Goal: Task Accomplishment & Management: Manage account settings

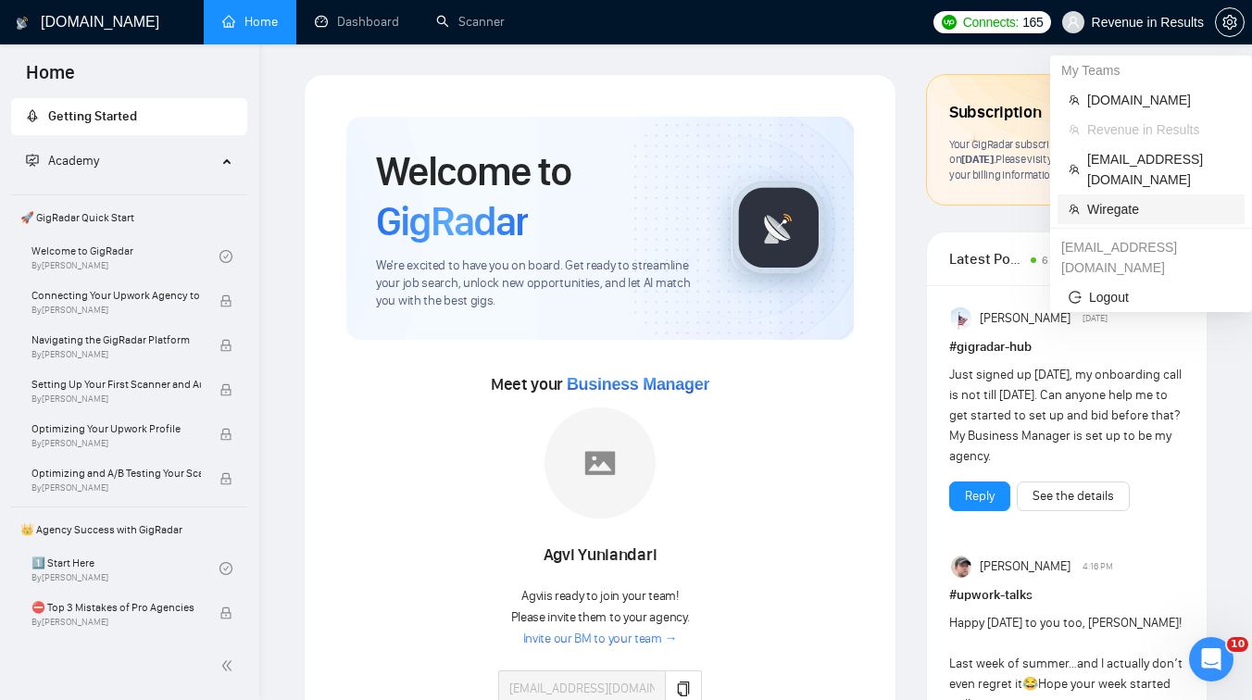
click at [1108, 199] on span "Wiregate" at bounding box center [1160, 209] width 146 height 20
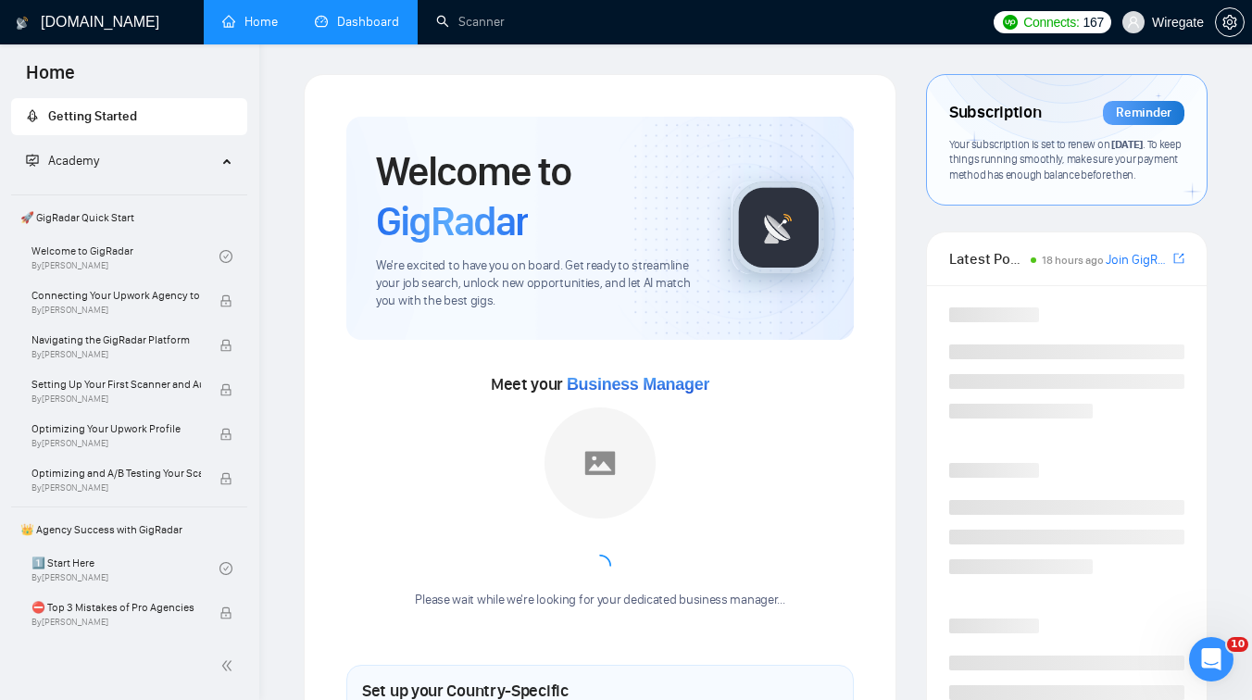
click at [399, 21] on link "Dashboard" at bounding box center [357, 22] width 84 height 16
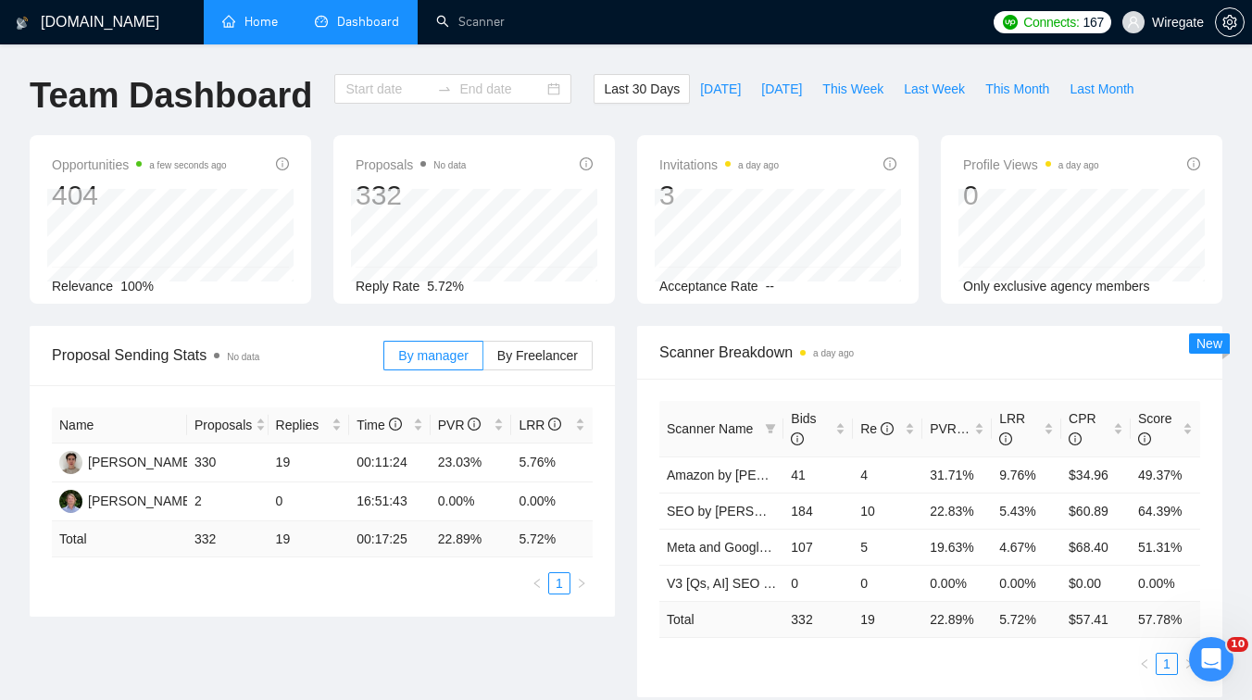
type input "[DATE]"
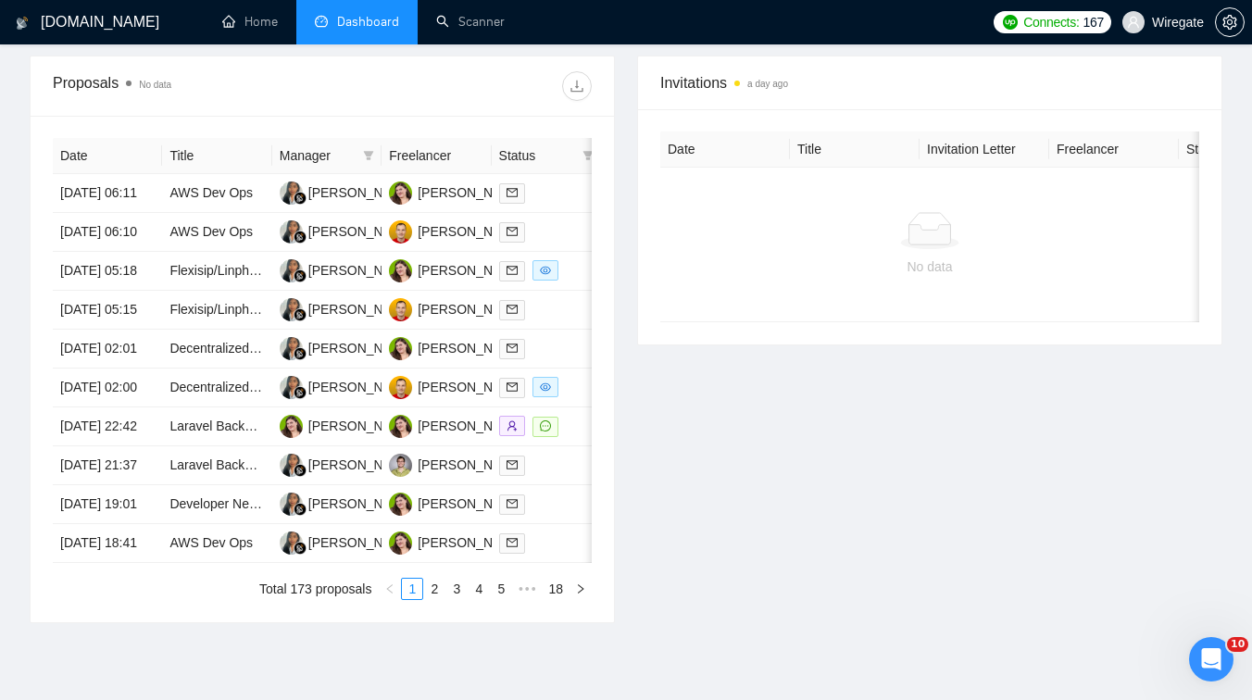
scroll to position [731, 0]
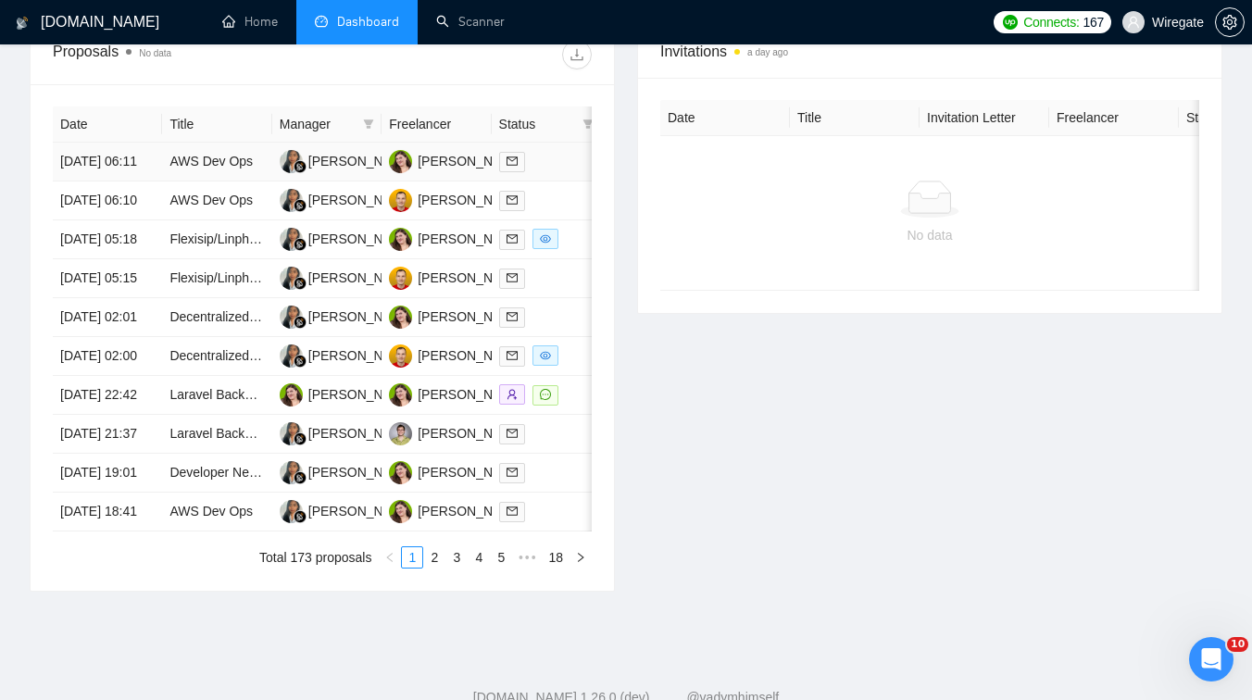
click at [244, 181] on td "AWS Dev Ops" at bounding box center [216, 162] width 109 height 39
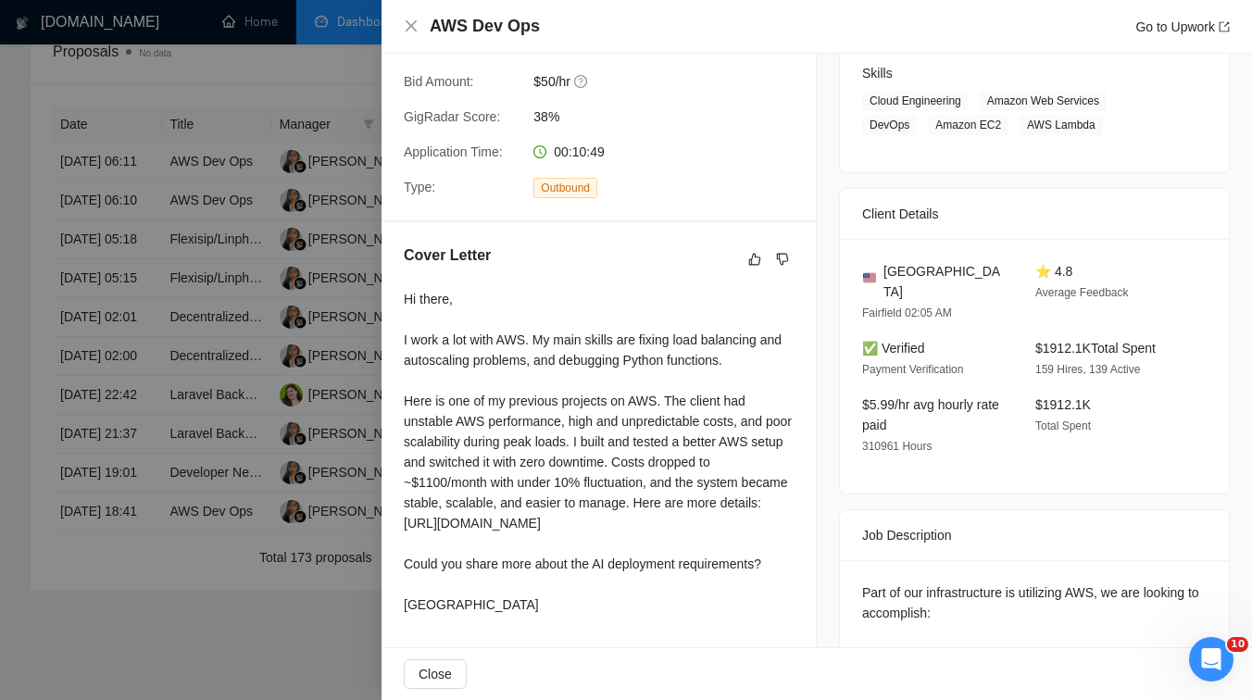
scroll to position [337, 0]
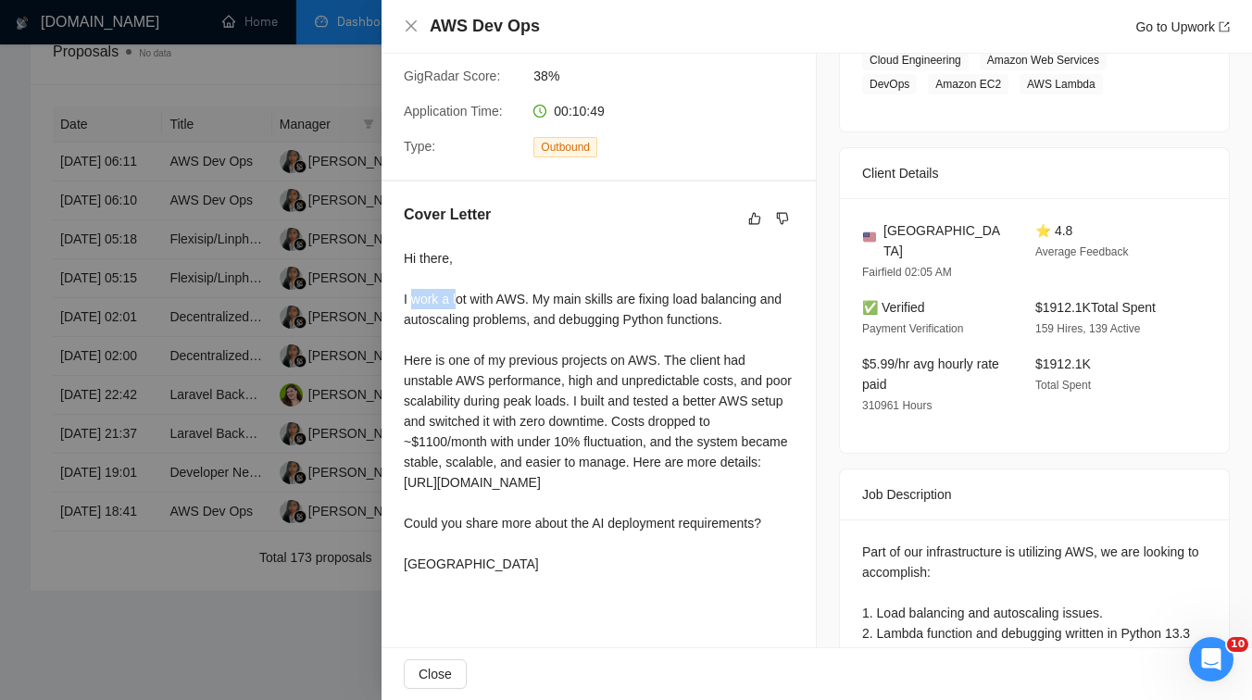
drag, startPoint x: 415, startPoint y: 316, endPoint x: 456, endPoint y: 309, distance: 42.2
click at [456, 309] on div "Hi there, I work a lot with AWS. My main skills are fixing load balancing and a…" at bounding box center [599, 411] width 390 height 326
click at [496, 314] on div "Hi there, I work a lot with AWS. My main skills are fixing load balancing and a…" at bounding box center [599, 411] width 390 height 326
drag, startPoint x: 496, startPoint y: 314, endPoint x: 523, endPoint y: 312, distance: 26.9
click at [523, 312] on div "Hi there, I work a lot with AWS. My main skills are fixing load balancing and a…" at bounding box center [599, 411] width 390 height 326
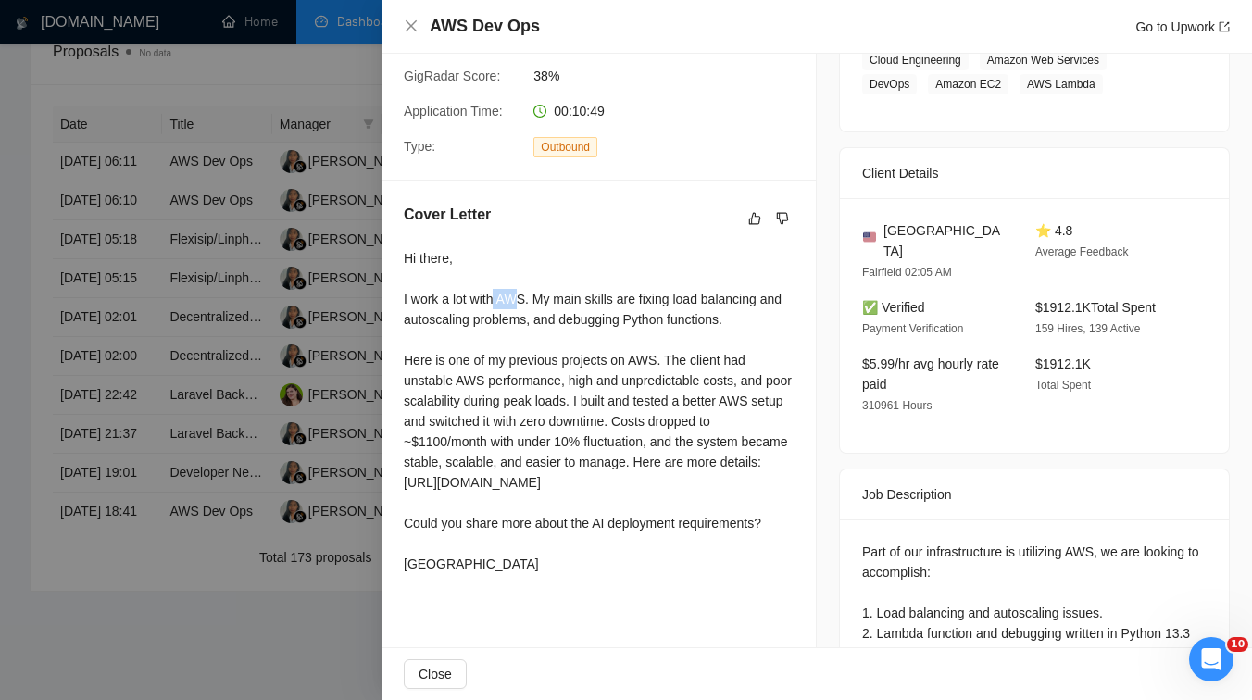
click at [606, 315] on div "Hi there, I work a lot with AWS. My main skills are fixing load balancing and a…" at bounding box center [599, 411] width 390 height 326
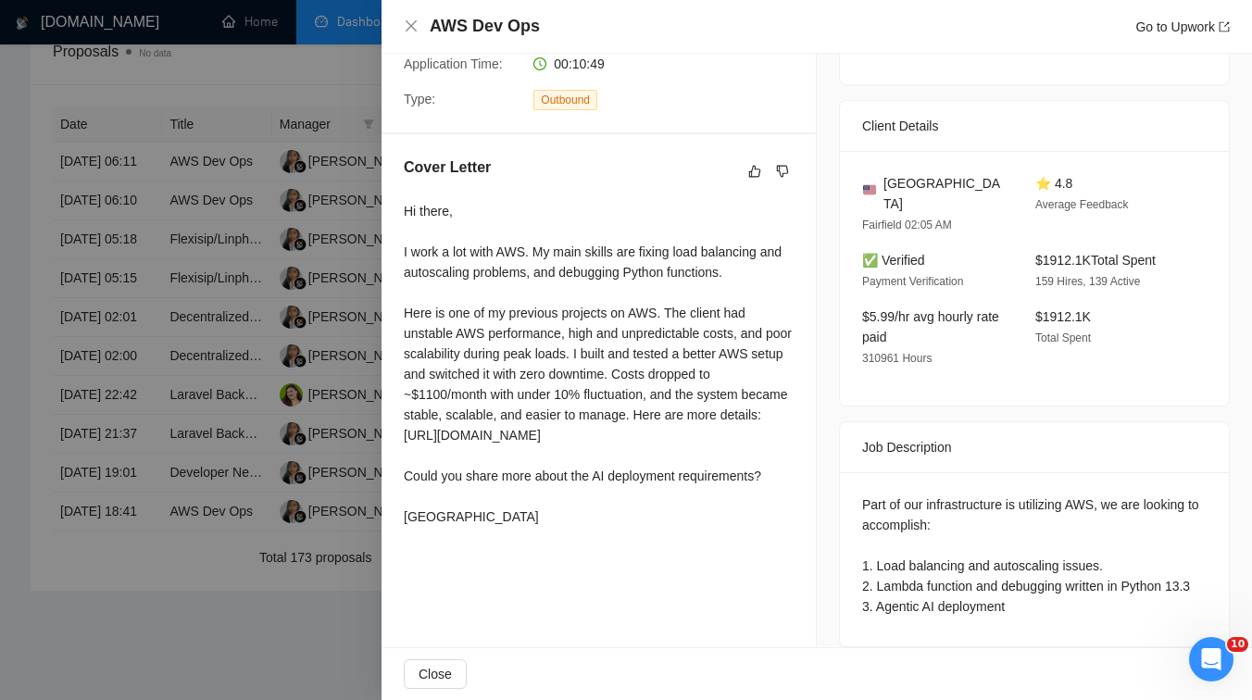
scroll to position [404, 0]
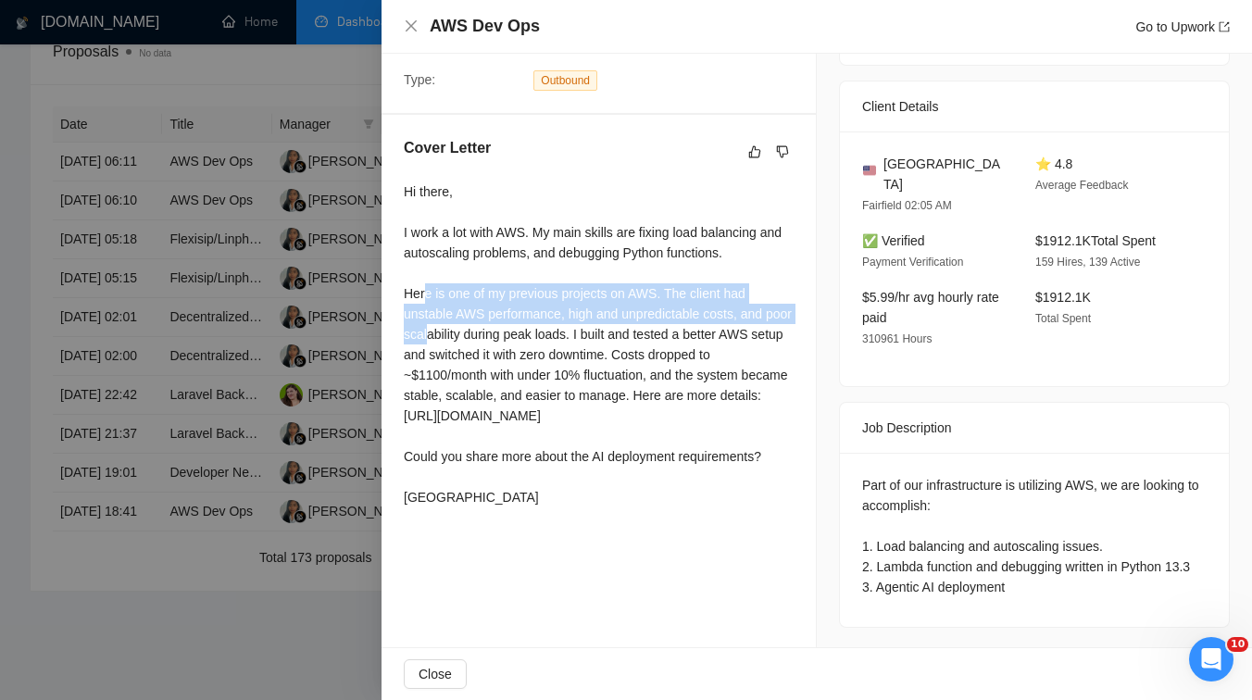
drag, startPoint x: 425, startPoint y: 310, endPoint x: 460, endPoint y: 356, distance: 58.1
click at [460, 356] on div "Hi there, I work a lot with AWS. My main skills are fixing load balancing and a…" at bounding box center [599, 344] width 390 height 326
click at [513, 374] on div "Hi there, I work a lot with AWS. My main skills are fixing load balancing and a…" at bounding box center [599, 344] width 390 height 326
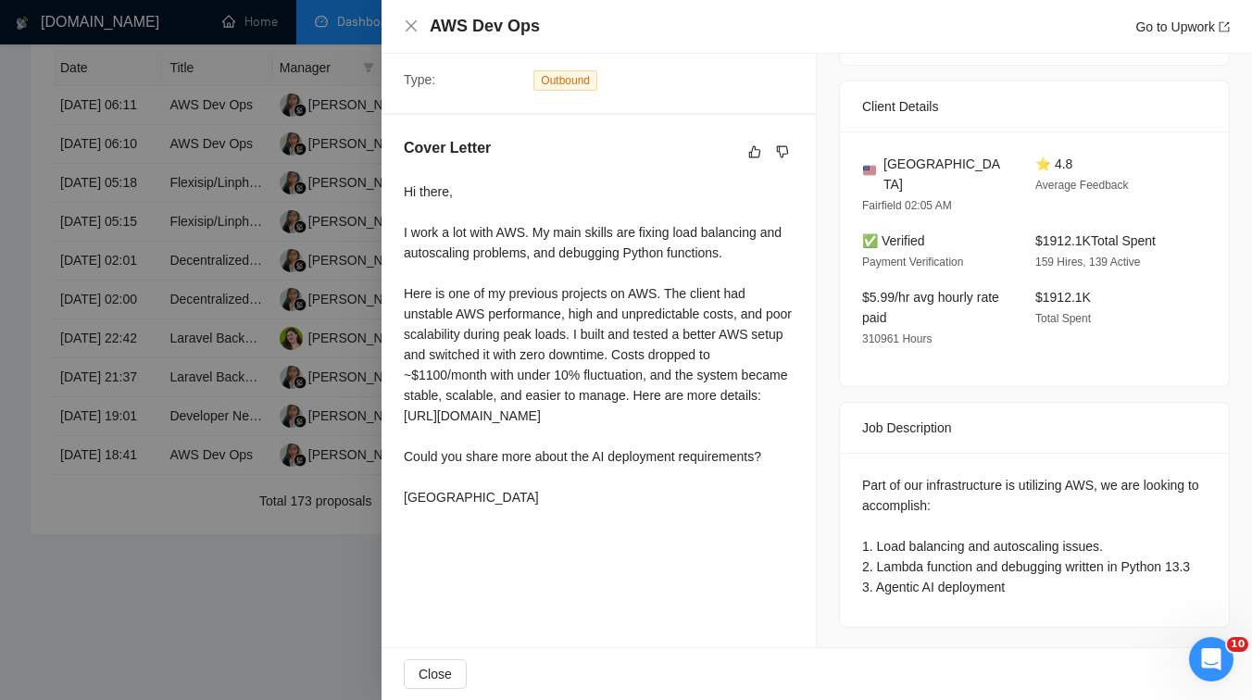
scroll to position [964, 0]
click at [193, 383] on div at bounding box center [626, 350] width 1252 height 700
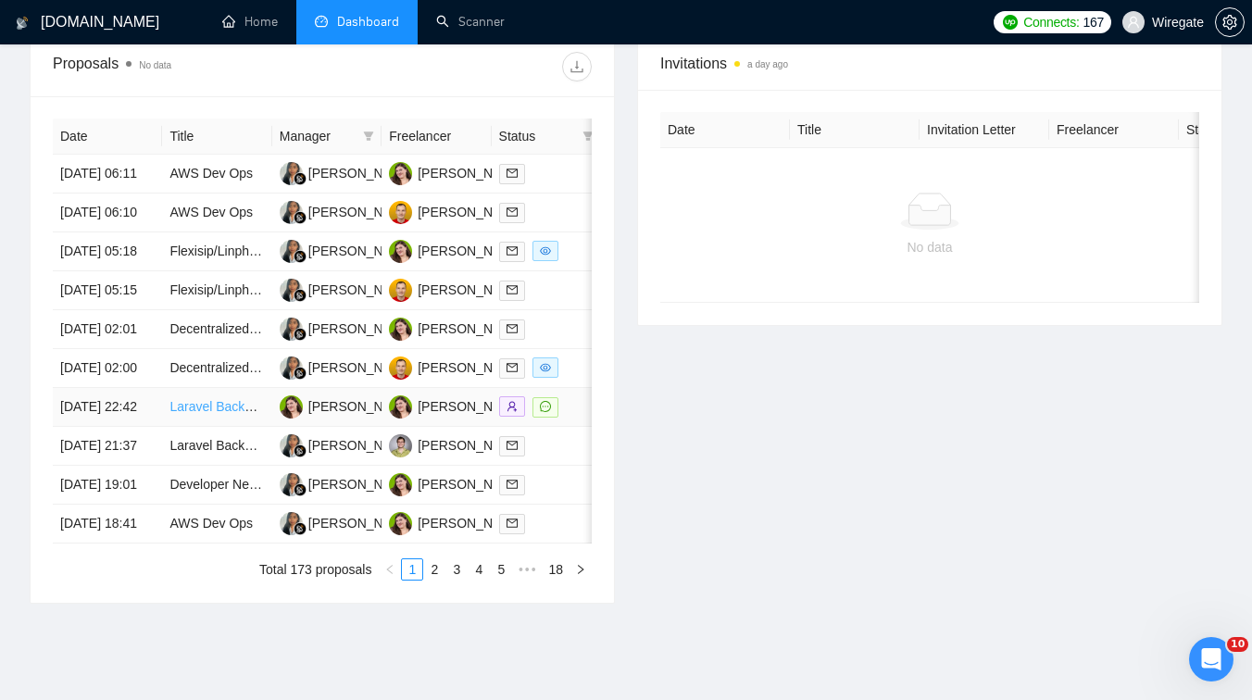
scroll to position [706, 0]
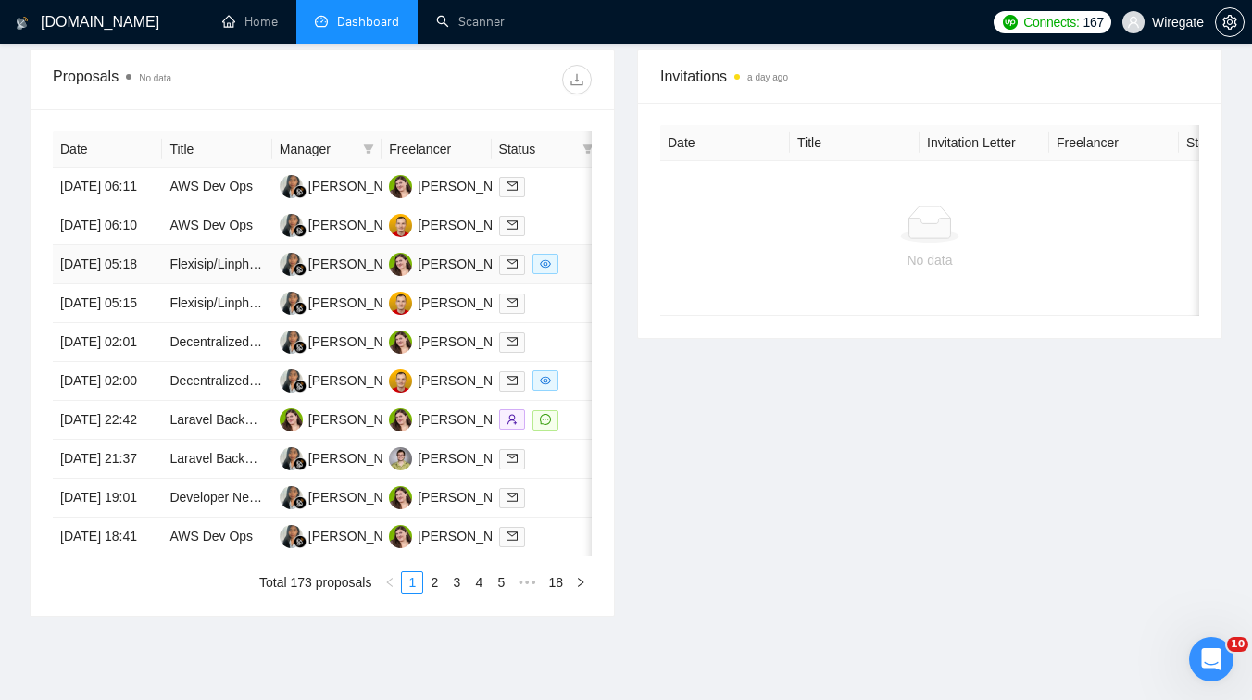
click at [248, 284] on td "Flexisip/Linphone Deployment AWS" at bounding box center [216, 264] width 109 height 39
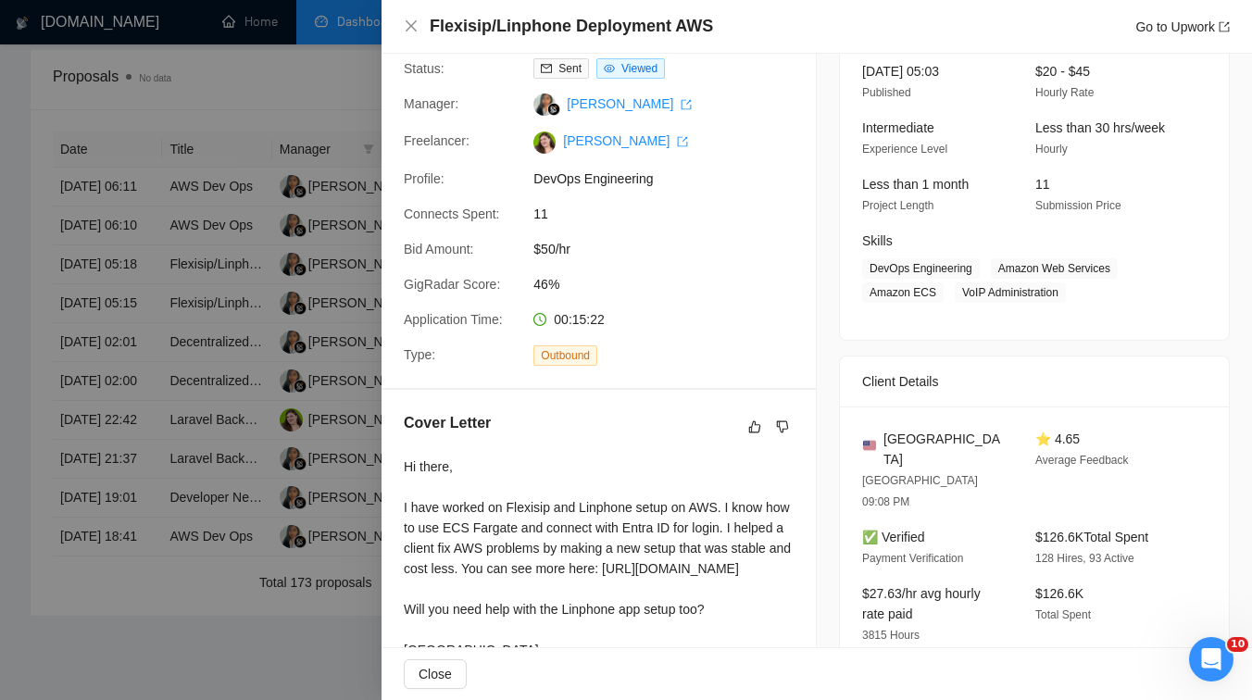
scroll to position [82, 0]
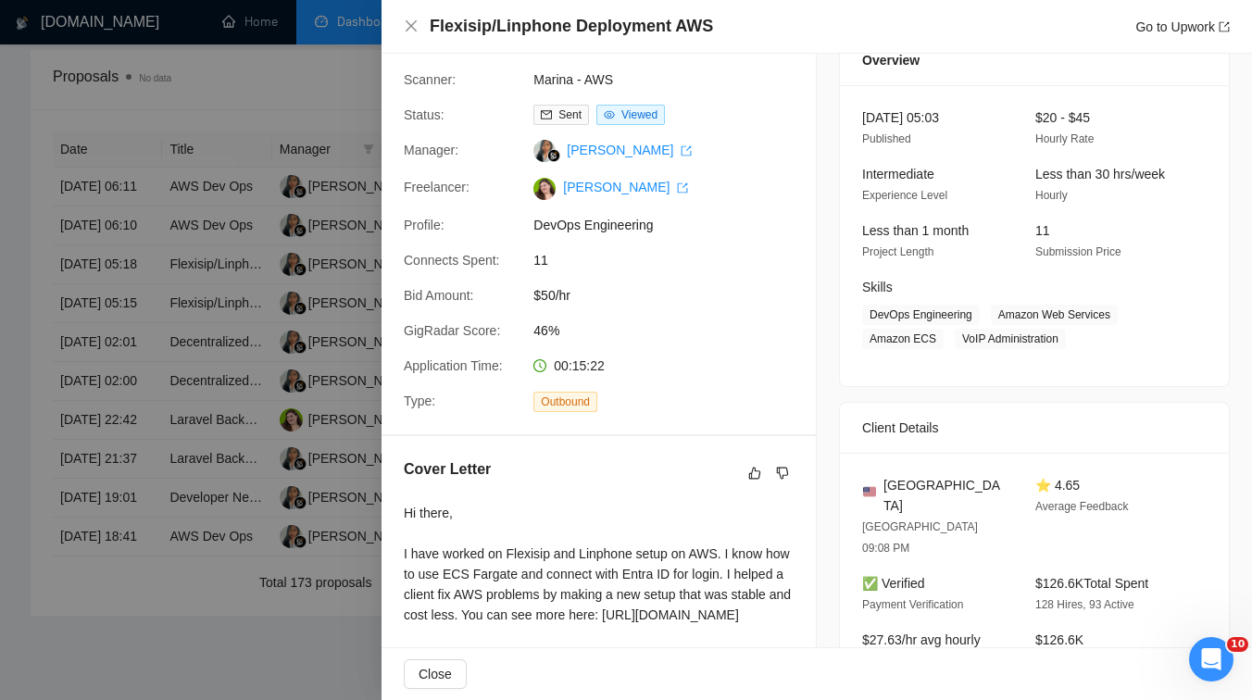
click at [344, 264] on div at bounding box center [626, 350] width 1252 height 700
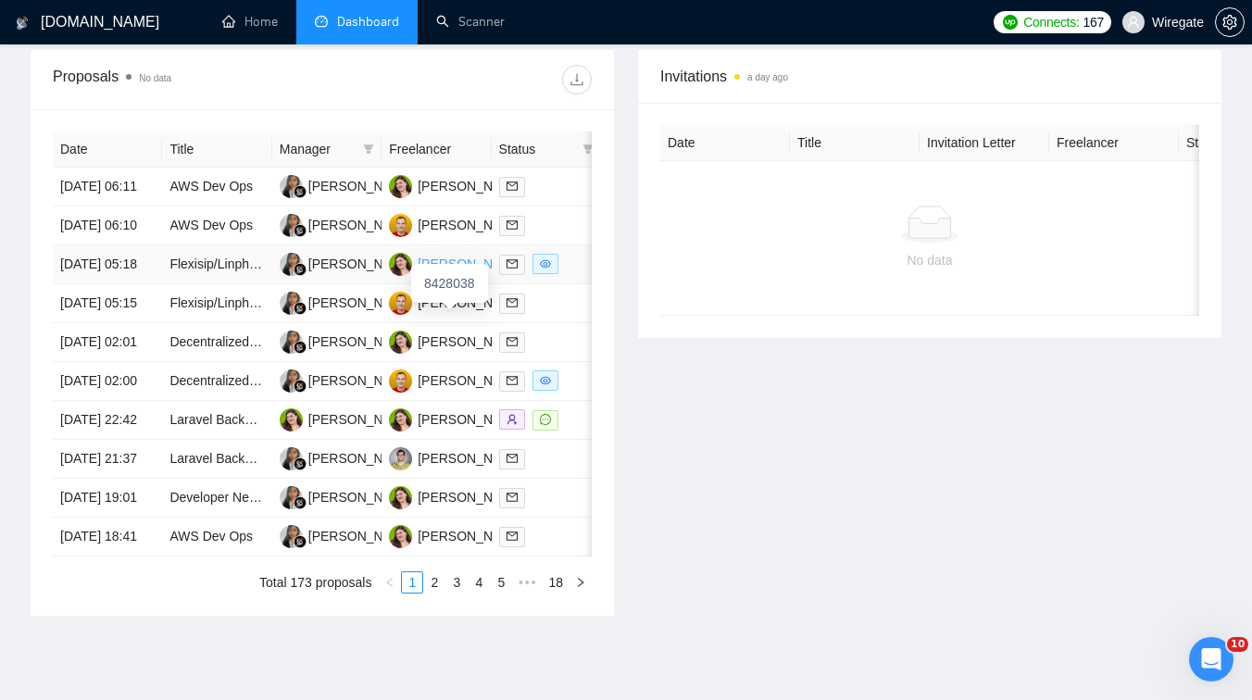
click at [429, 274] on div "[PERSON_NAME]" at bounding box center [471, 264] width 106 height 20
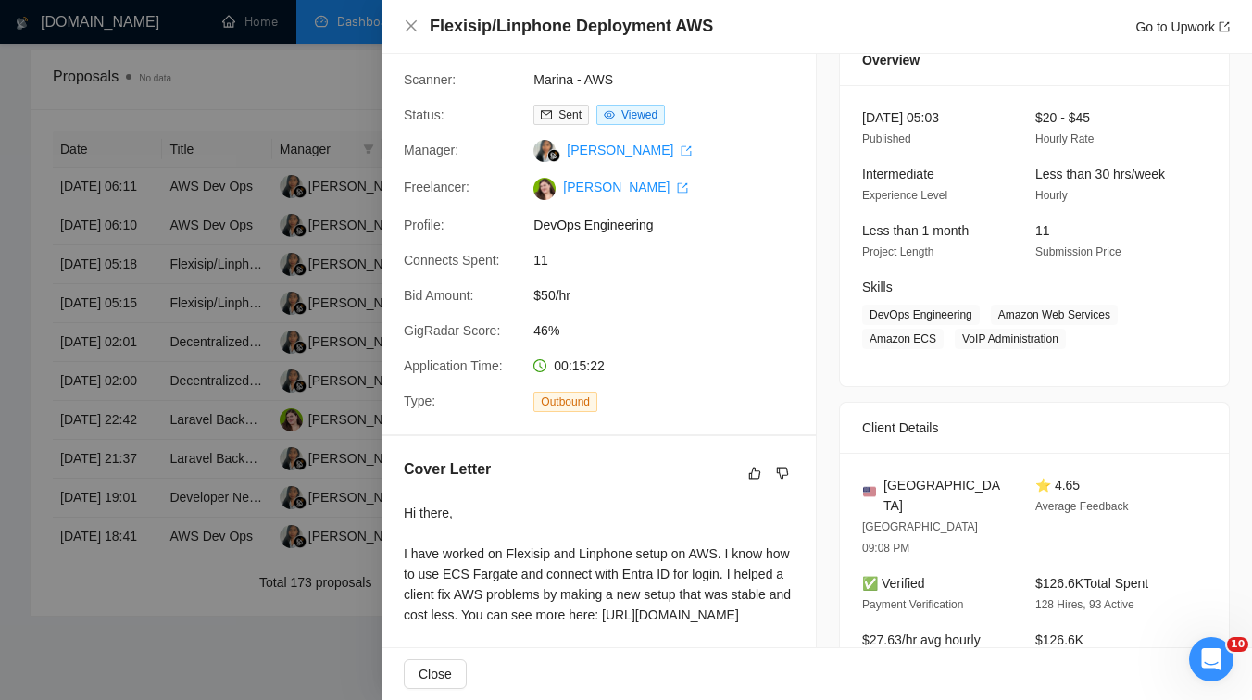
click at [332, 131] on div at bounding box center [626, 350] width 1252 height 700
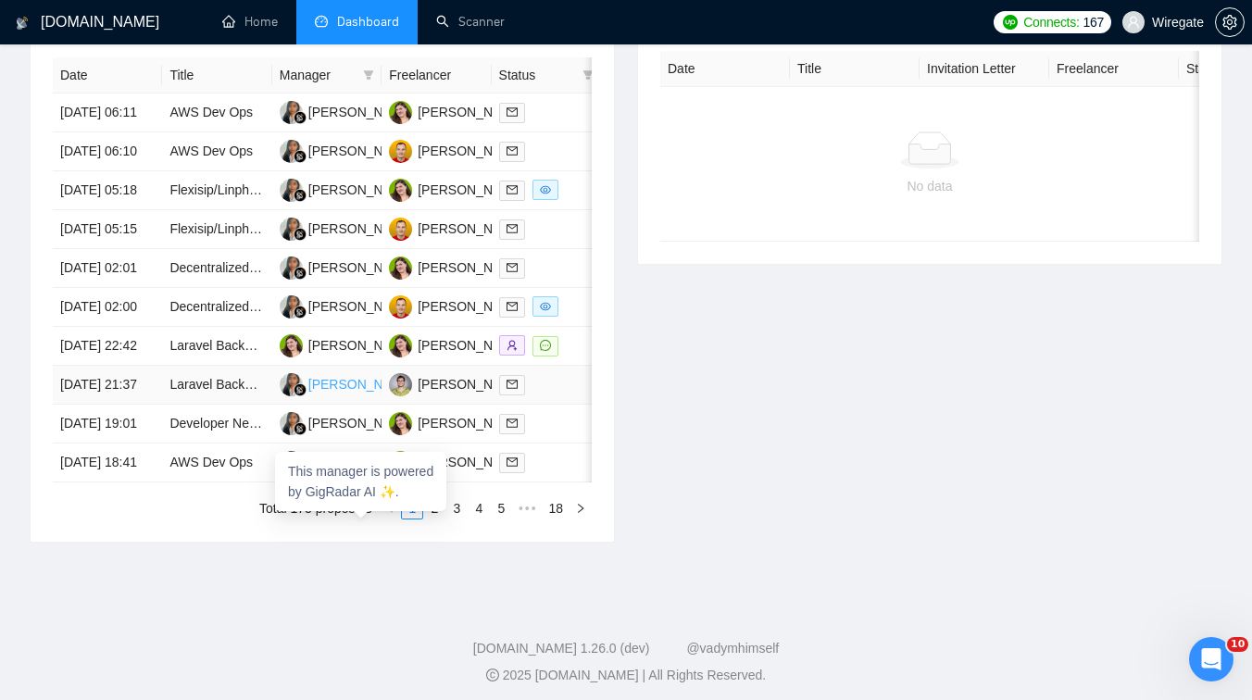
scroll to position [720, 0]
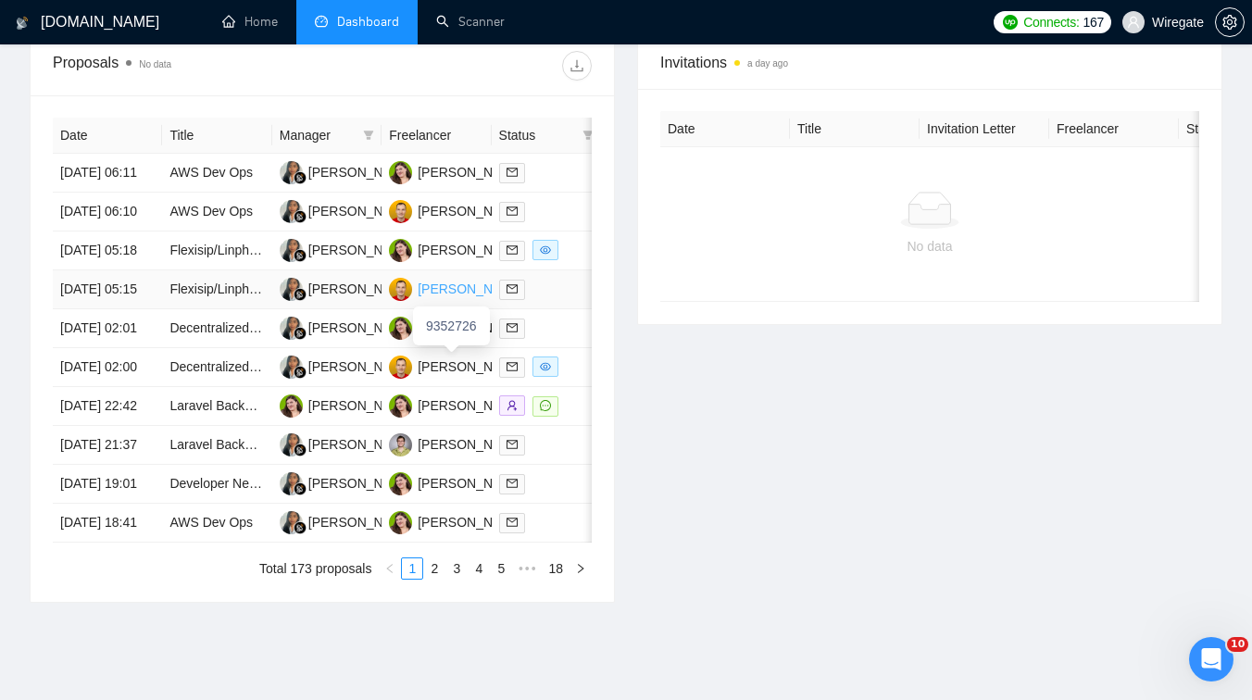
click at [443, 299] on div "[PERSON_NAME]" at bounding box center [471, 289] width 106 height 20
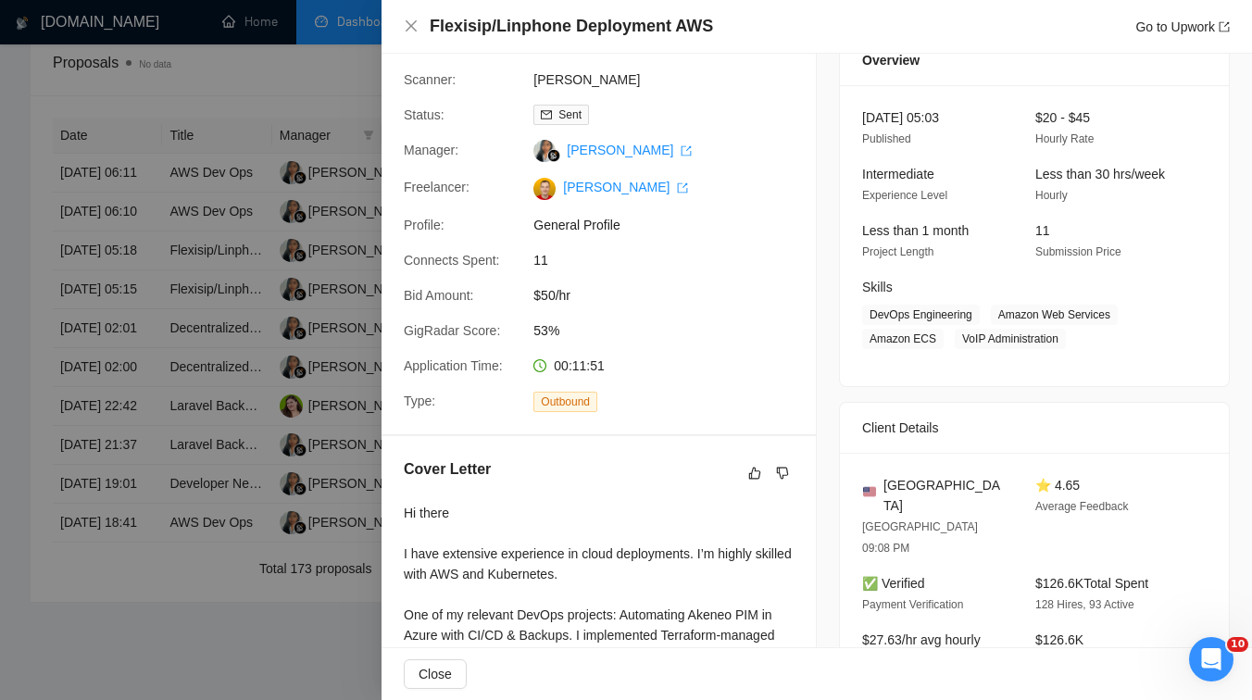
click at [362, 205] on div at bounding box center [626, 350] width 1252 height 700
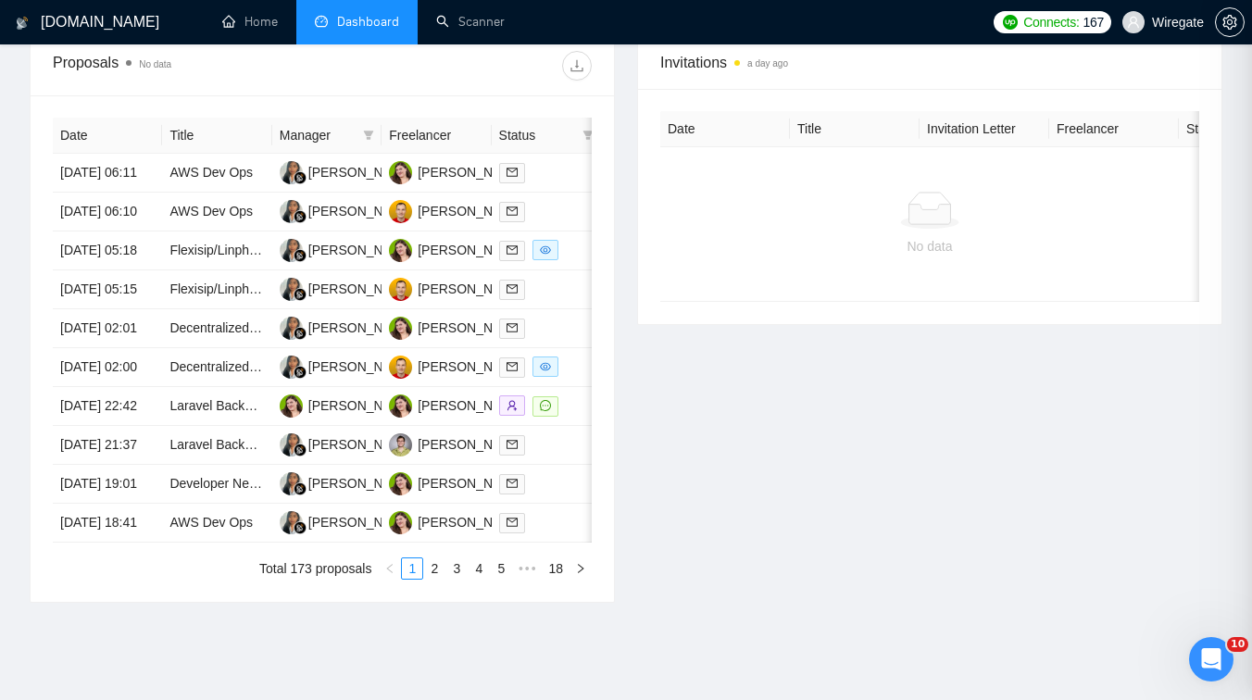
click at [362, 205] on div at bounding box center [626, 350] width 1252 height 700
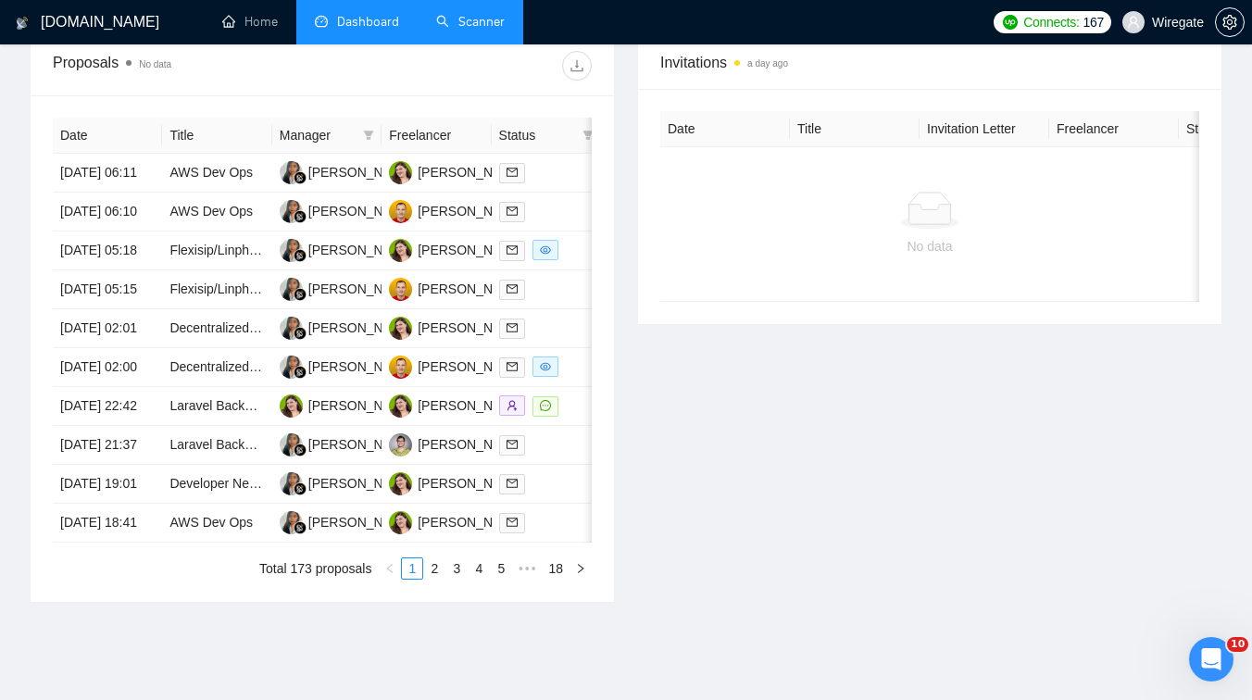
click at [461, 26] on link "Scanner" at bounding box center [470, 22] width 69 height 16
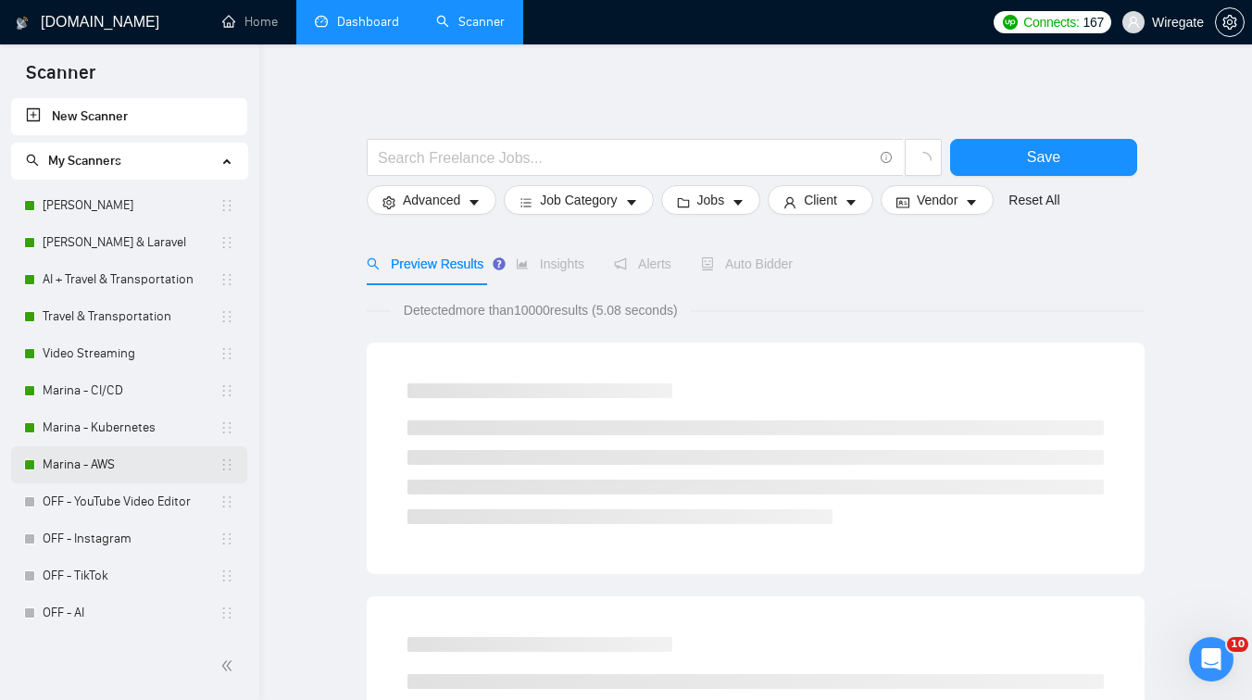
click at [106, 465] on link "Marina - AWS" at bounding box center [131, 464] width 177 height 37
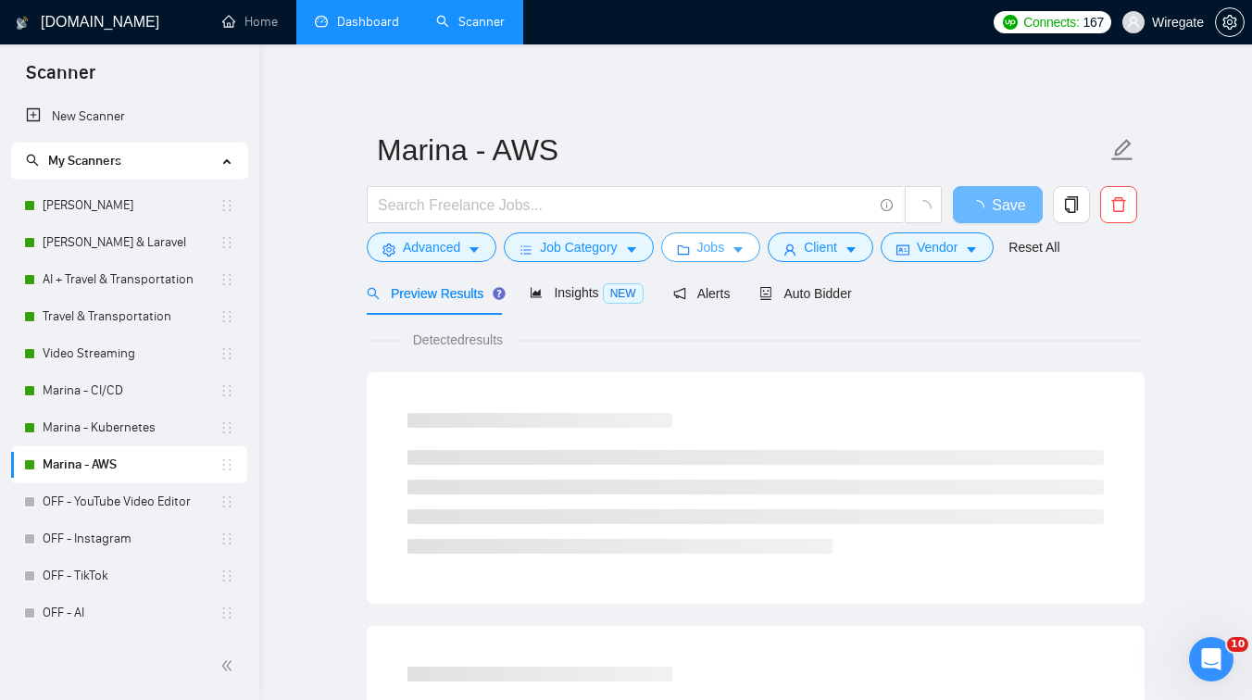
click at [713, 247] on span "Jobs" at bounding box center [711, 247] width 28 height 20
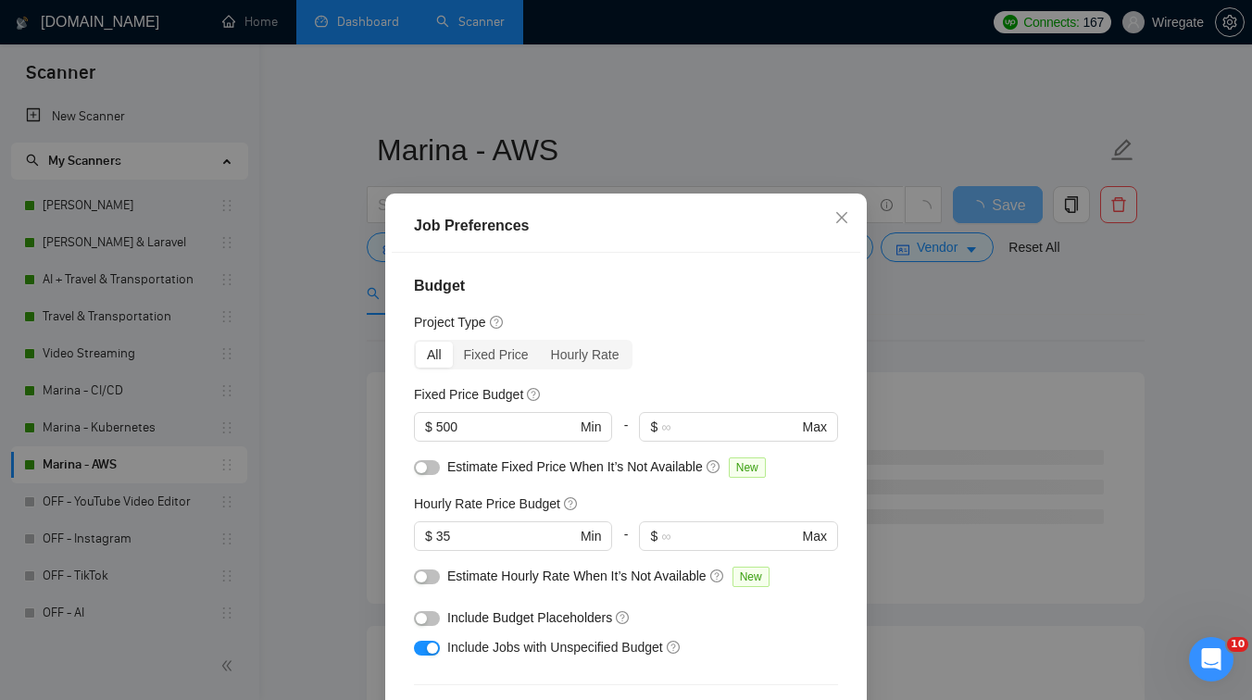
click at [950, 329] on div "Job Preferences Budget Project Type All Fixed Price Hourly Rate Fixed Price Bud…" at bounding box center [626, 350] width 1252 height 700
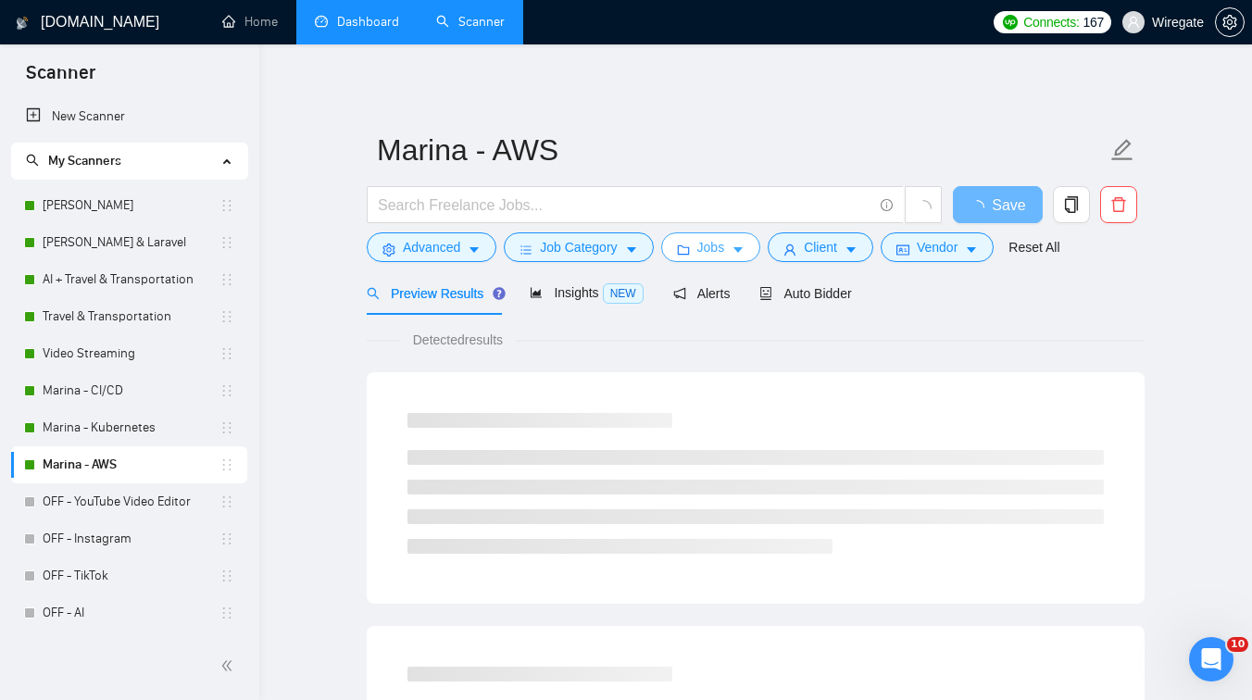
click at [709, 257] on span "Jobs" at bounding box center [711, 247] width 28 height 20
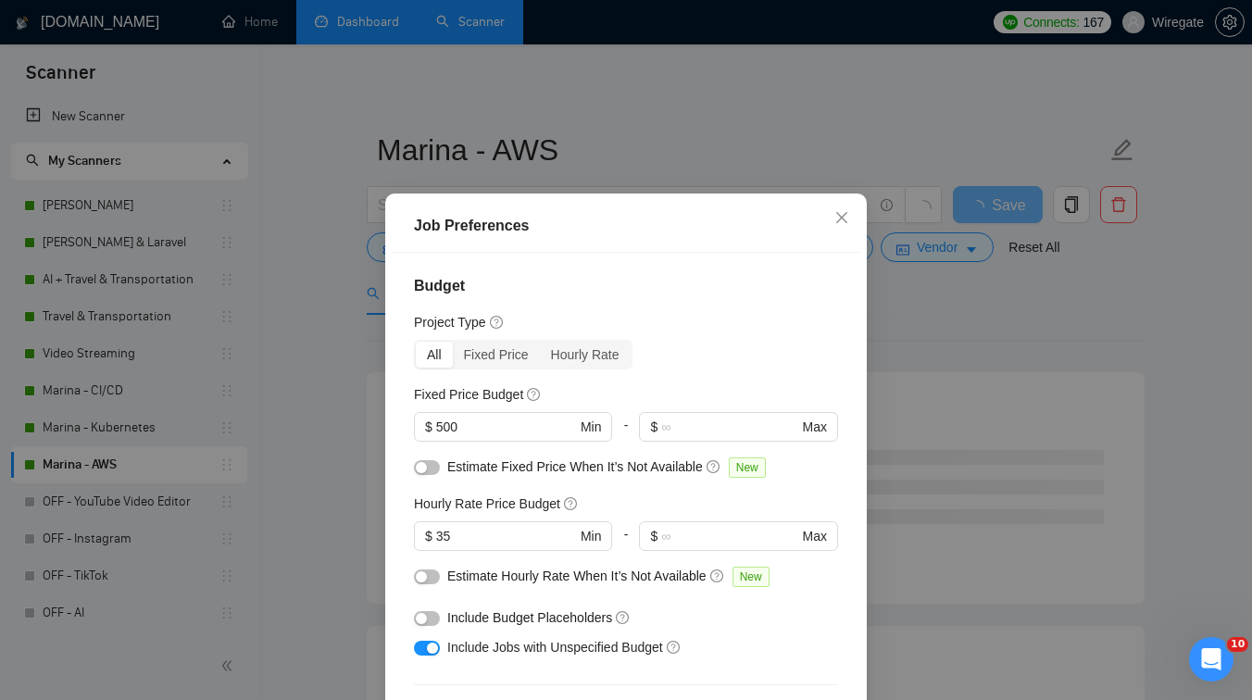
click at [898, 308] on div "Job Preferences Budget Project Type All Fixed Price Hourly Rate Fixed Price Bud…" at bounding box center [626, 350] width 1252 height 700
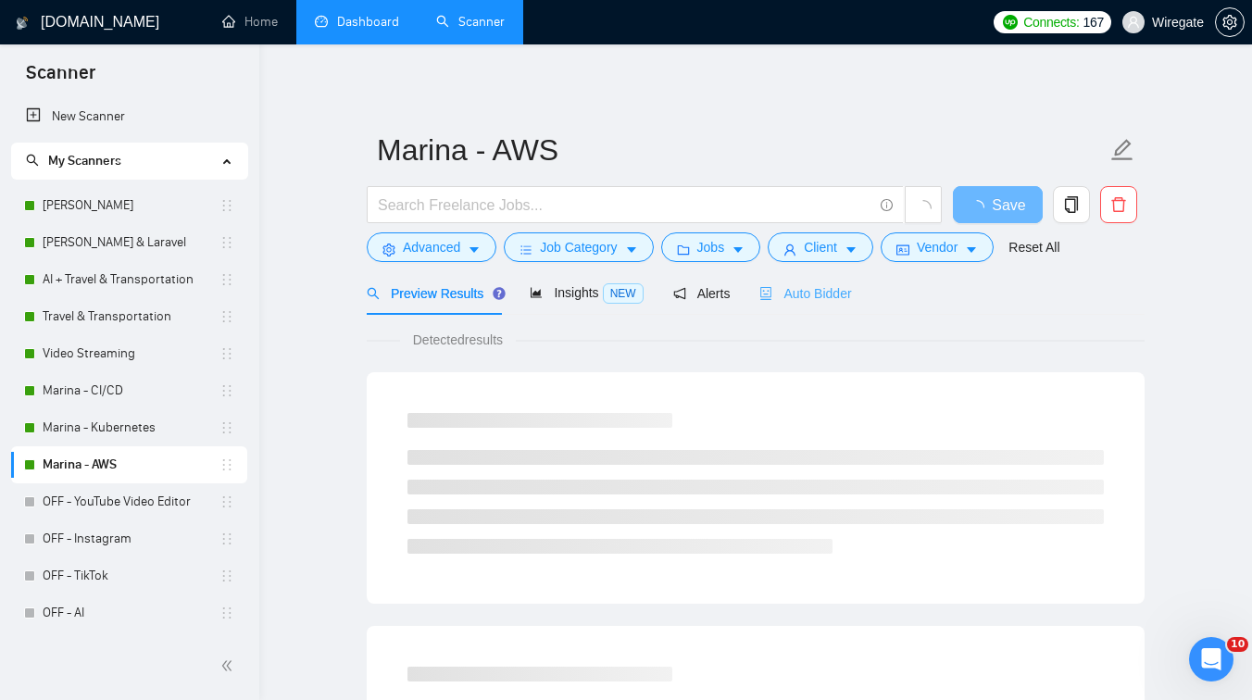
click at [800, 304] on div "Auto Bidder" at bounding box center [805, 293] width 92 height 44
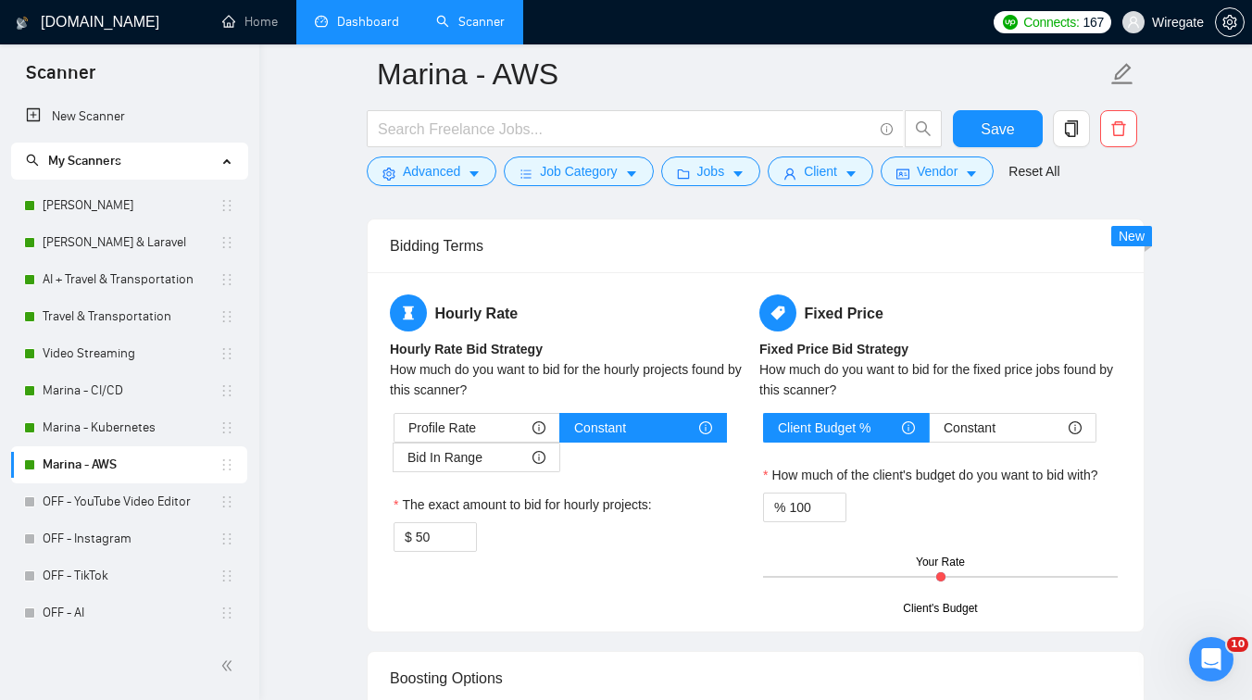
scroll to position [2941, 0]
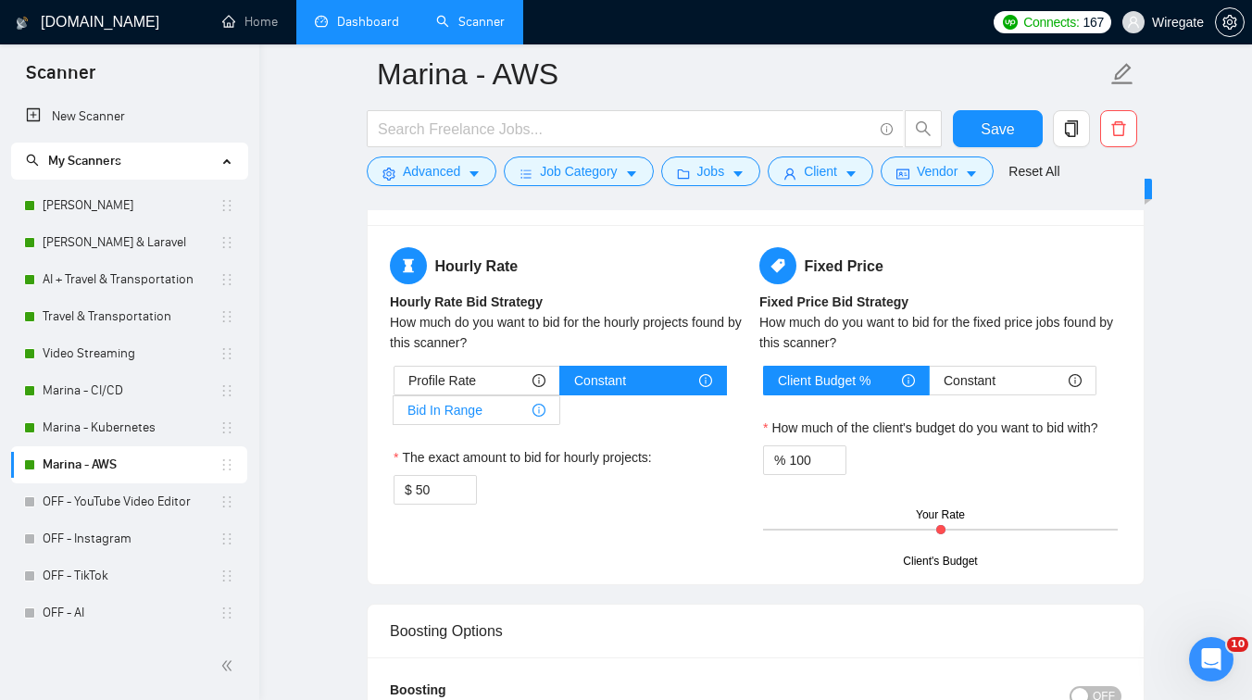
click at [467, 399] on span "Bid In Range" at bounding box center [444, 410] width 75 height 28
click at [394, 415] on input "Bid In Range" at bounding box center [394, 415] width 0 height 0
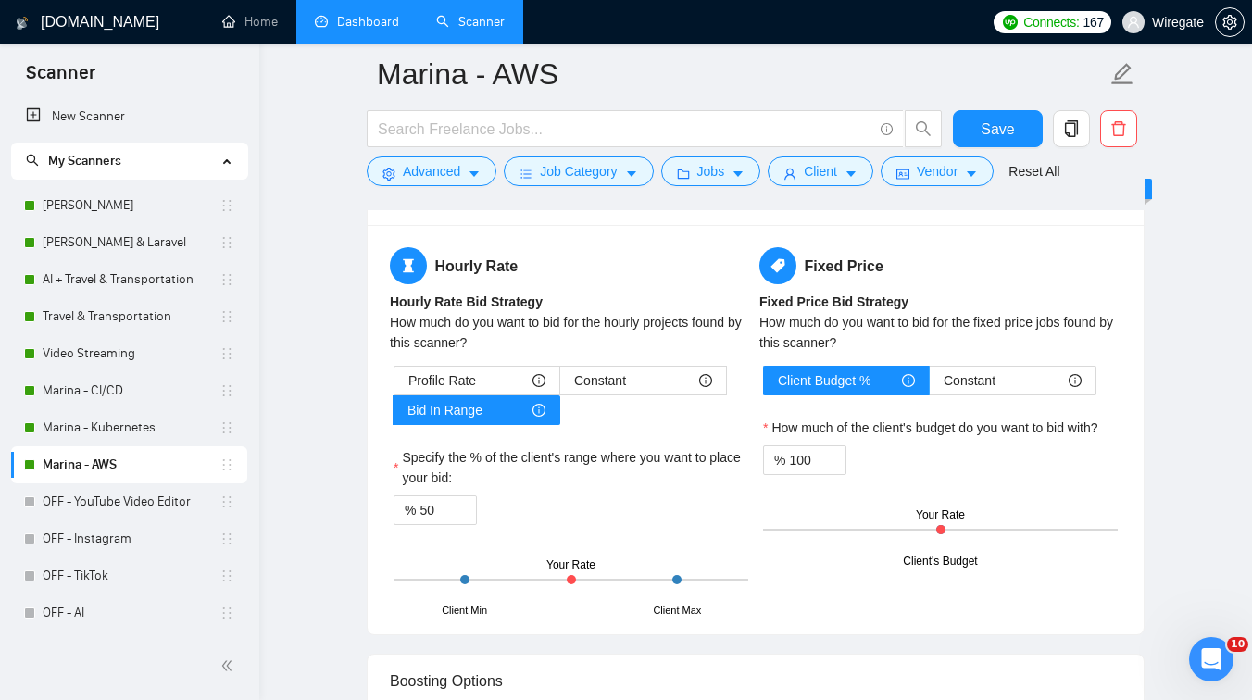
drag, startPoint x: 568, startPoint y: 580, endPoint x: 613, endPoint y: 578, distance: 45.4
click at [613, 578] on div "Client Min Client Max Your Rate" at bounding box center [571, 579] width 355 height 65
click at [430, 514] on input "50" at bounding box center [447, 510] width 56 height 28
type input "90"
click at [1015, 128] on button "Save" at bounding box center [998, 128] width 90 height 37
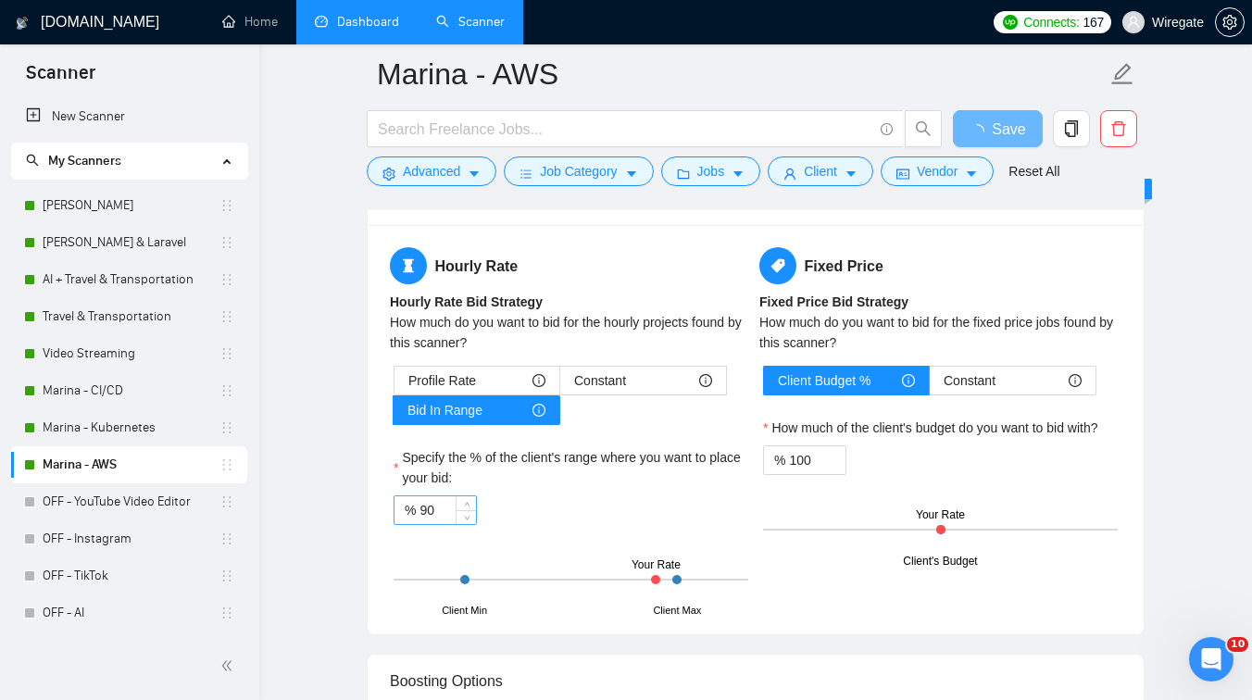
click at [426, 509] on input "90" at bounding box center [447, 510] width 56 height 28
type input "0"
type input "9"
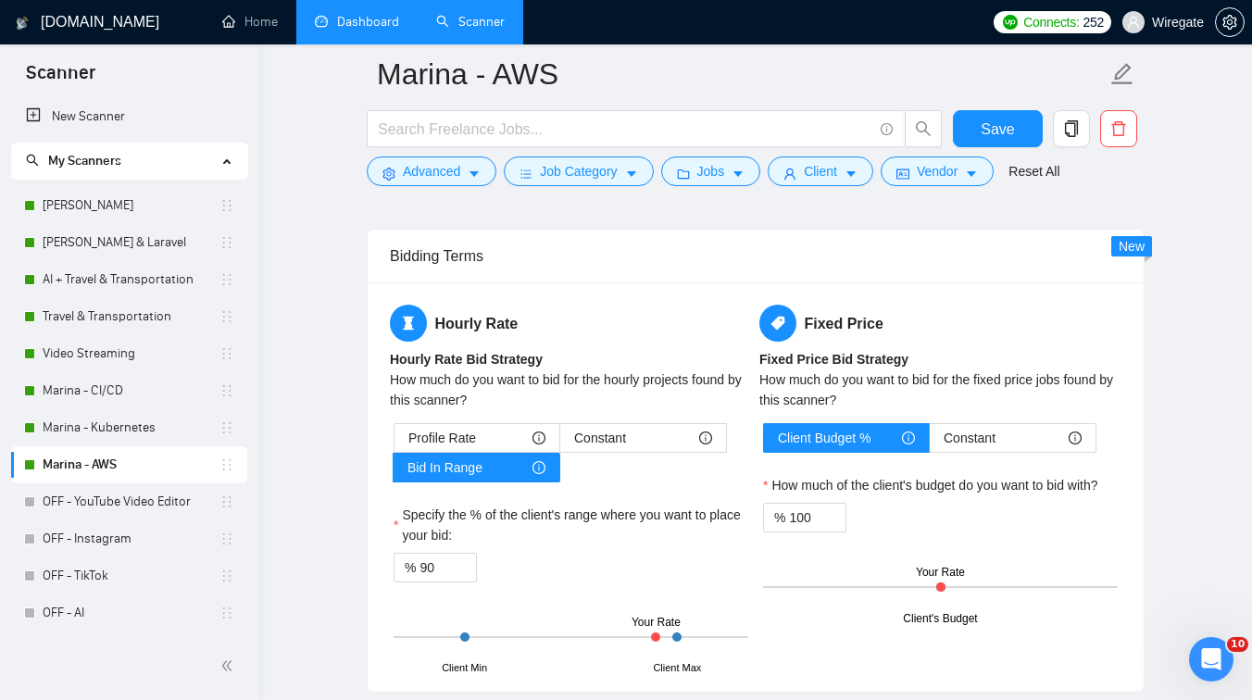
scroll to position [2865, 0]
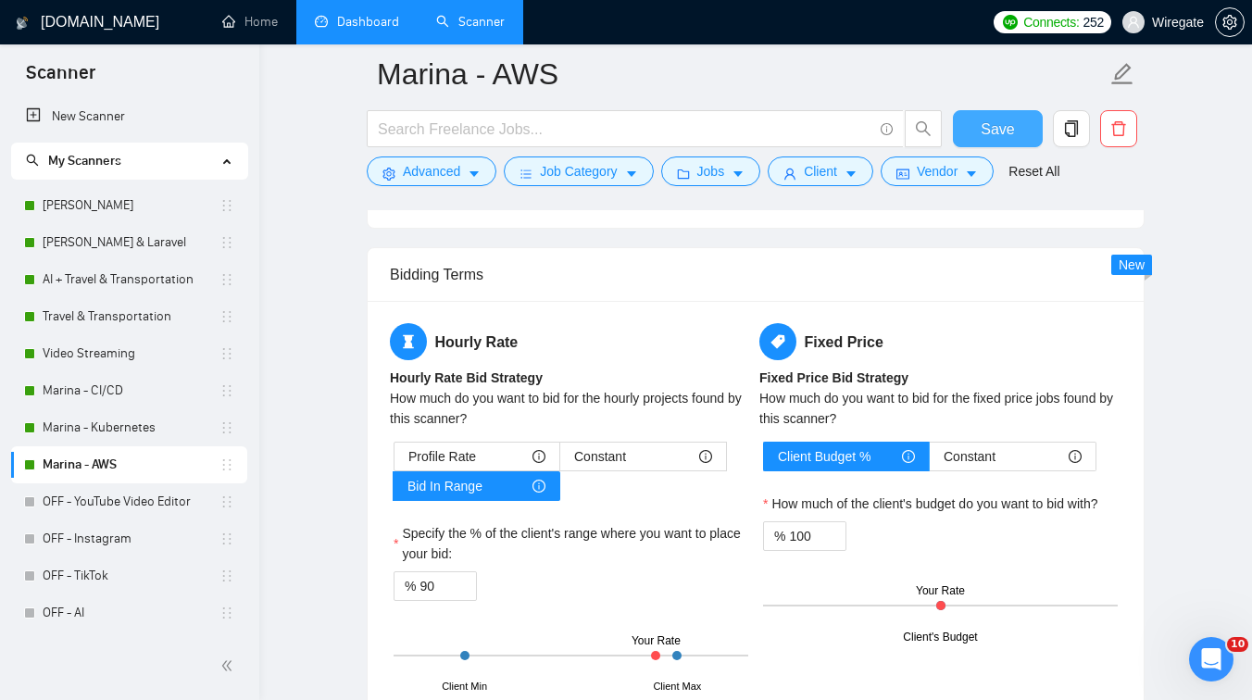
click at [971, 135] on button "Save" at bounding box center [998, 128] width 90 height 37
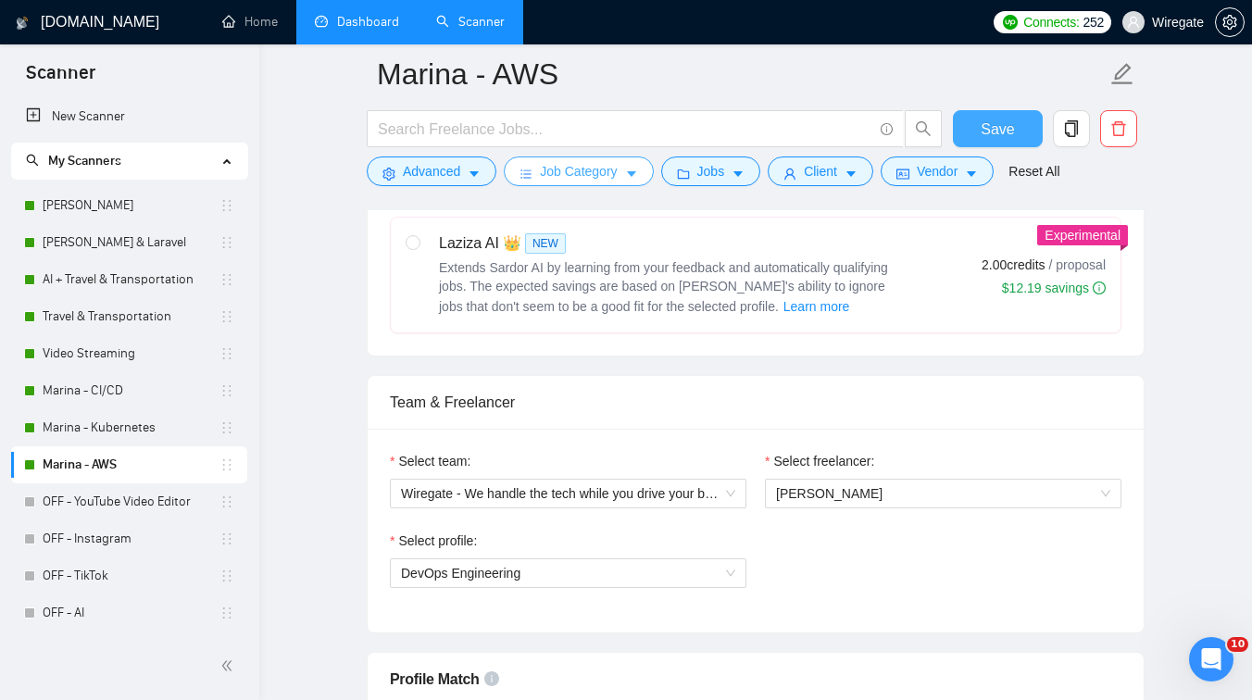
scroll to position [763, 0]
click at [630, 176] on icon "caret-down" at bounding box center [631, 174] width 13 height 13
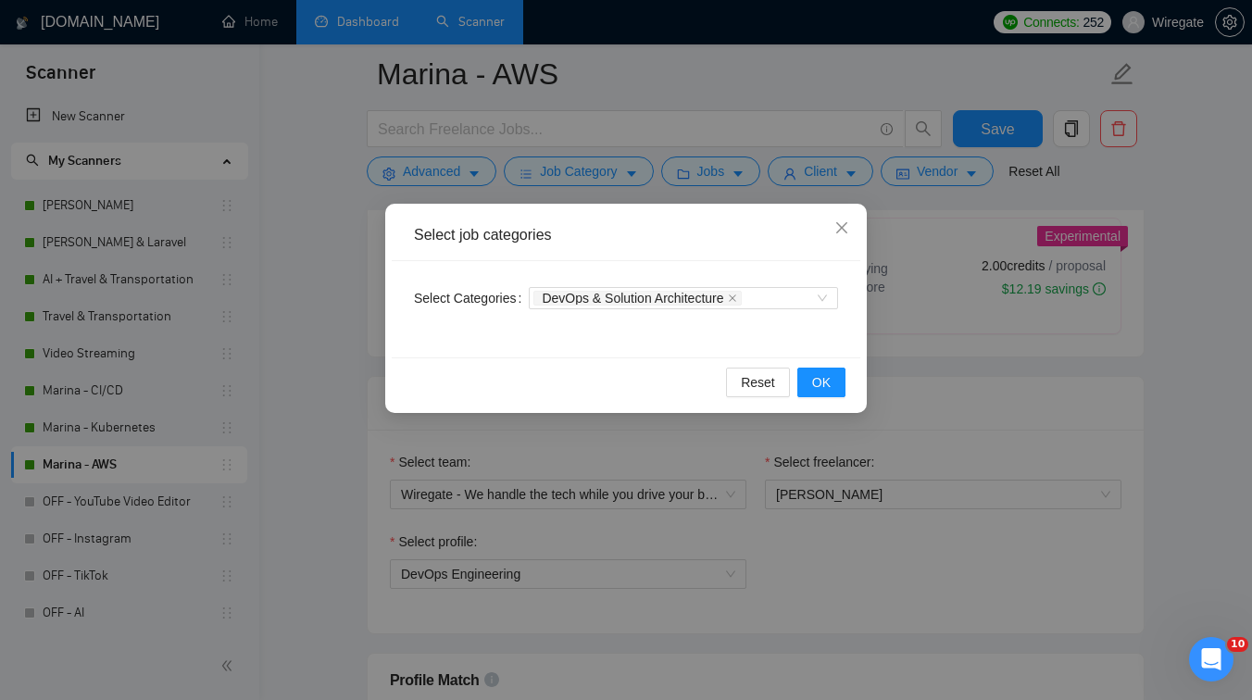
click at [681, 158] on div "Select job categories Select Categories DevOps & Solution Architecture Reset OK" at bounding box center [626, 350] width 1252 height 700
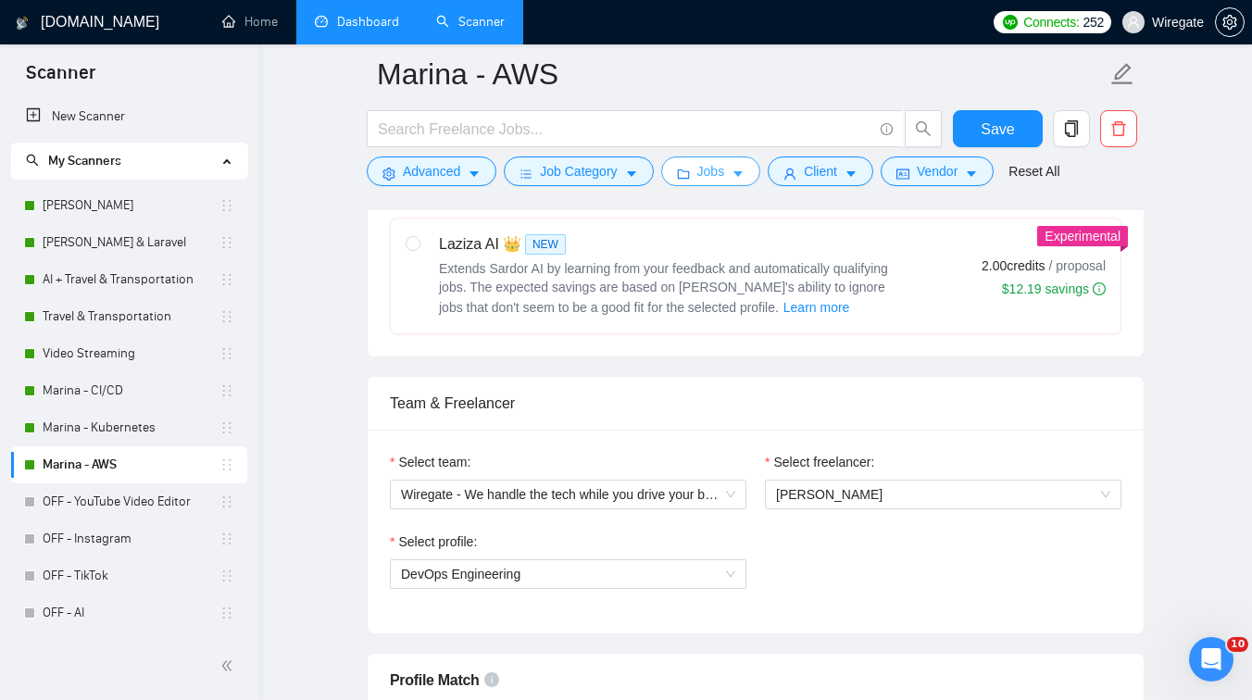
click at [713, 165] on span "Jobs" at bounding box center [711, 171] width 28 height 20
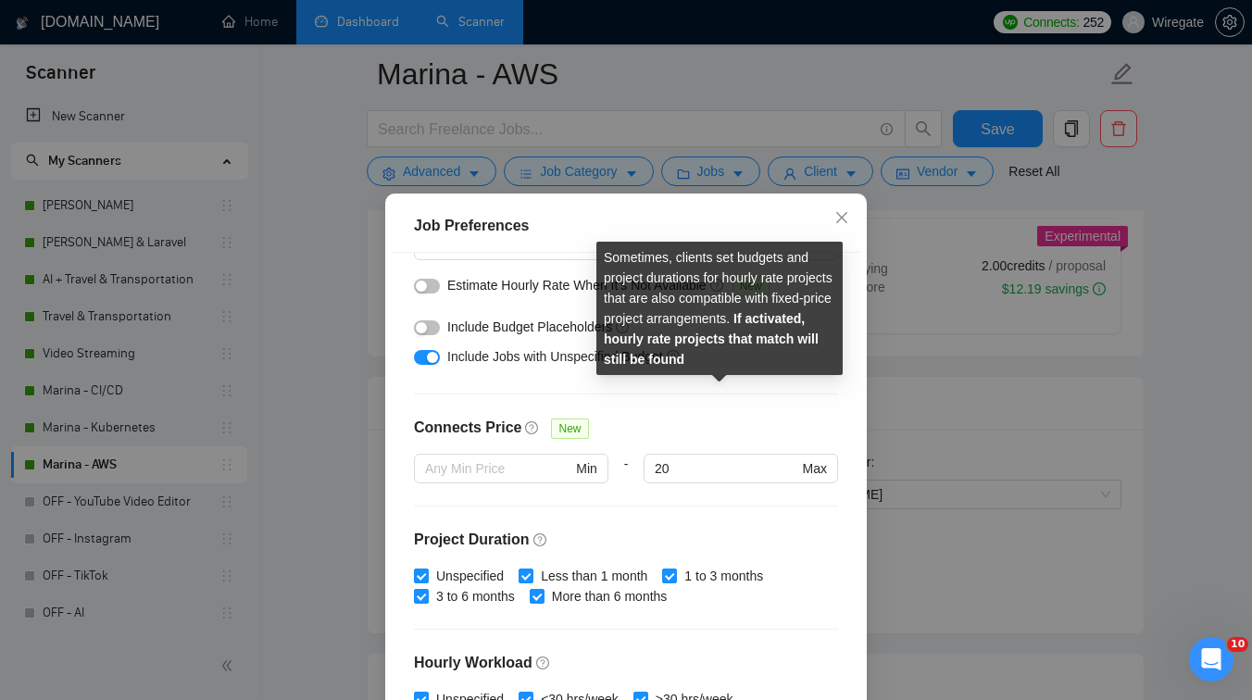
scroll to position [326, 0]
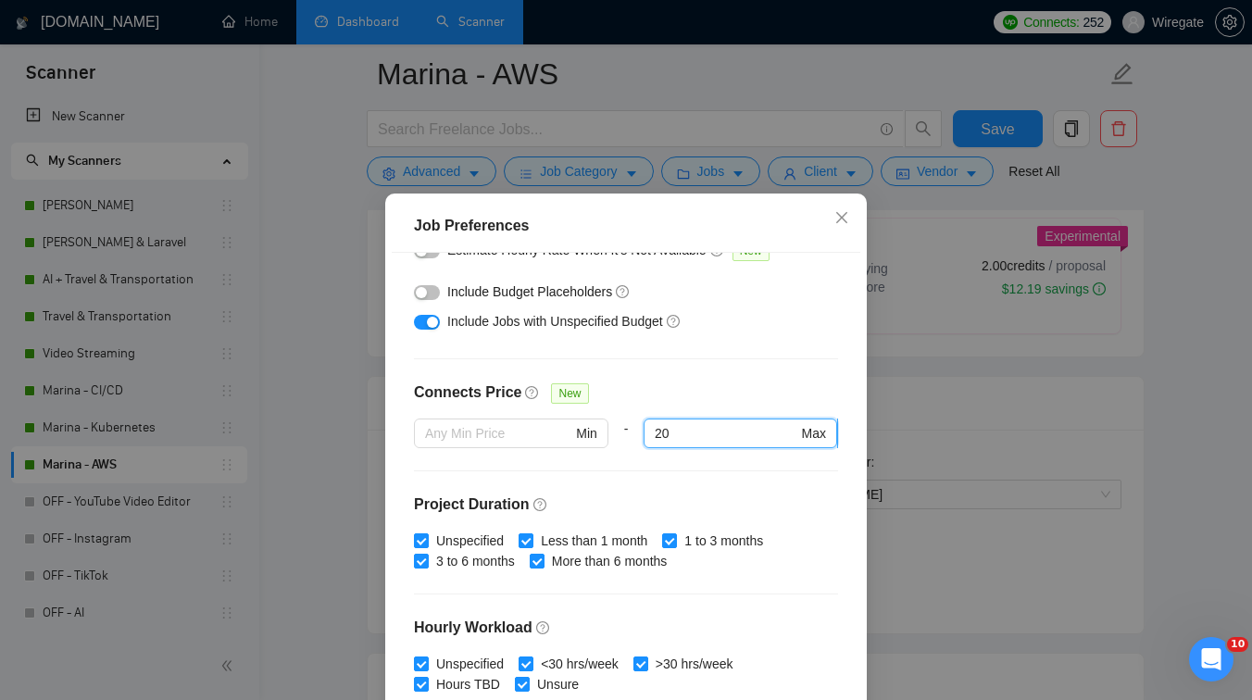
click at [683, 434] on input "20" at bounding box center [726, 433] width 143 height 20
type input "2"
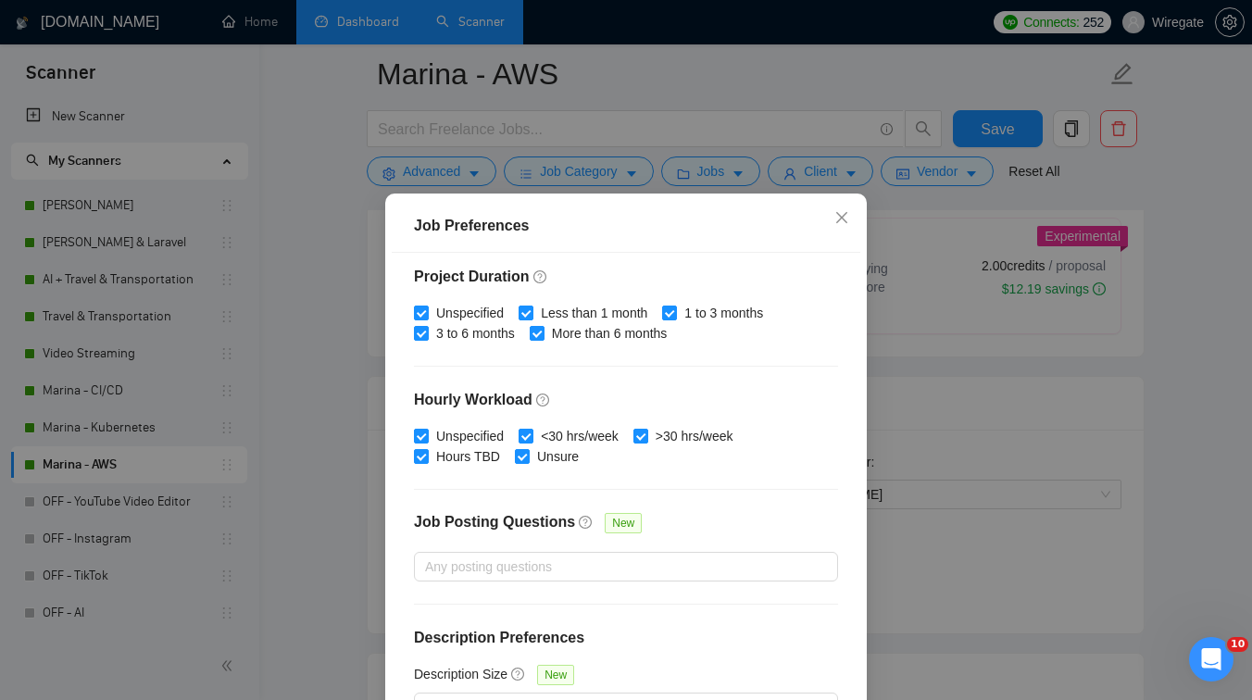
scroll to position [124, 0]
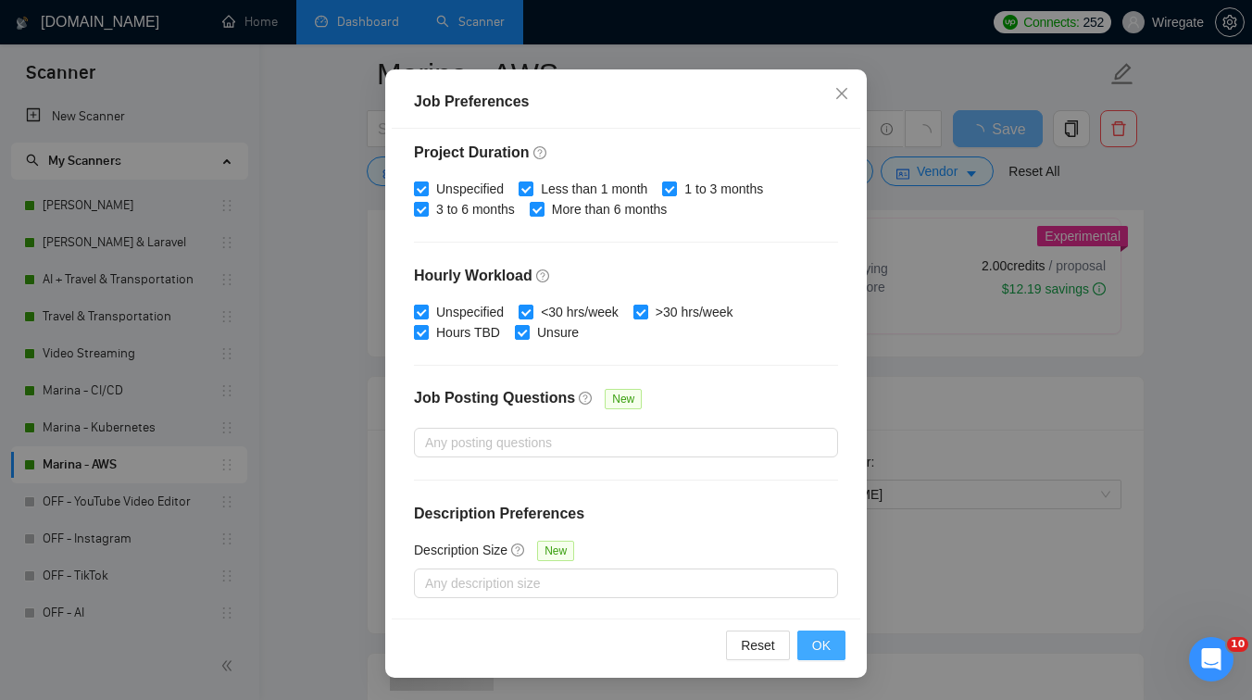
click at [813, 647] on span "OK" at bounding box center [821, 645] width 19 height 20
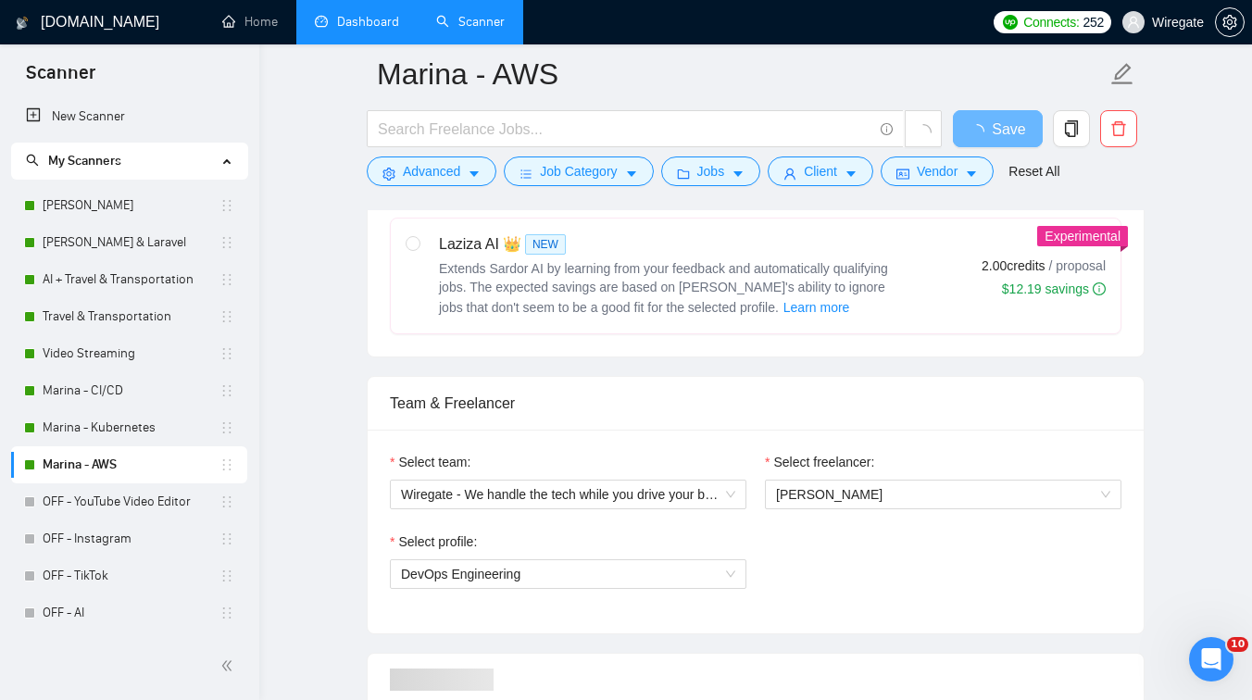
scroll to position [42, 0]
click at [1002, 130] on span "Save" at bounding box center [997, 129] width 33 height 23
click at [130, 426] on link "Marina - Kubernetes" at bounding box center [131, 427] width 177 height 37
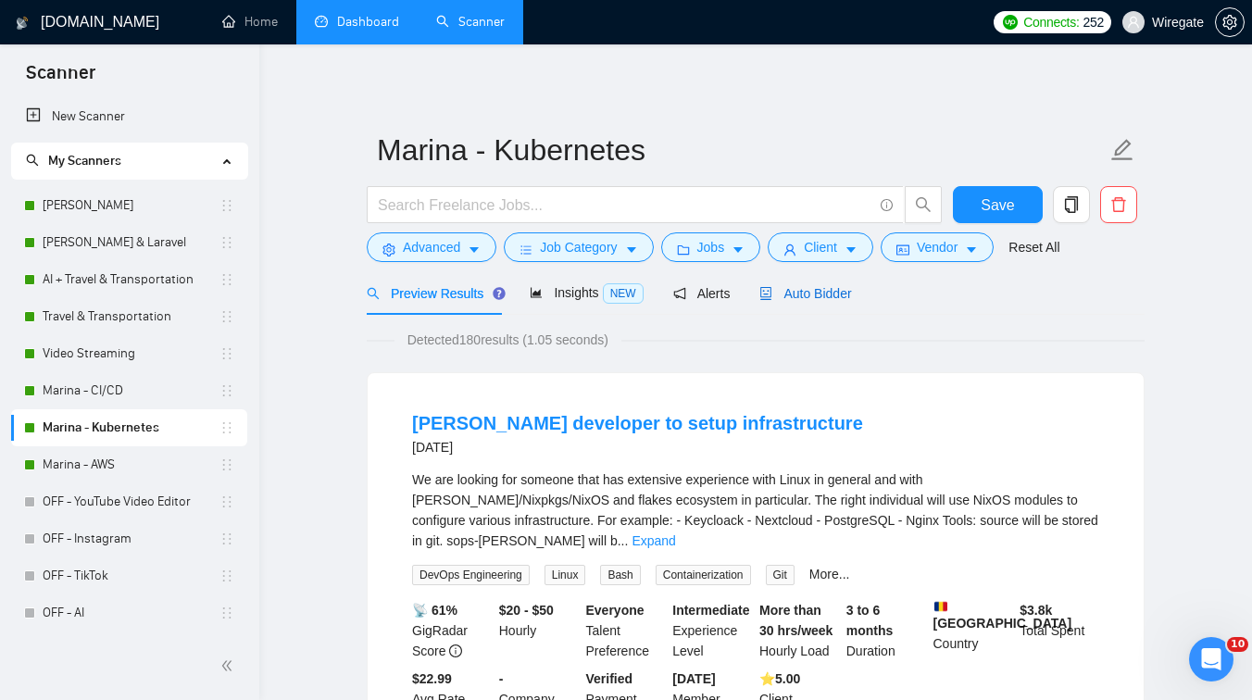
click at [786, 297] on span "Auto Bidder" at bounding box center [805, 293] width 92 height 15
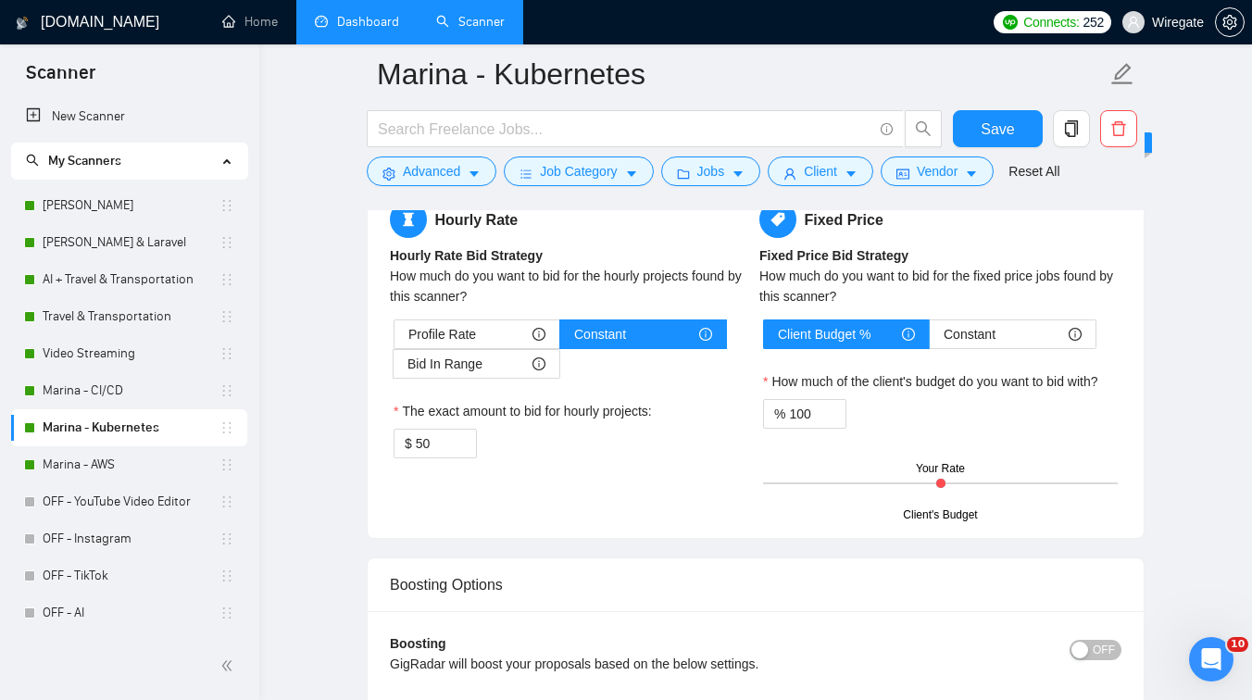
scroll to position [3004, 0]
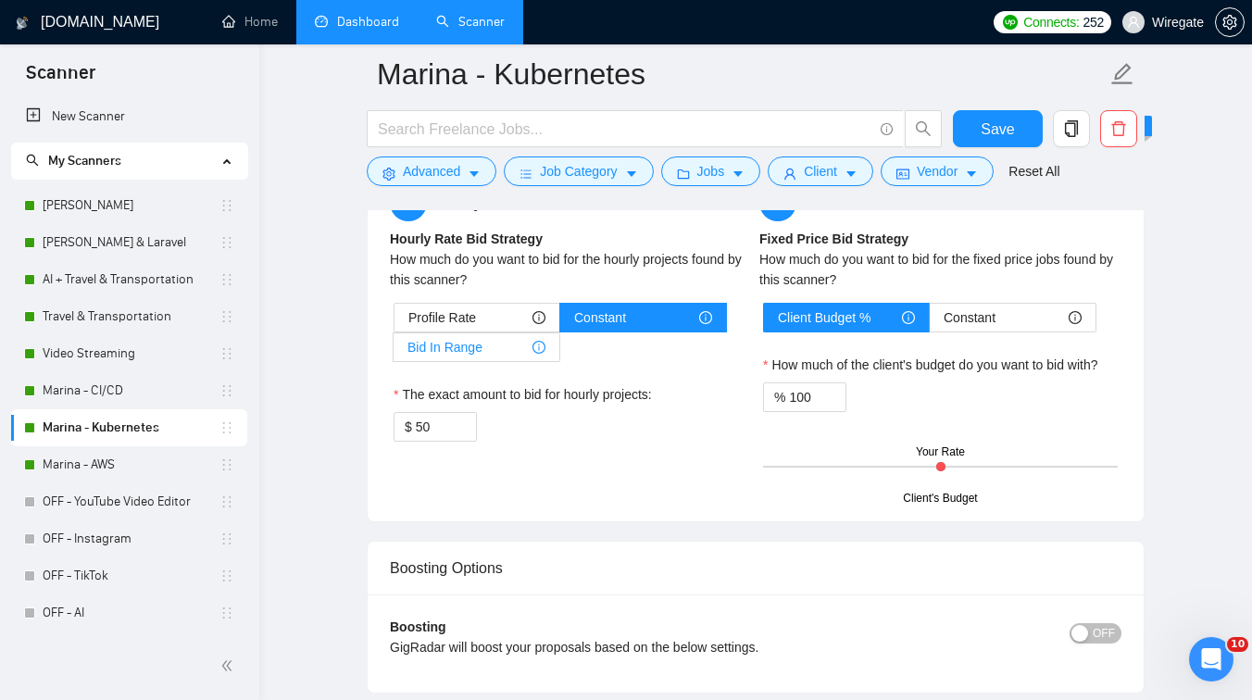
click at [480, 346] on span "Bid In Range" at bounding box center [444, 347] width 75 height 28
click at [394, 352] on input "Bid In Range" at bounding box center [394, 352] width 0 height 0
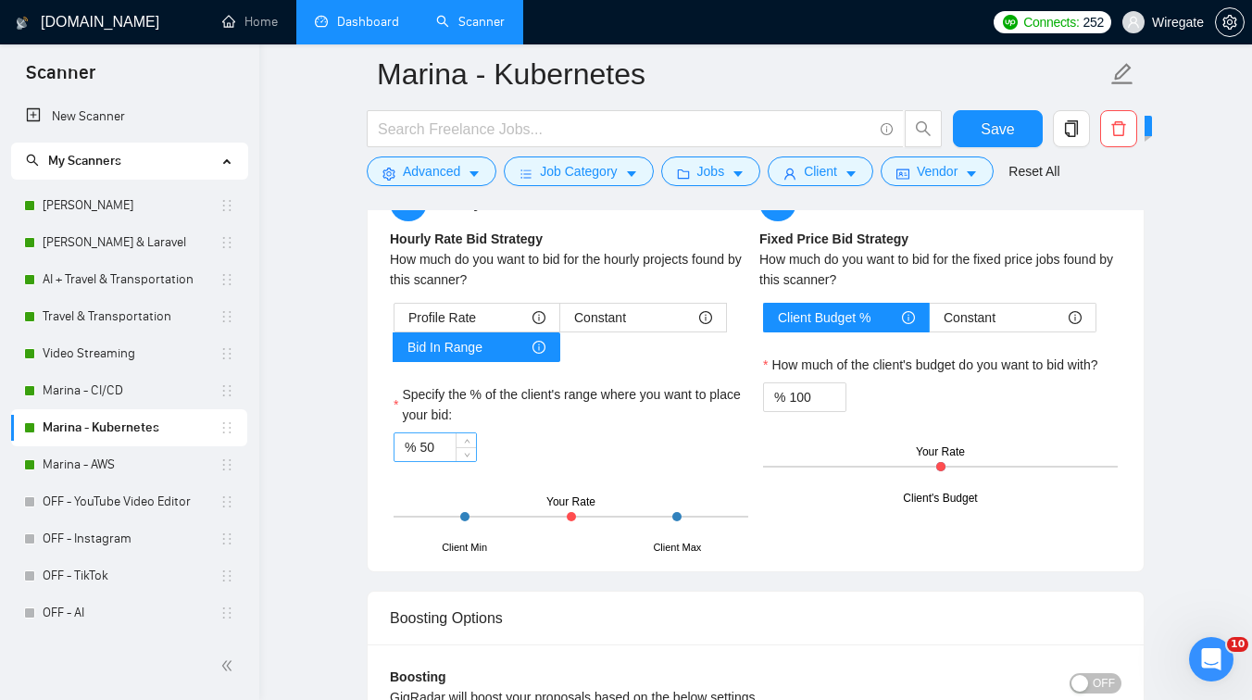
click at [438, 452] on input "50" at bounding box center [447, 447] width 56 height 28
type input "5"
type input "90"
click at [966, 131] on button "Save" at bounding box center [998, 128] width 90 height 37
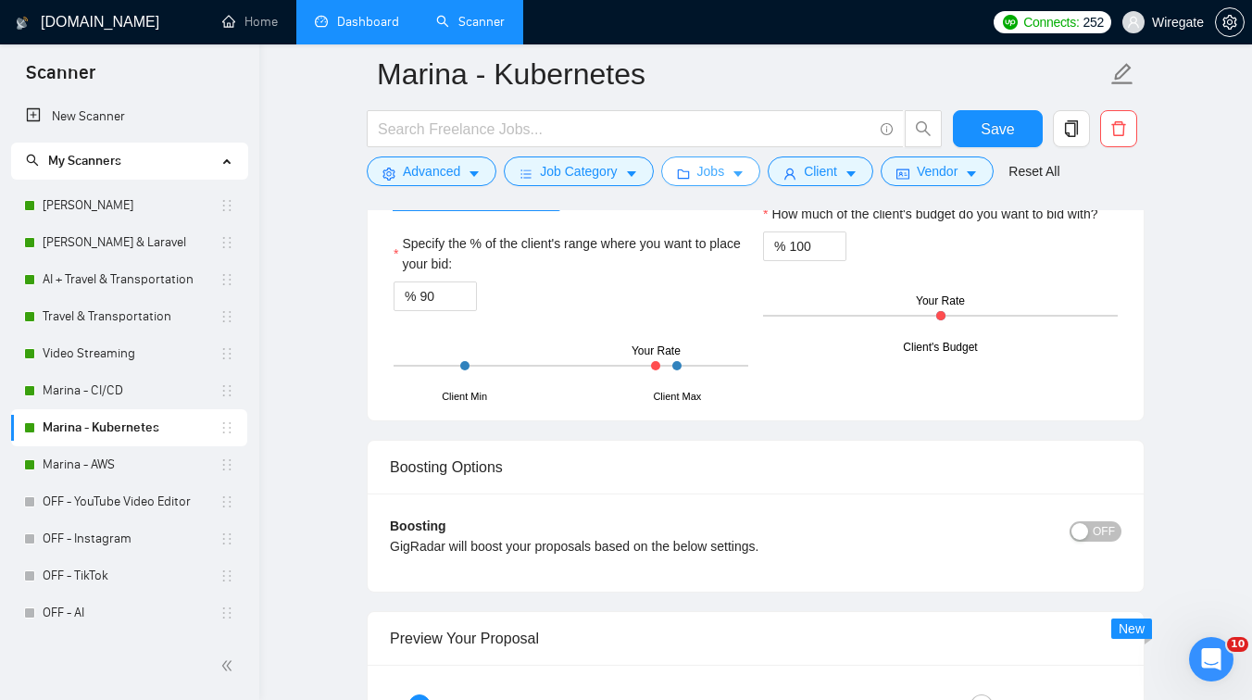
click at [718, 181] on button "Jobs" at bounding box center [711, 171] width 100 height 30
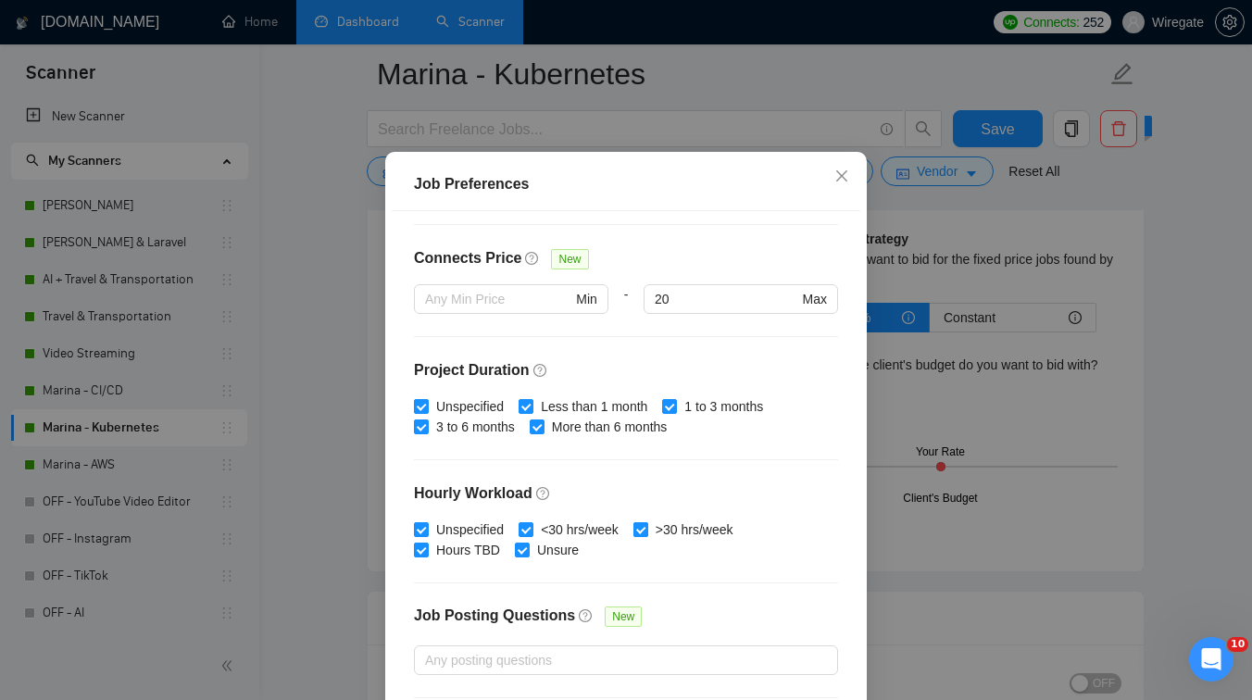
scroll to position [287, 0]
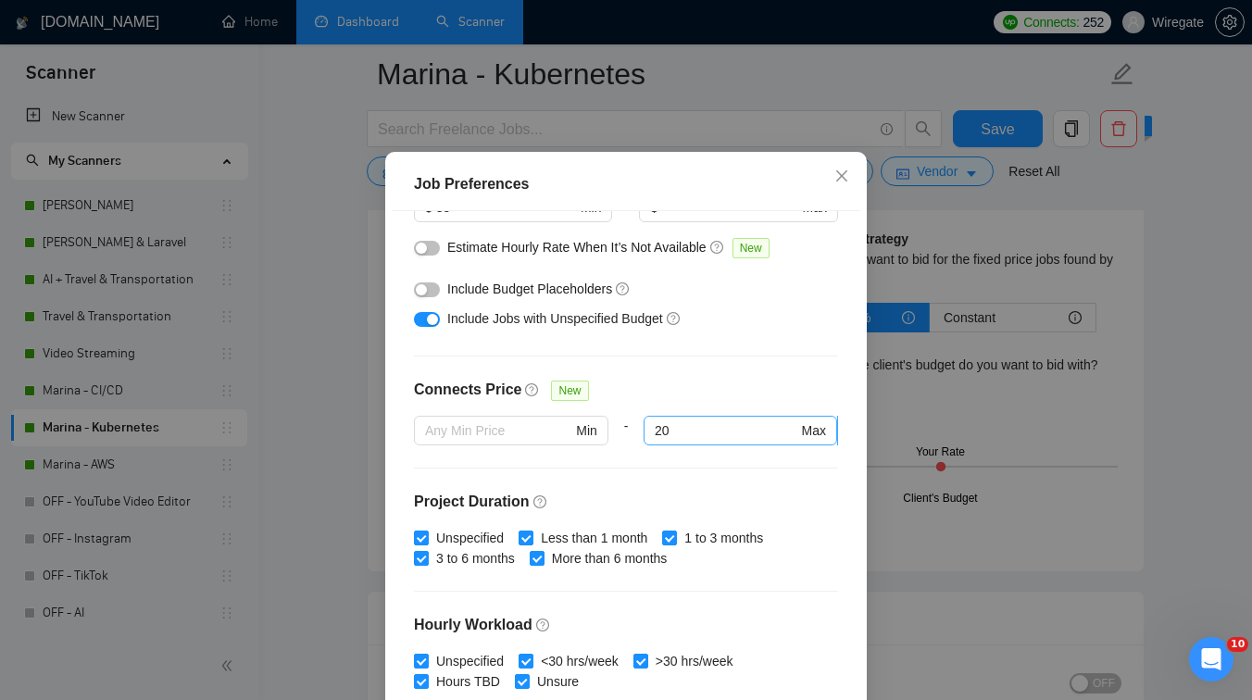
click at [679, 441] on input "20" at bounding box center [726, 430] width 143 height 20
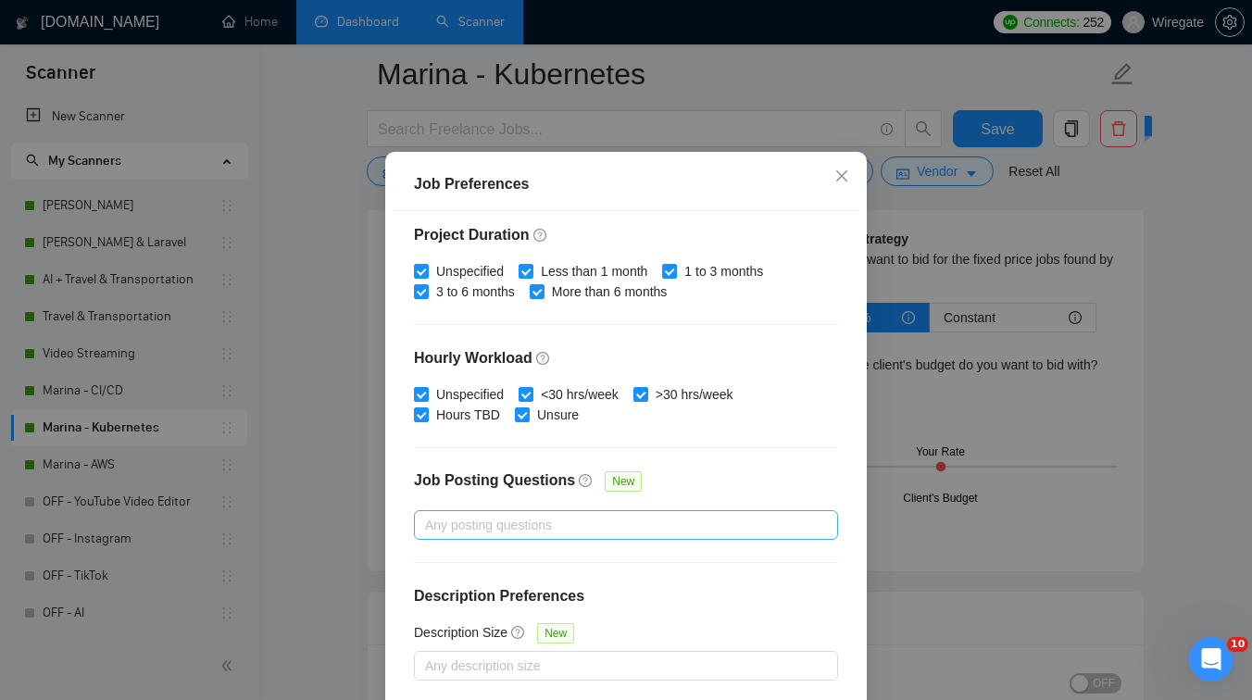
scroll to position [124, 0]
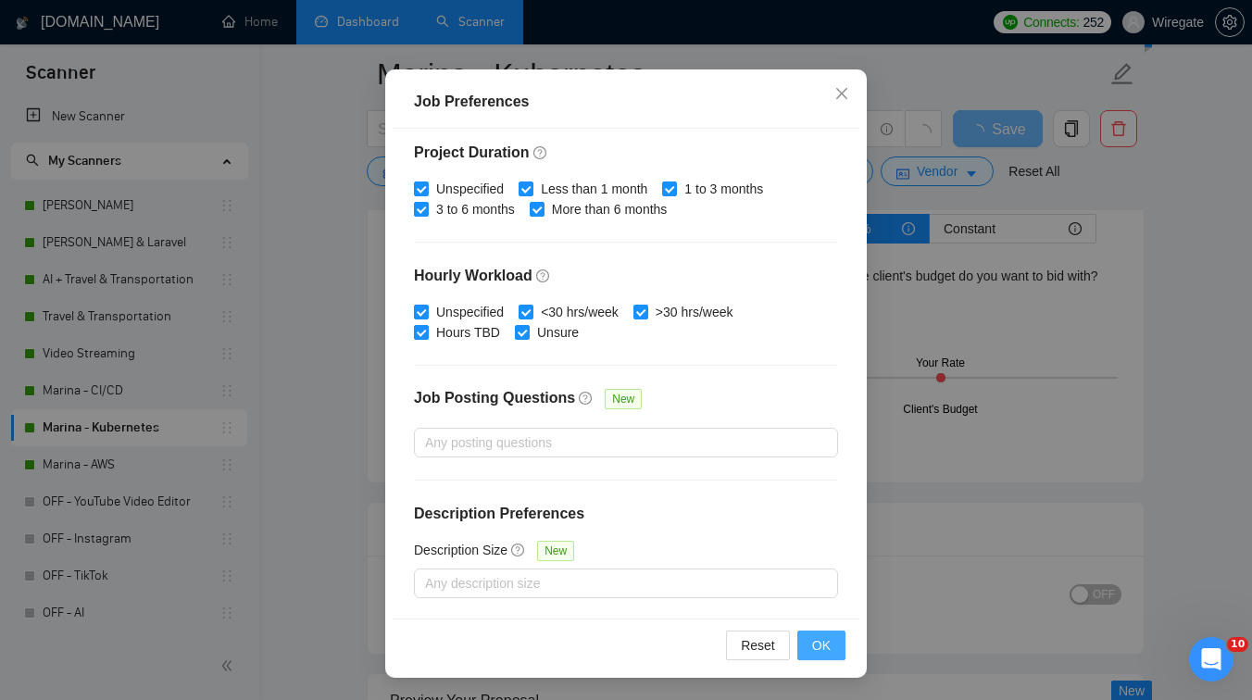
click at [823, 641] on span "OK" at bounding box center [821, 645] width 19 height 20
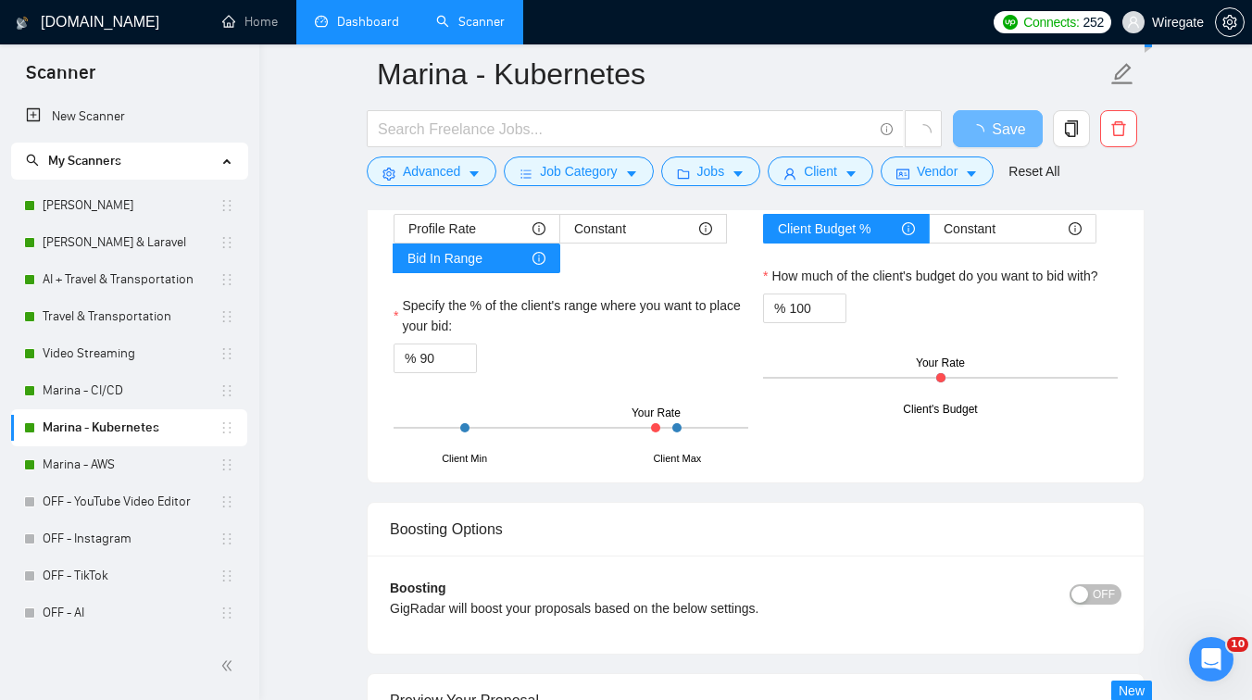
scroll to position [42, 0]
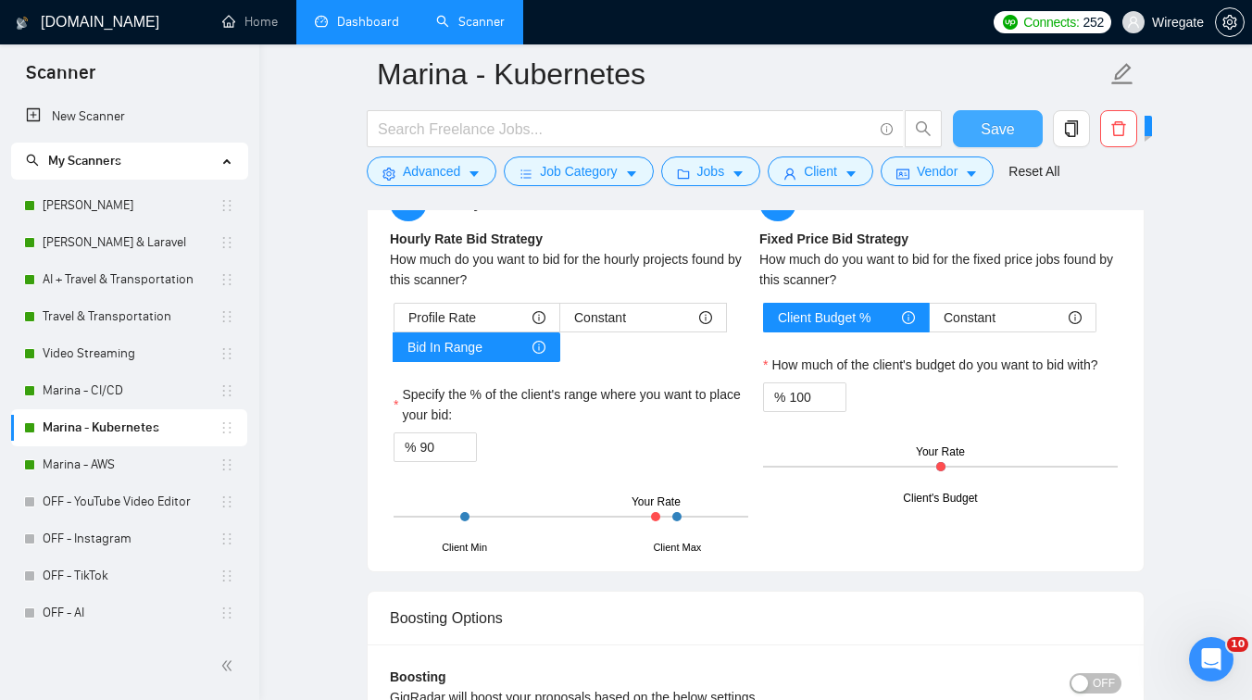
click at [979, 134] on button "Save" at bounding box center [998, 128] width 90 height 37
click at [100, 396] on link "Marina - CI/CD" at bounding box center [131, 390] width 177 height 37
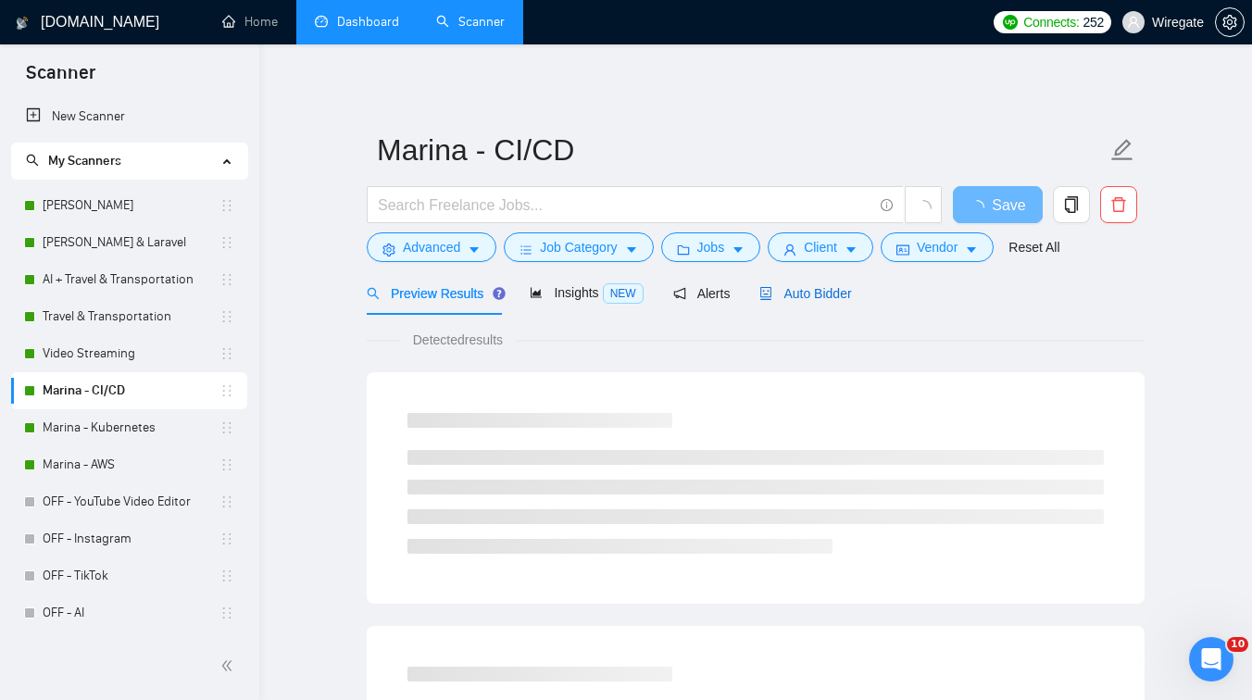
click at [840, 291] on span "Auto Bidder" at bounding box center [805, 293] width 92 height 15
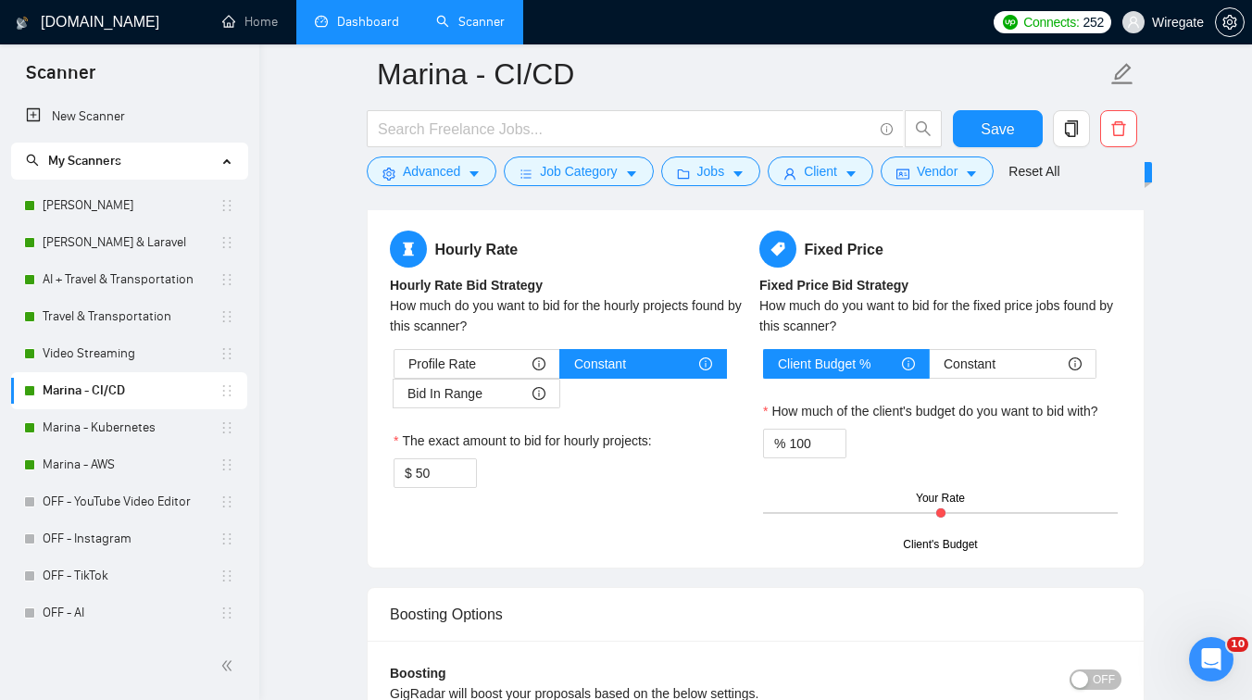
scroll to position [2952, 0]
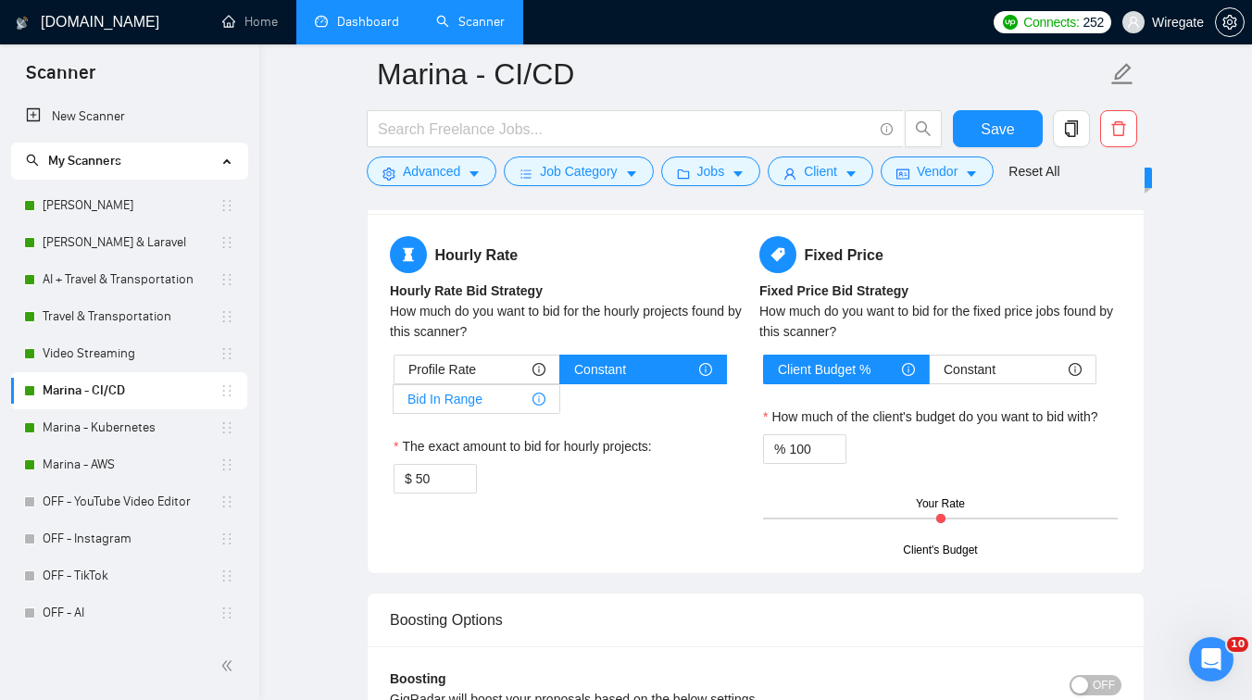
click at [470, 400] on span "Bid In Range" at bounding box center [444, 399] width 75 height 28
click at [394, 404] on input "Bid In Range" at bounding box center [394, 404] width 0 height 0
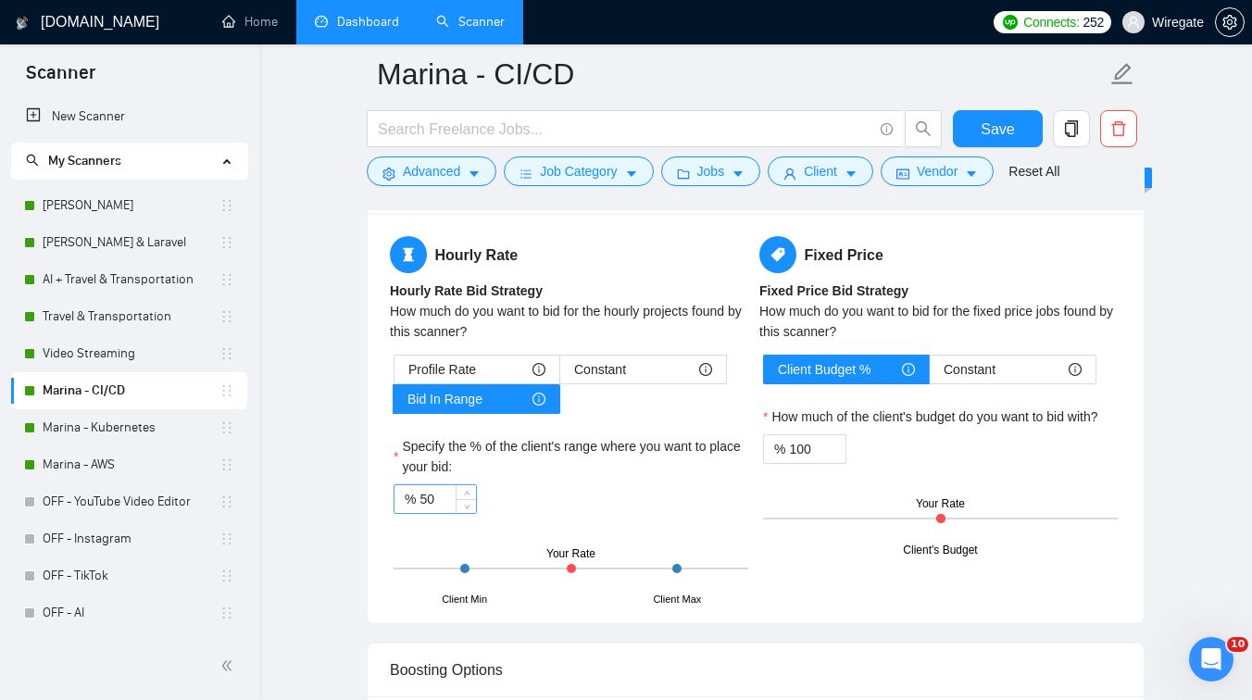
click at [435, 500] on input "50" at bounding box center [447, 499] width 56 height 28
type input "5"
click at [602, 169] on span "Job Category" at bounding box center [578, 171] width 77 height 20
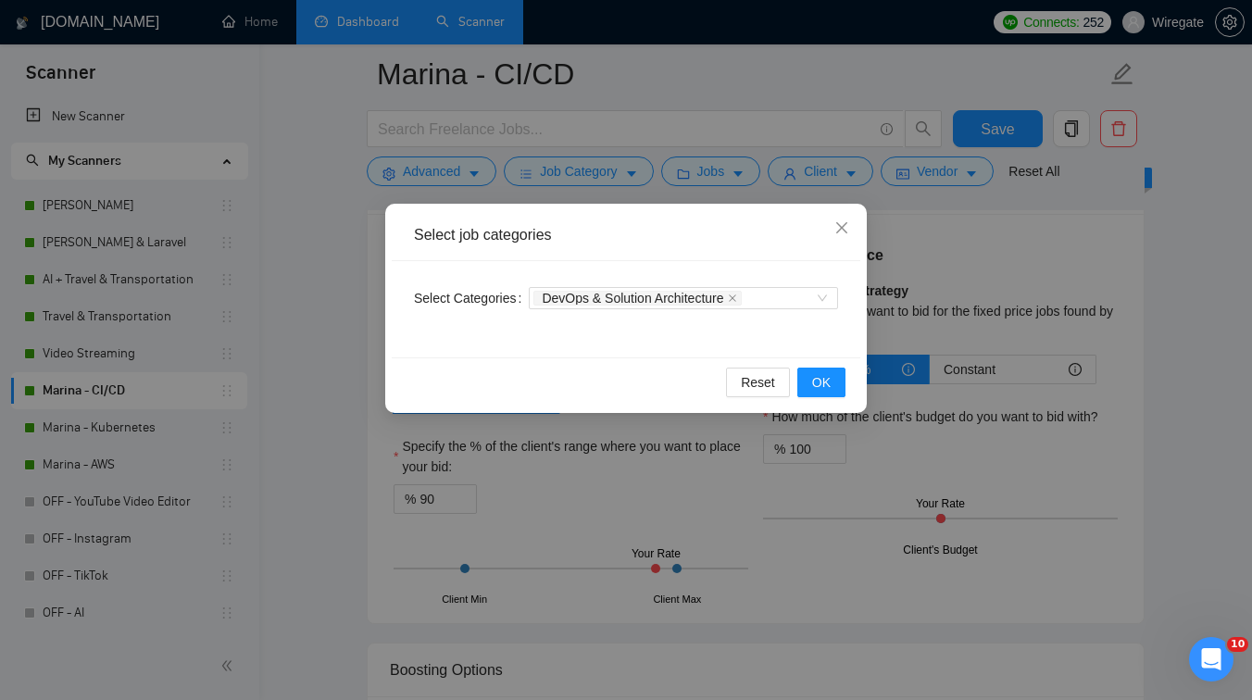
click at [644, 188] on div "Select job categories Select Categories DevOps & Solution Architecture Reset OK" at bounding box center [626, 350] width 1252 height 700
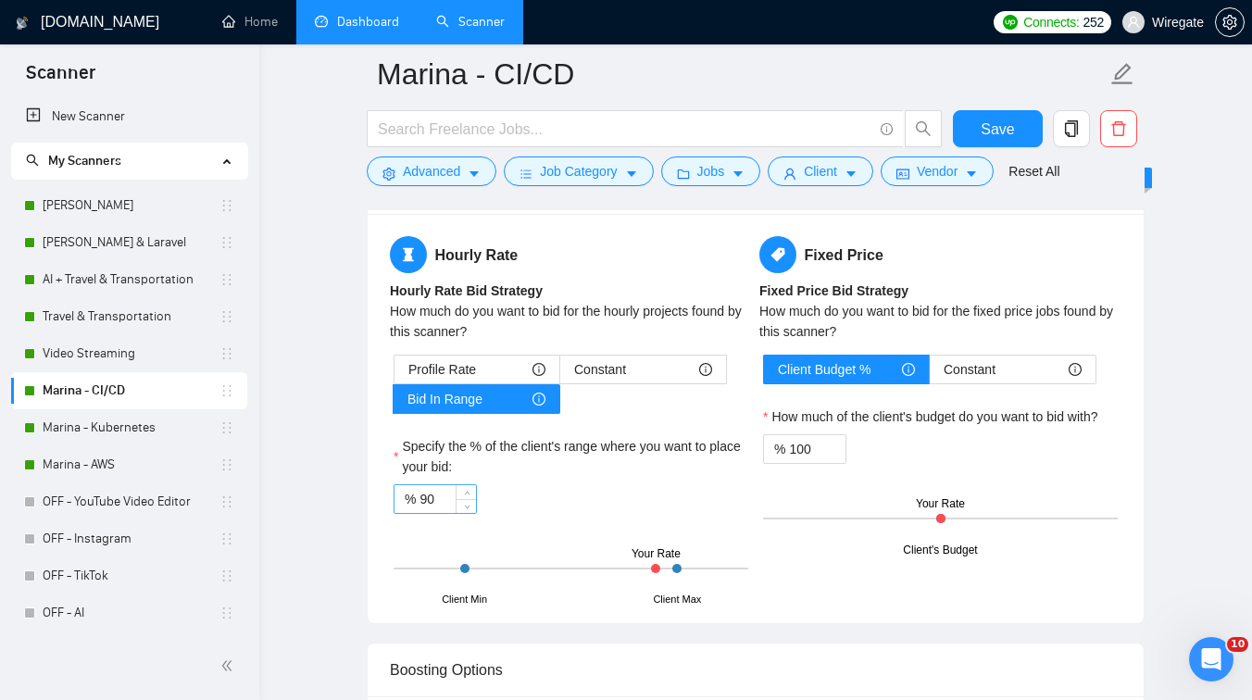
click at [432, 503] on input "90" at bounding box center [447, 499] width 56 height 28
type input "100"
click at [806, 166] on button "Client" at bounding box center [821, 171] width 106 height 30
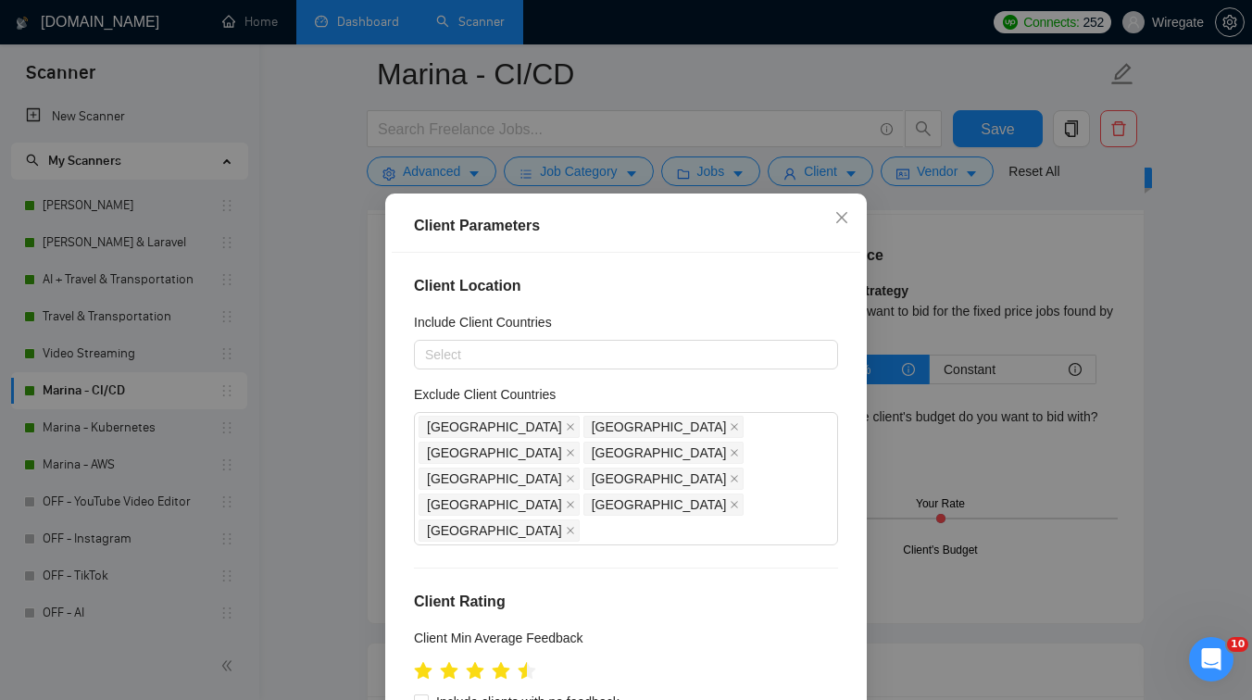
click at [747, 166] on div "Client Parameters Client Location Include Client Countries Select Exclude Clien…" at bounding box center [626, 350] width 1252 height 700
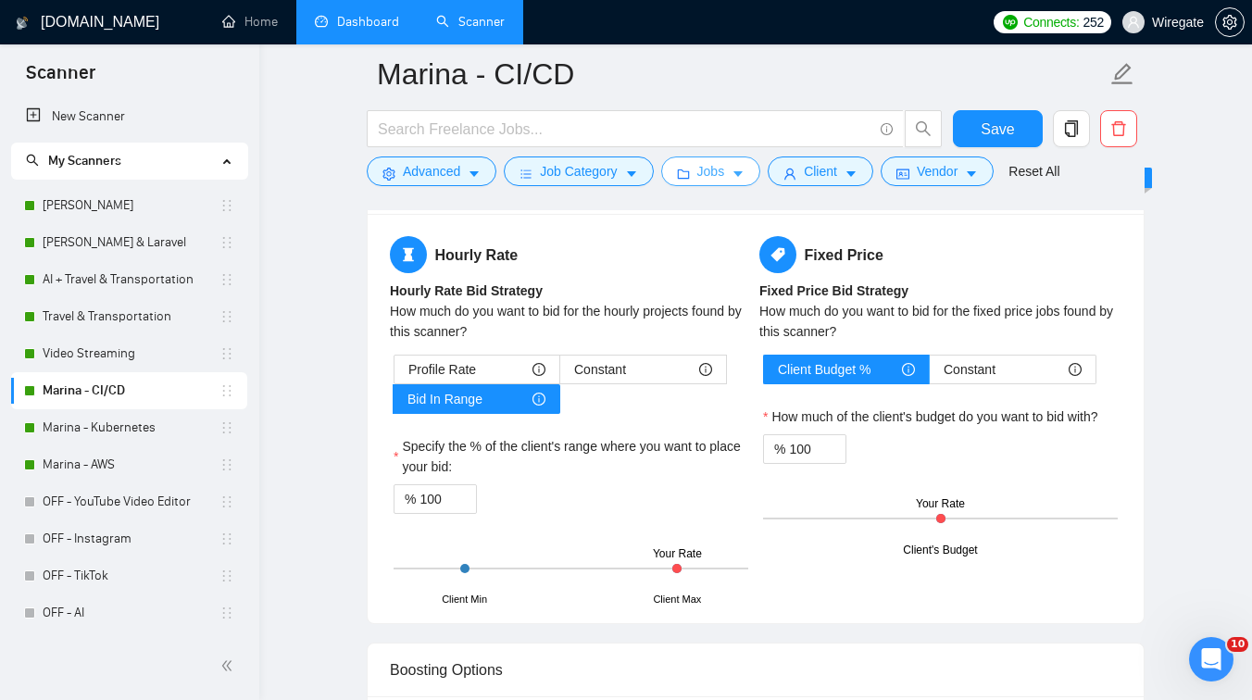
click at [711, 165] on span "Jobs" at bounding box center [711, 171] width 28 height 20
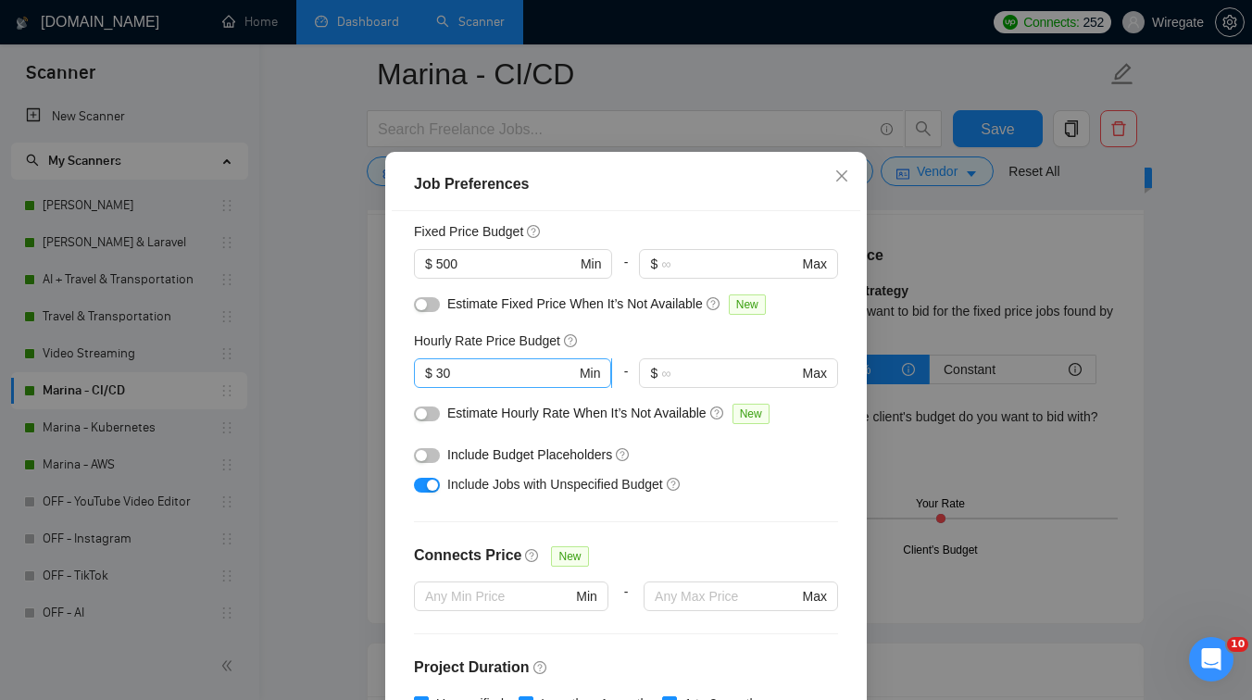
scroll to position [0, 0]
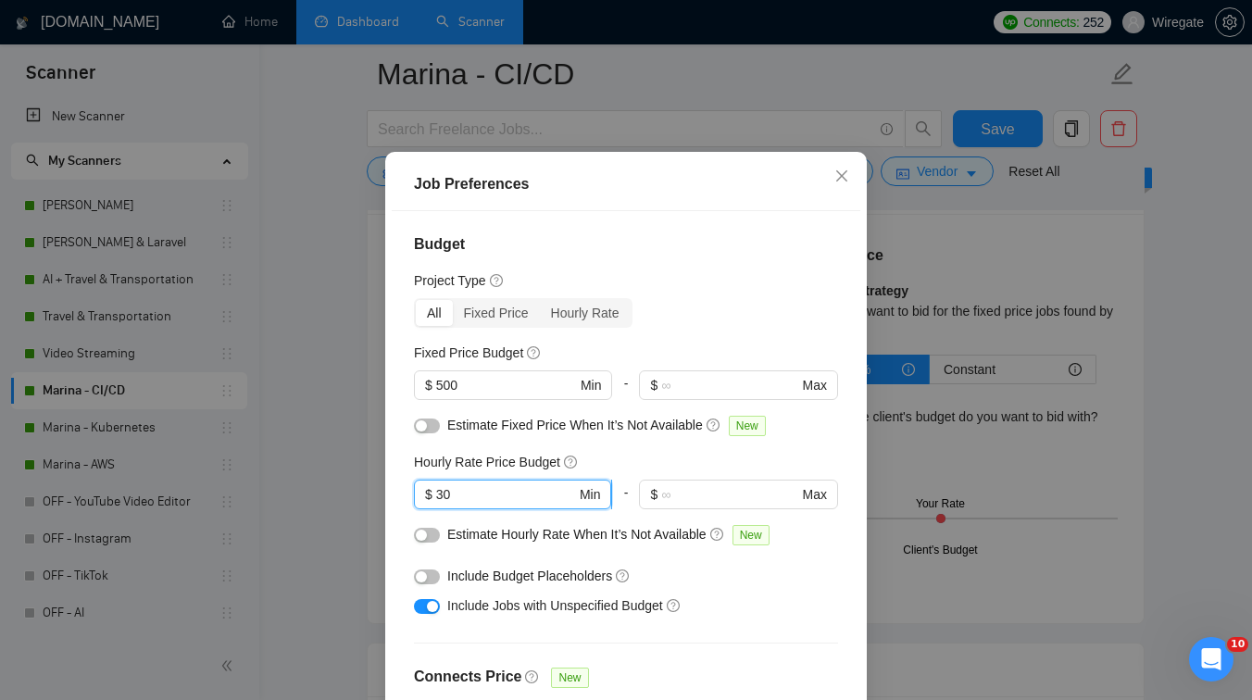
click at [457, 505] on input "30" at bounding box center [506, 494] width 140 height 20
type input "3"
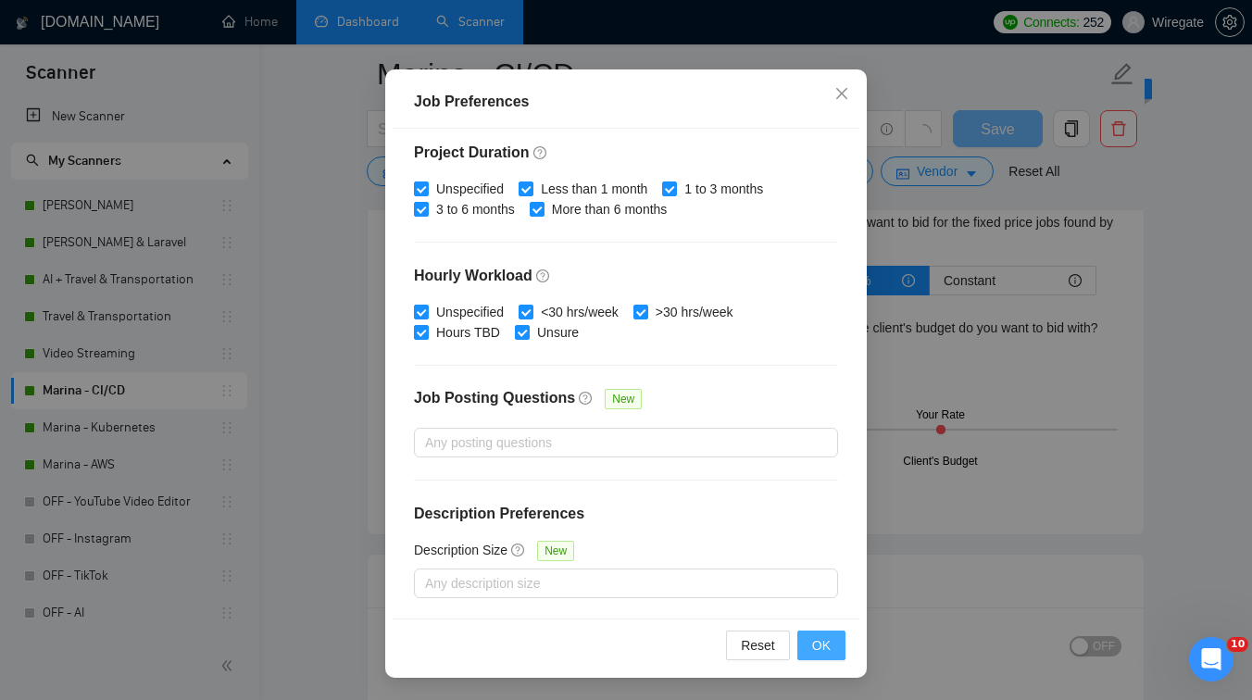
type input "35"
click at [816, 648] on span "OK" at bounding box center [821, 645] width 19 height 20
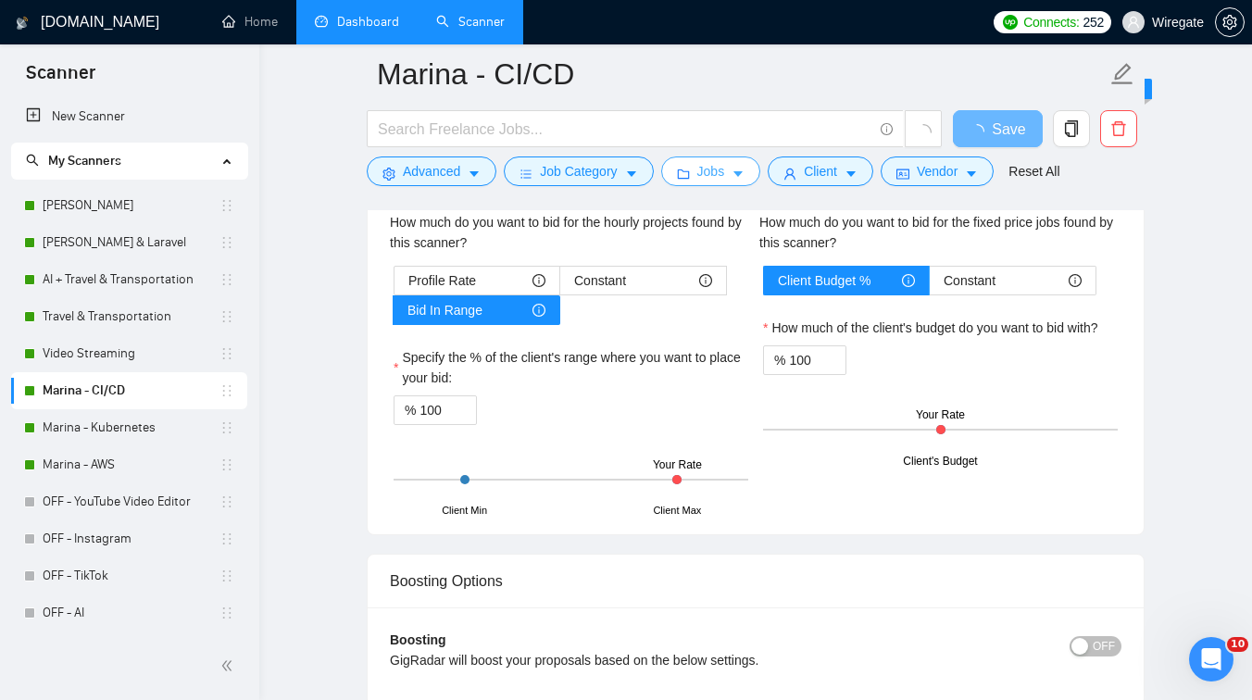
click at [718, 169] on span "Jobs" at bounding box center [711, 171] width 28 height 20
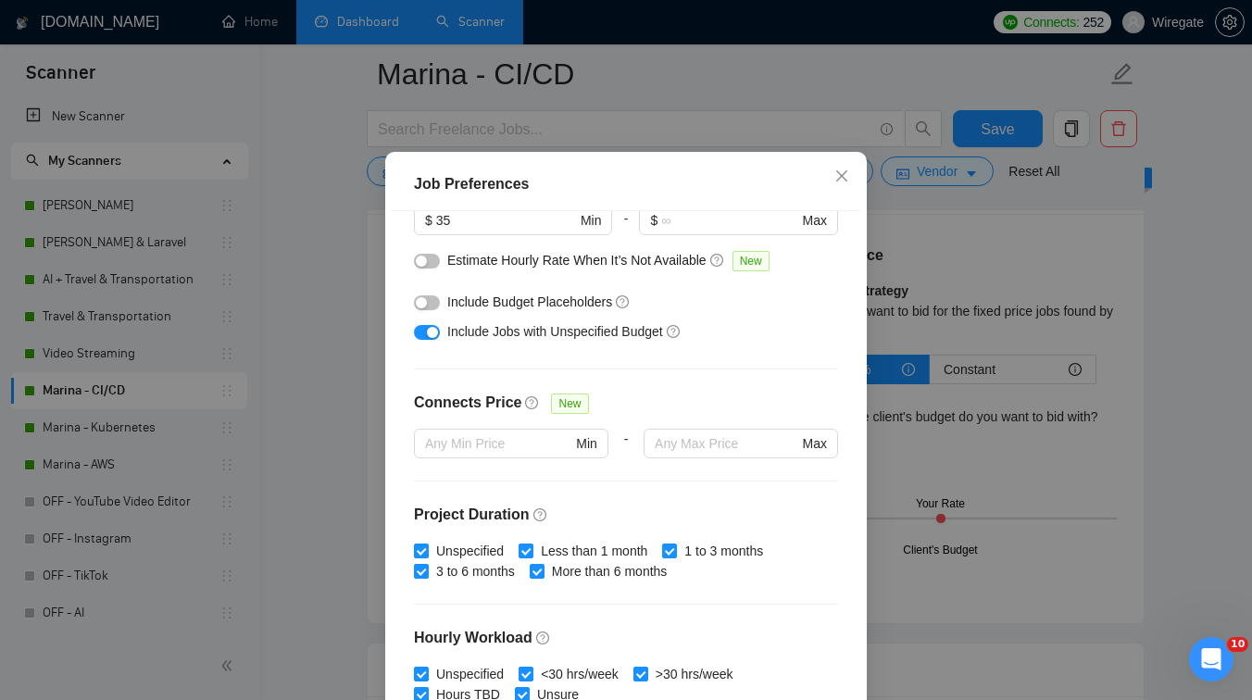
scroll to position [335, 0]
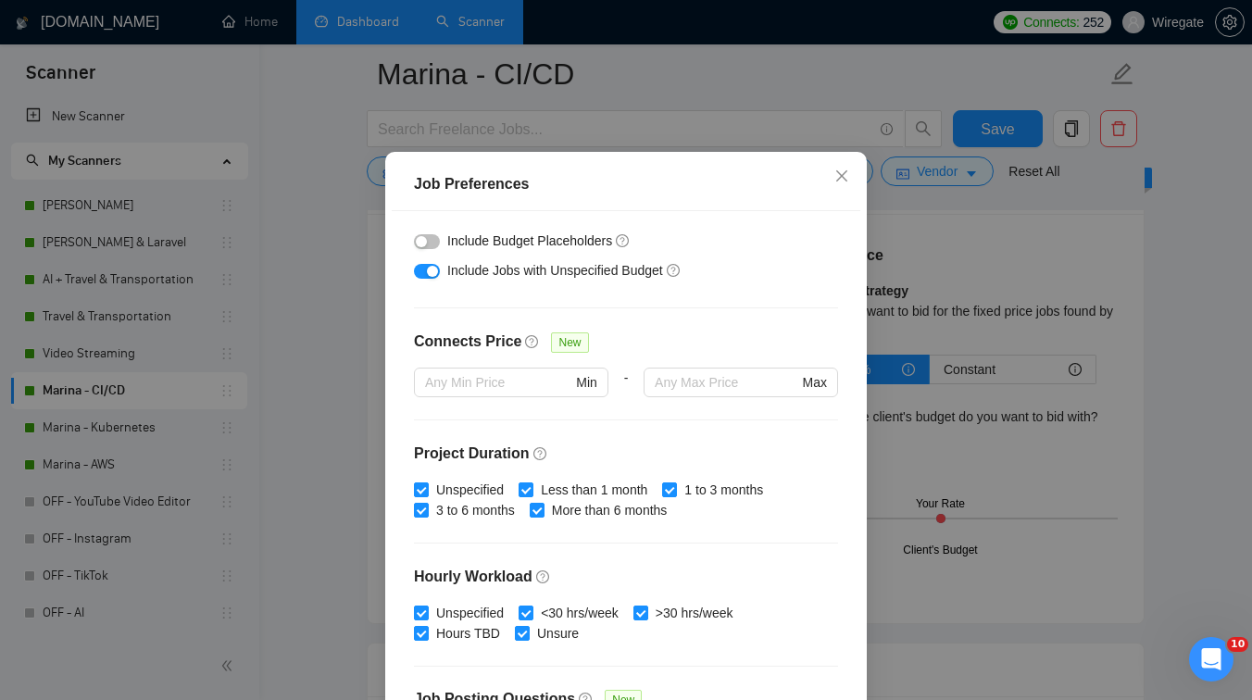
click at [965, 297] on div "Job Preferences Budget Project Type All Fixed Price Hourly Rate Fixed Price Bud…" at bounding box center [626, 350] width 1252 height 700
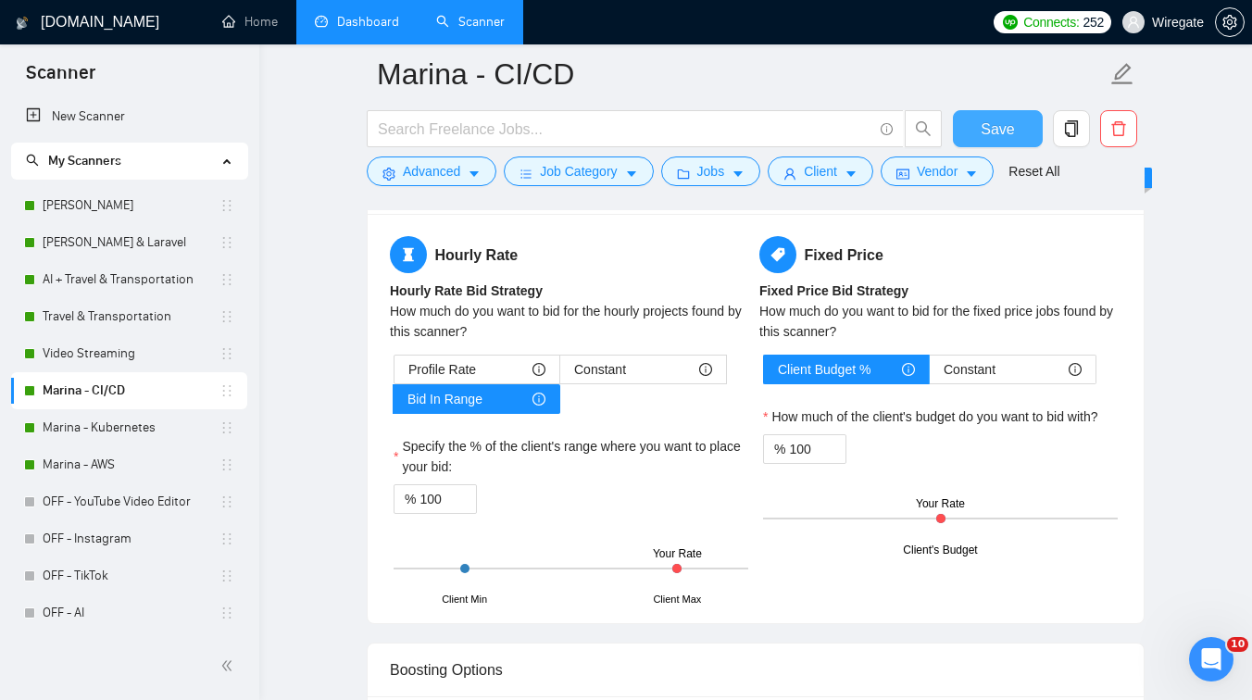
click at [974, 119] on button "Save" at bounding box center [998, 128] width 90 height 37
click at [79, 424] on link "Marina - Kubernetes" at bounding box center [131, 427] width 177 height 37
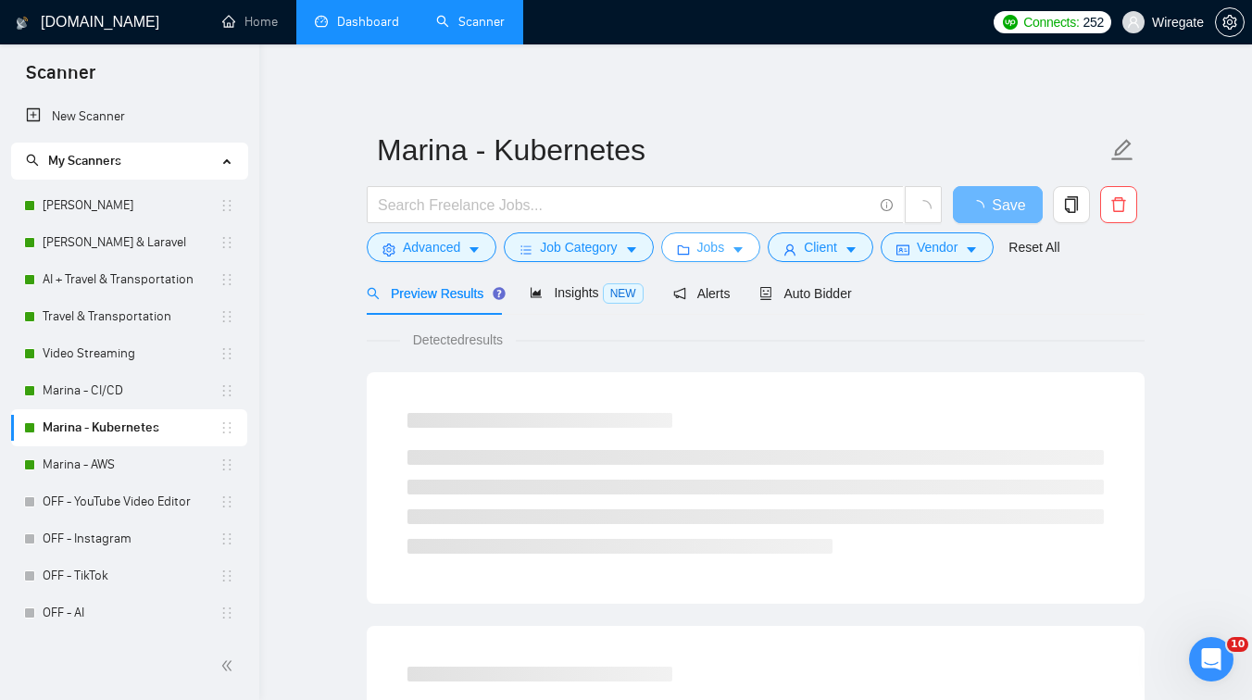
click at [717, 245] on span "Jobs" at bounding box center [711, 247] width 28 height 20
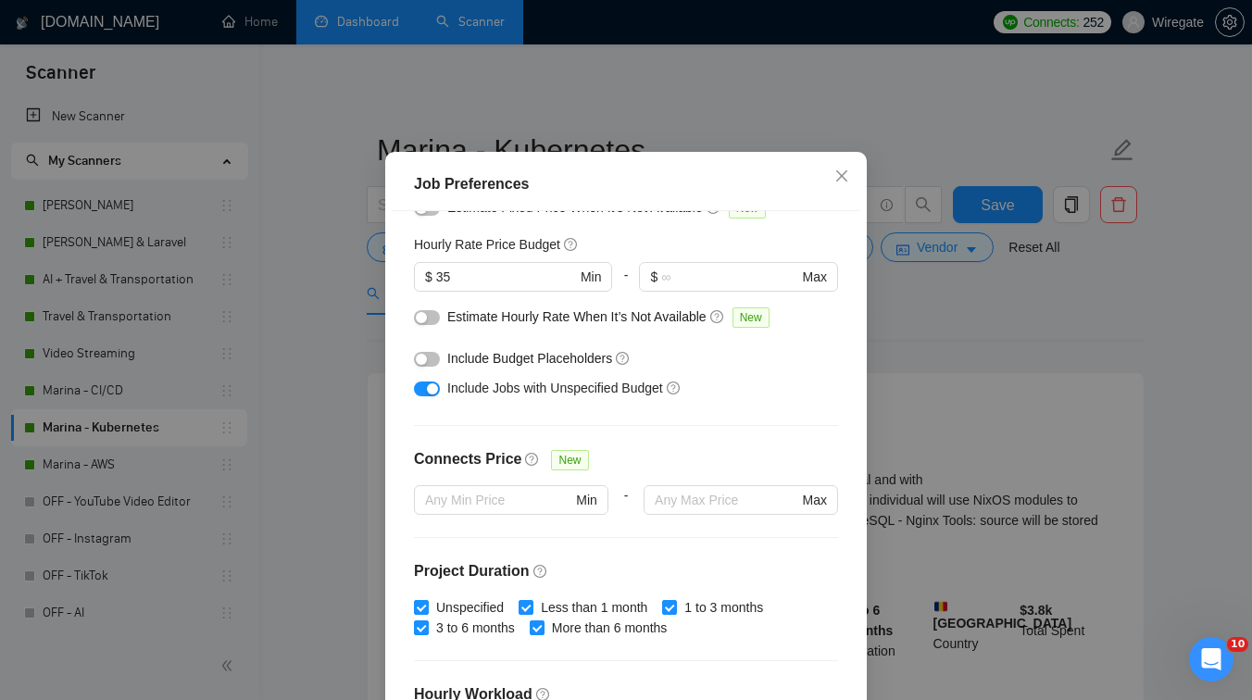
scroll to position [181, 0]
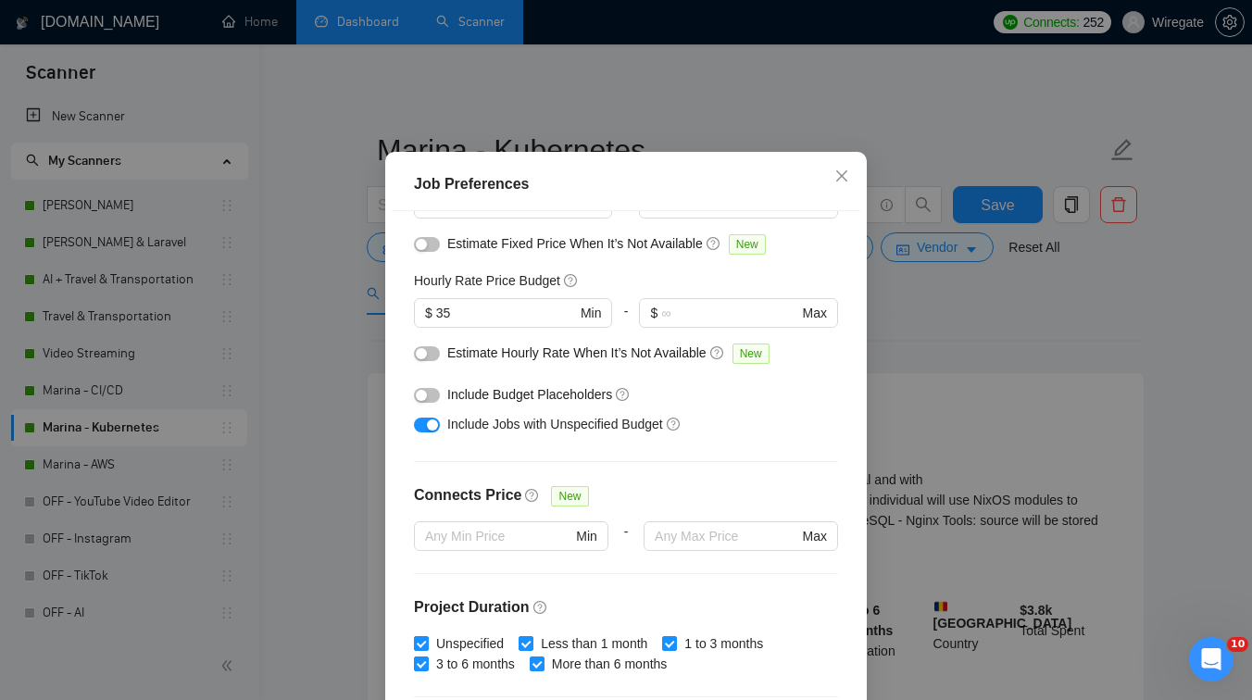
click at [952, 315] on div "Job Preferences Budget Project Type All Fixed Price Hourly Rate Fixed Price Bud…" at bounding box center [626, 350] width 1252 height 700
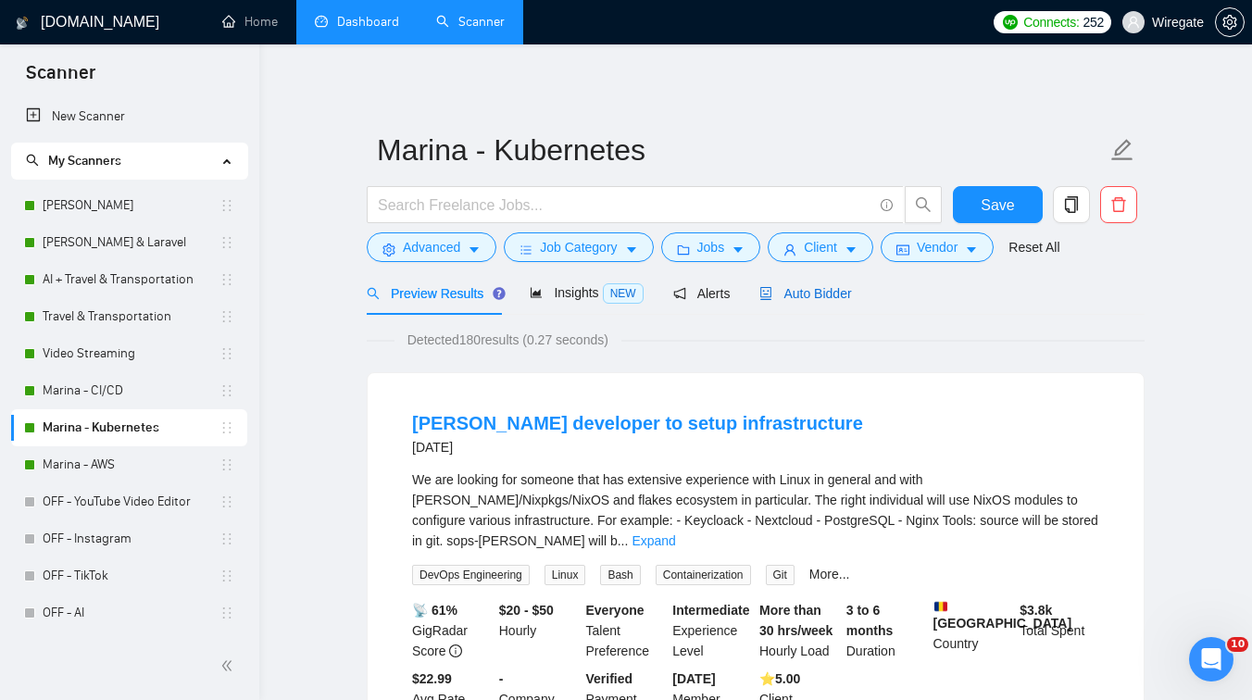
click at [810, 286] on span "Auto Bidder" at bounding box center [805, 293] width 92 height 15
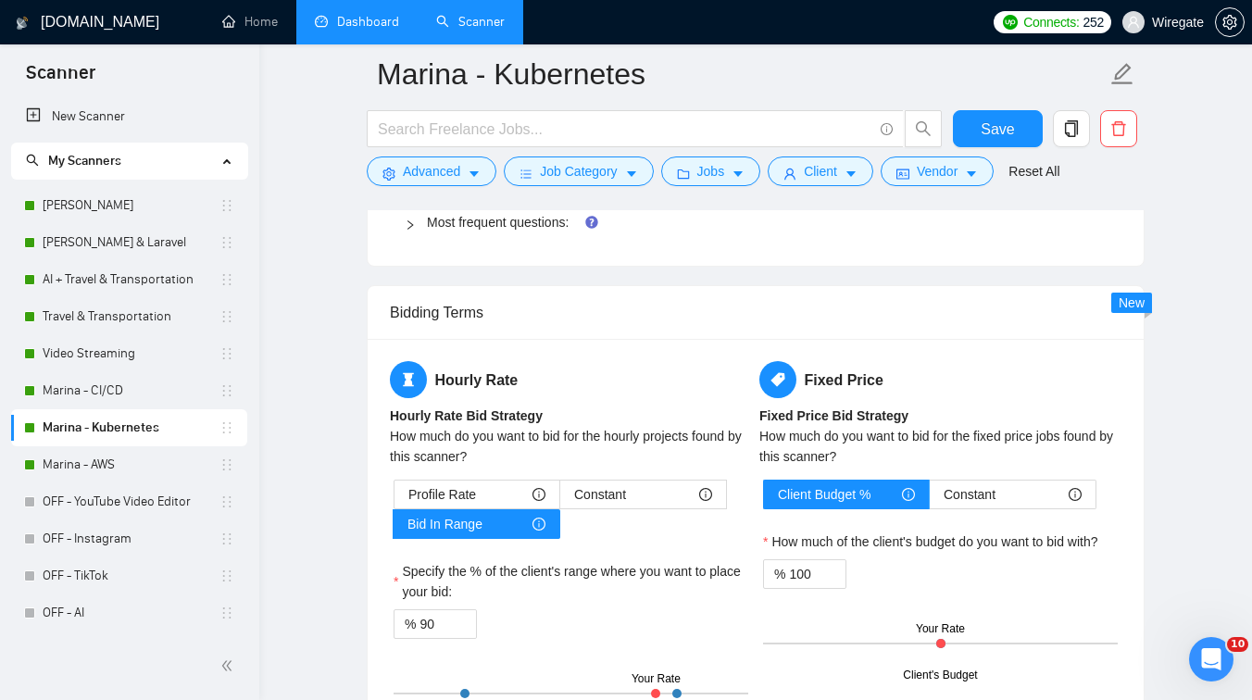
scroll to position [2833, 0]
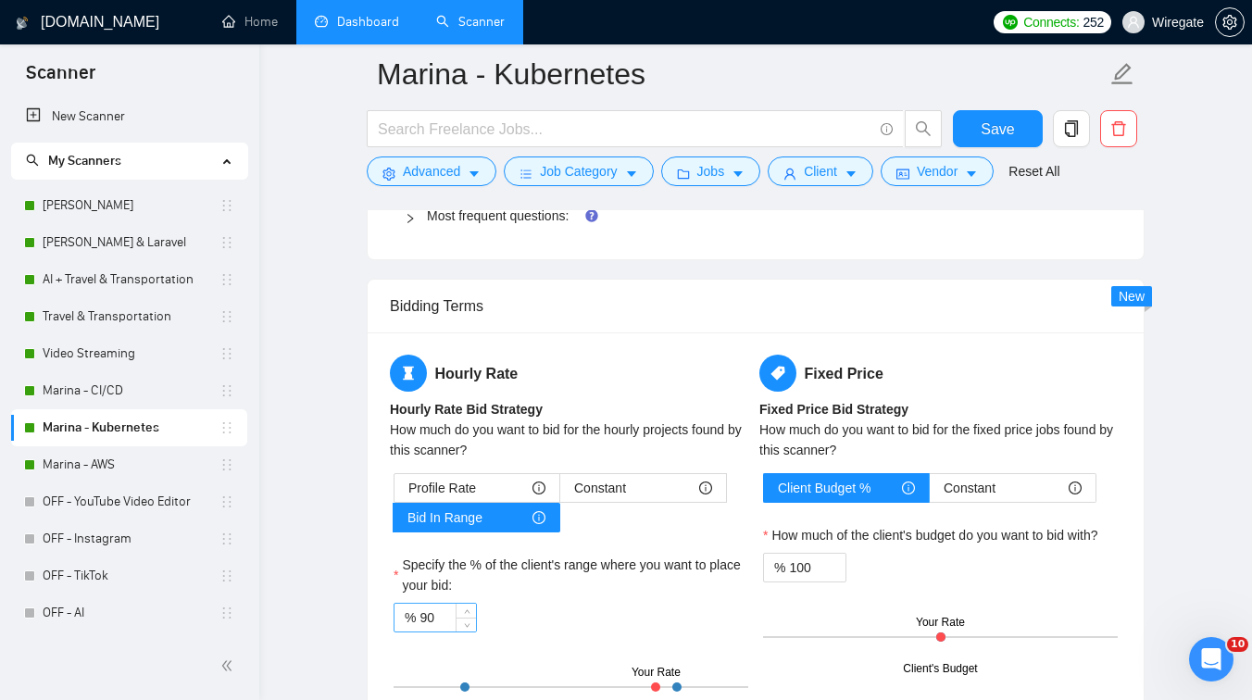
click at [438, 621] on input "90" at bounding box center [447, 618] width 56 height 28
type input "100"
click at [1005, 123] on span "Save" at bounding box center [997, 129] width 33 height 23
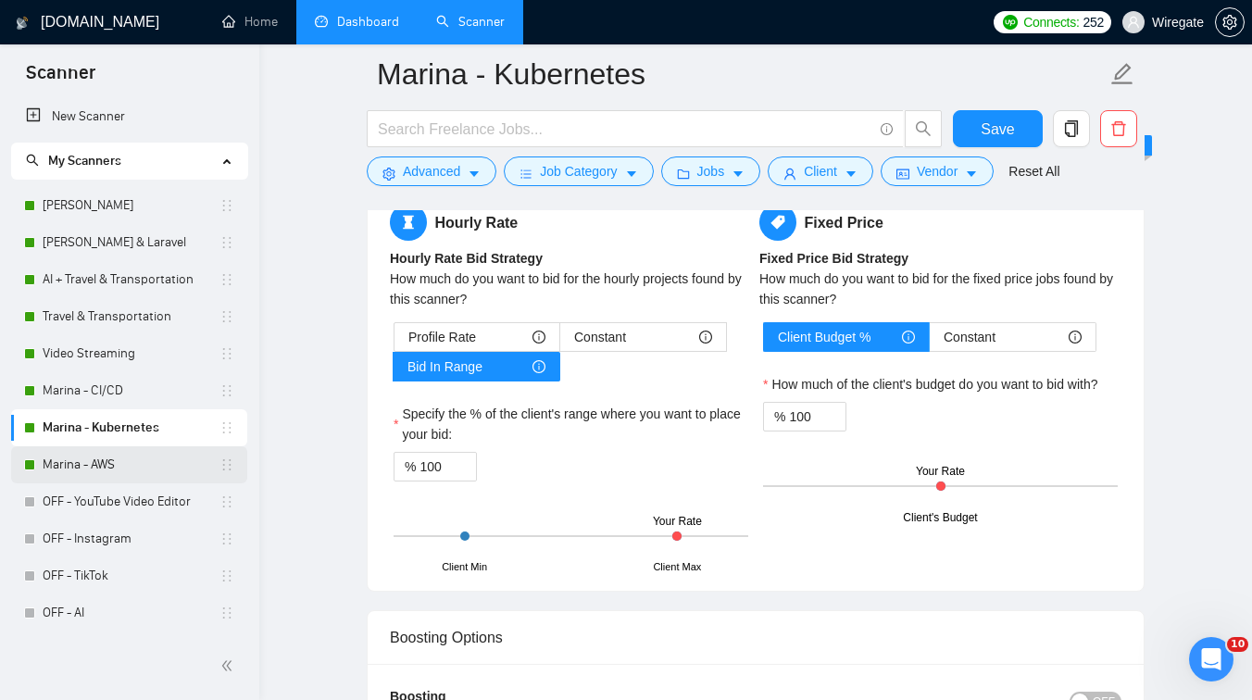
click at [82, 466] on link "Marina - AWS" at bounding box center [131, 464] width 177 height 37
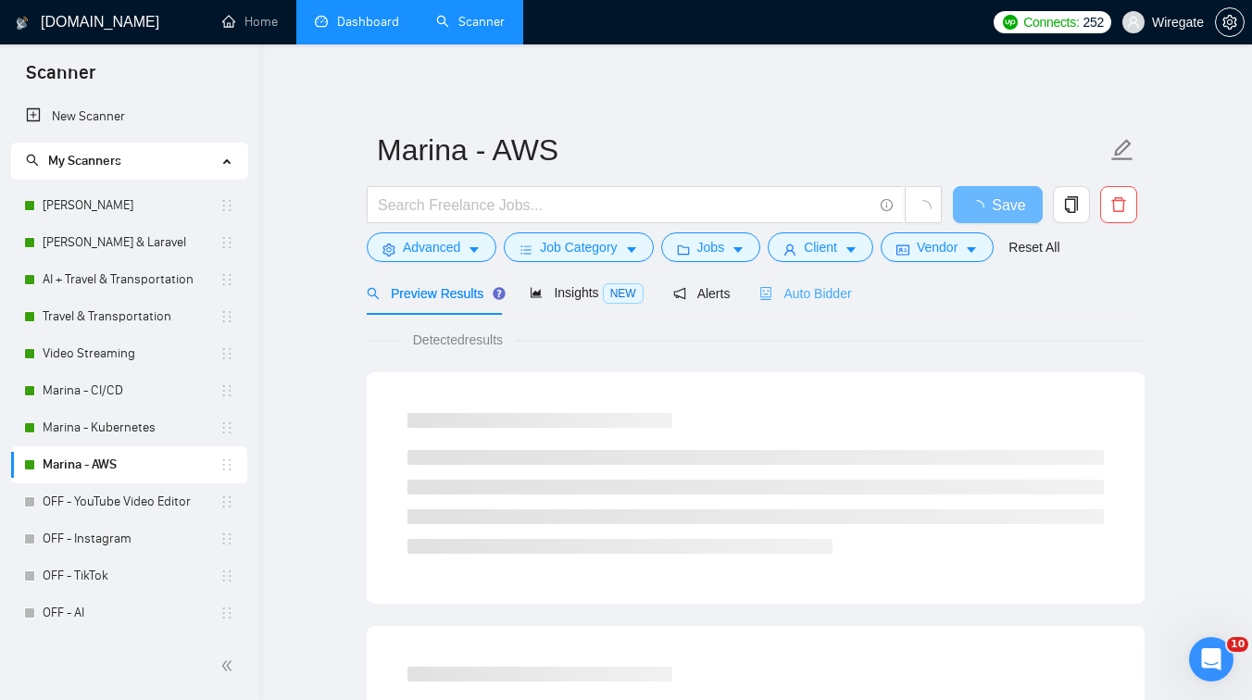
click at [826, 278] on div "Auto Bidder" at bounding box center [805, 293] width 92 height 44
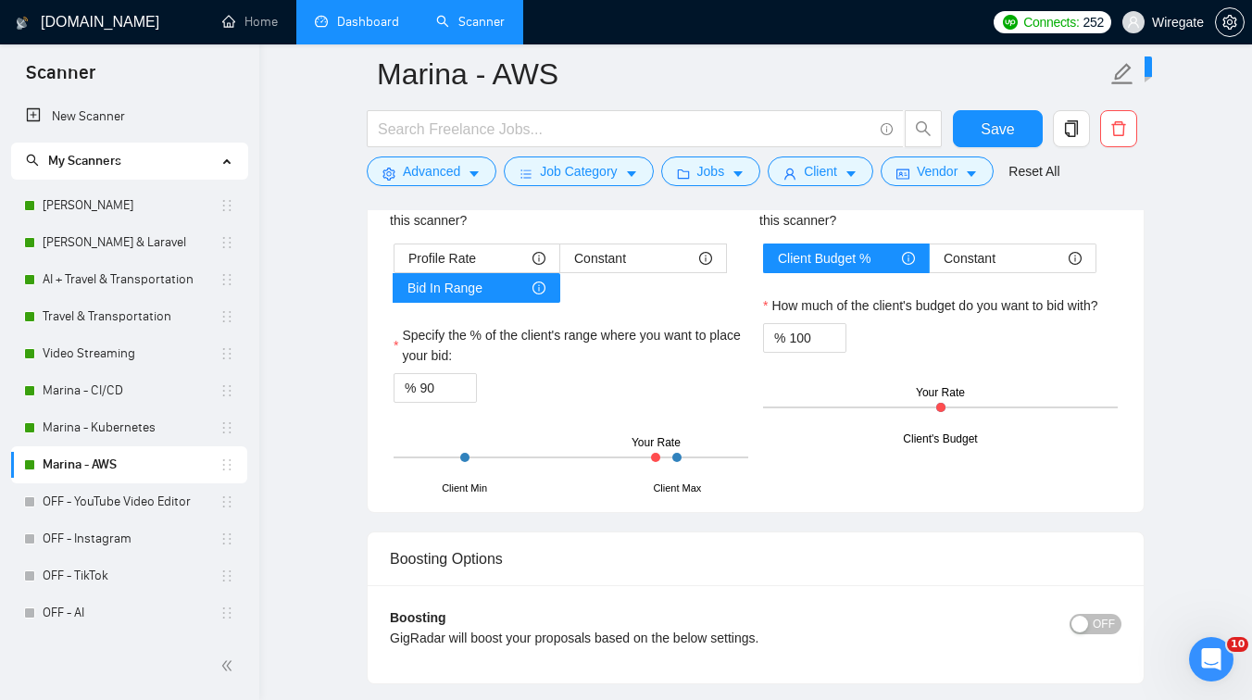
scroll to position [3079, 0]
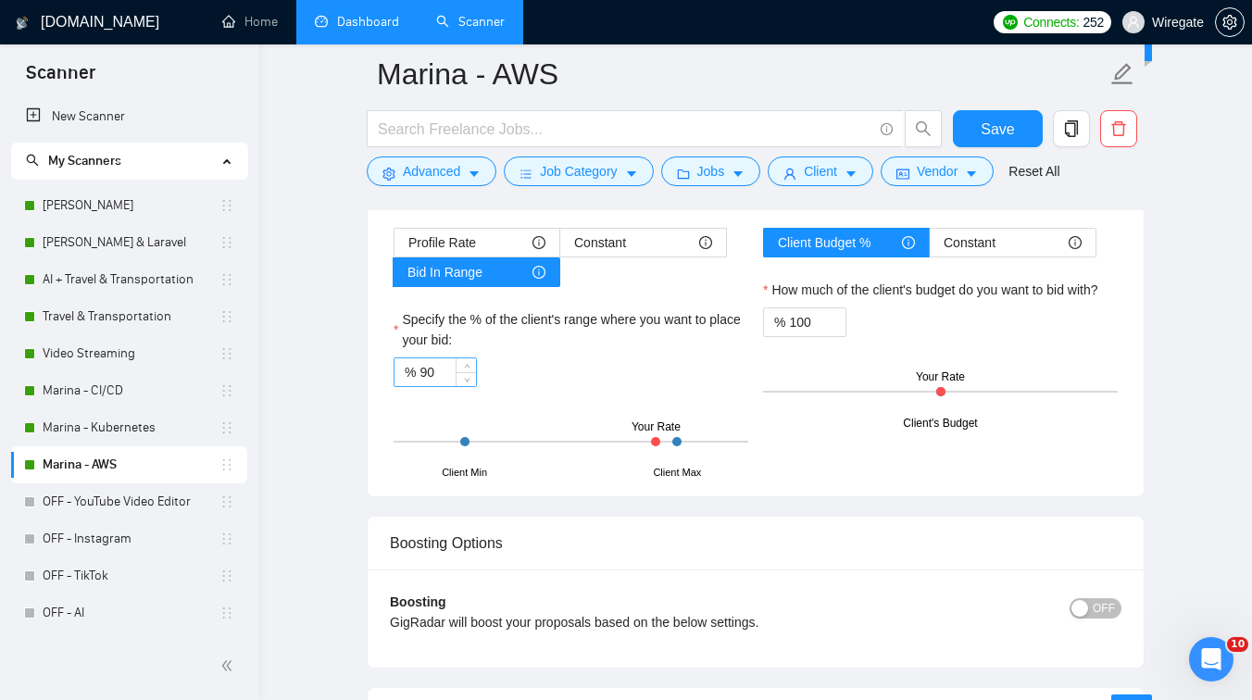
click at [429, 364] on input "90" at bounding box center [447, 372] width 56 height 28
type input "100"
click at [1012, 128] on span "Save" at bounding box center [997, 129] width 33 height 23
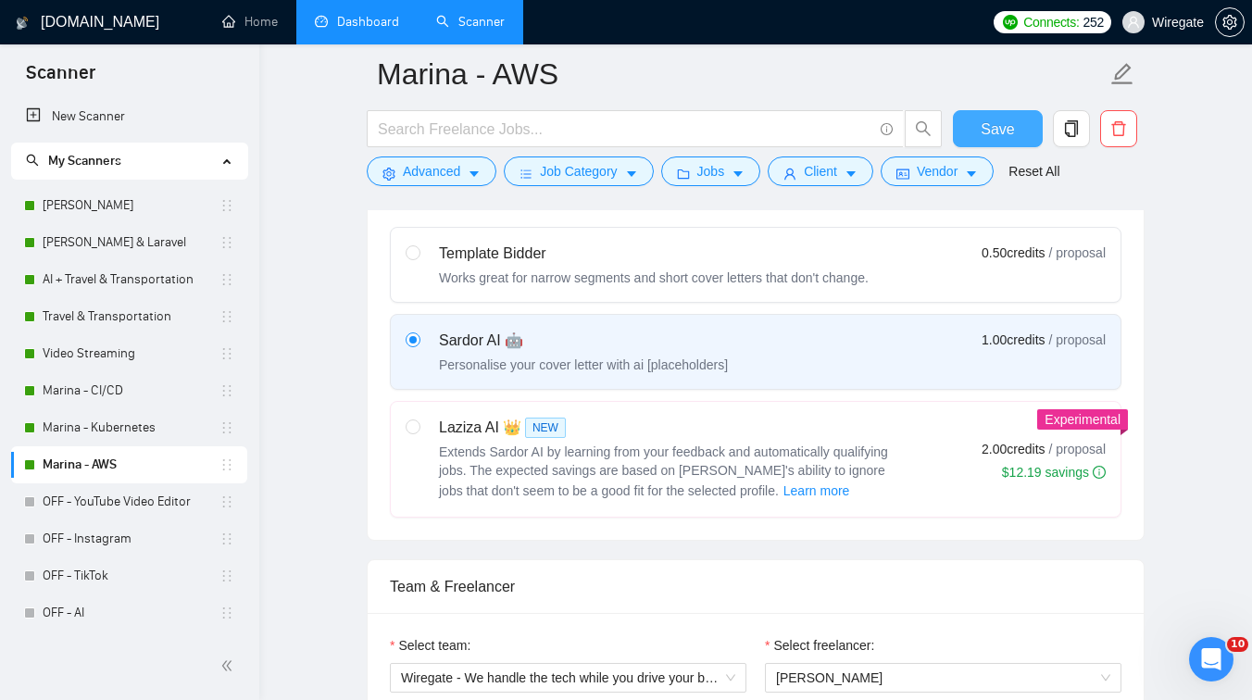
scroll to position [0, 0]
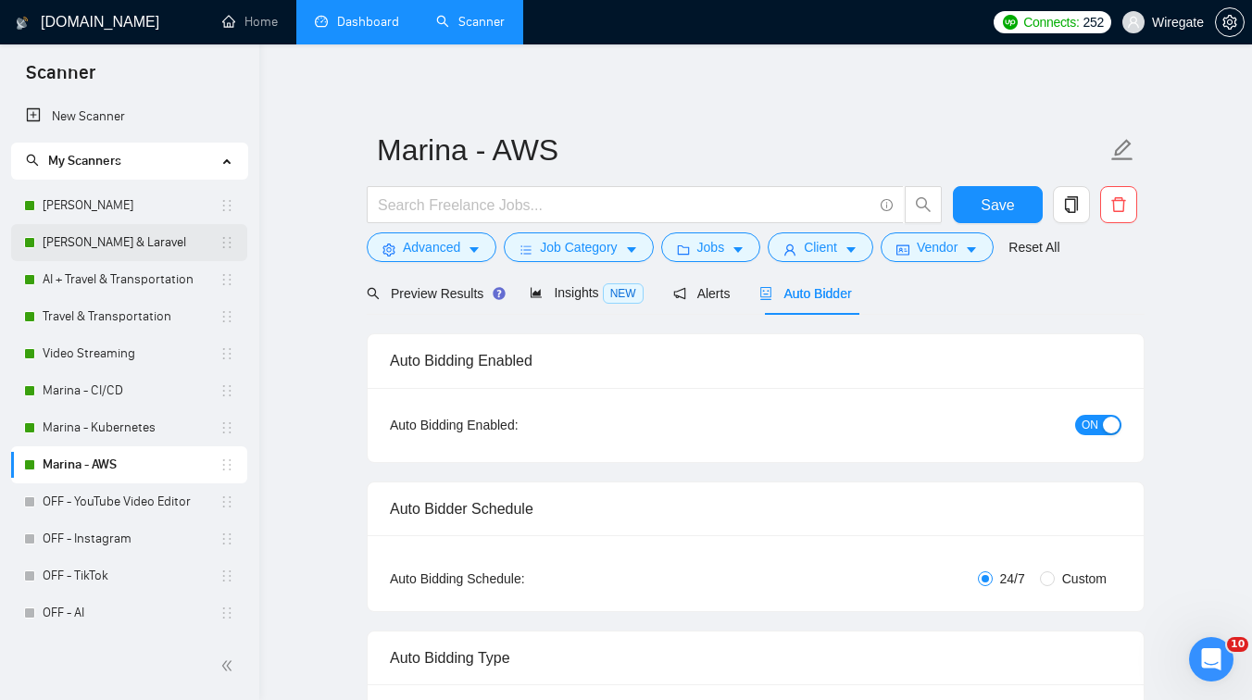
click at [138, 244] on link "[PERSON_NAME] & Laravel" at bounding box center [131, 242] width 177 height 37
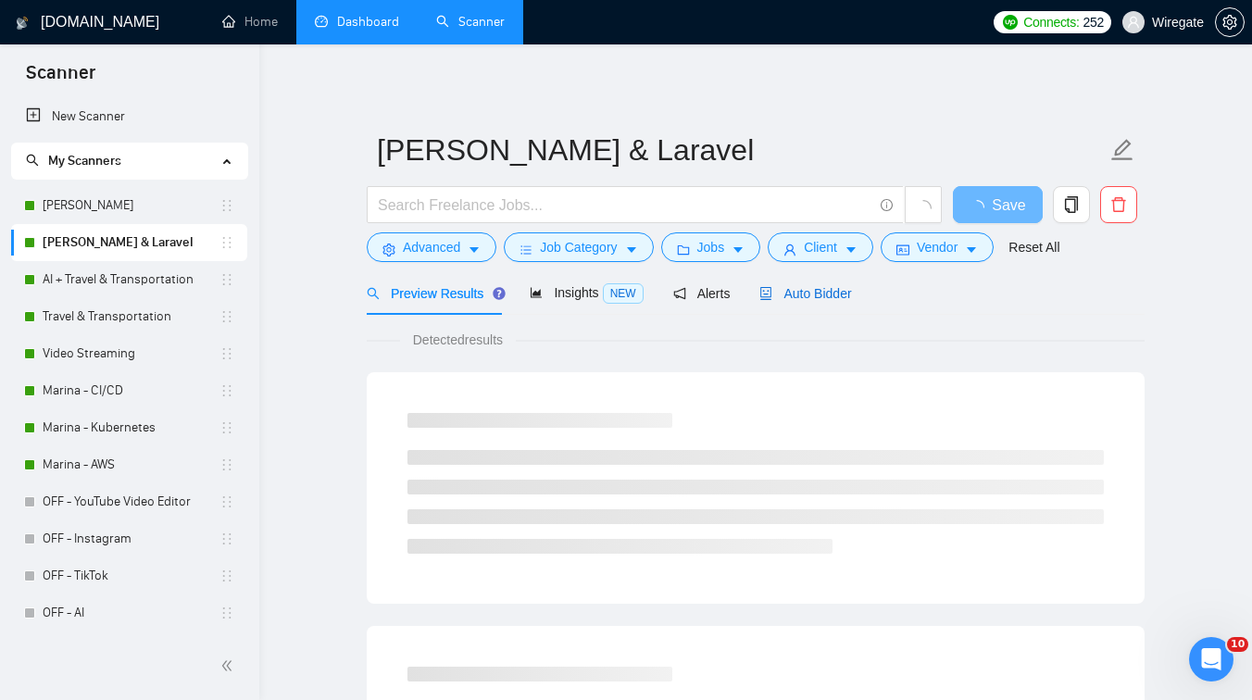
click at [789, 294] on span "Auto Bidder" at bounding box center [805, 293] width 92 height 15
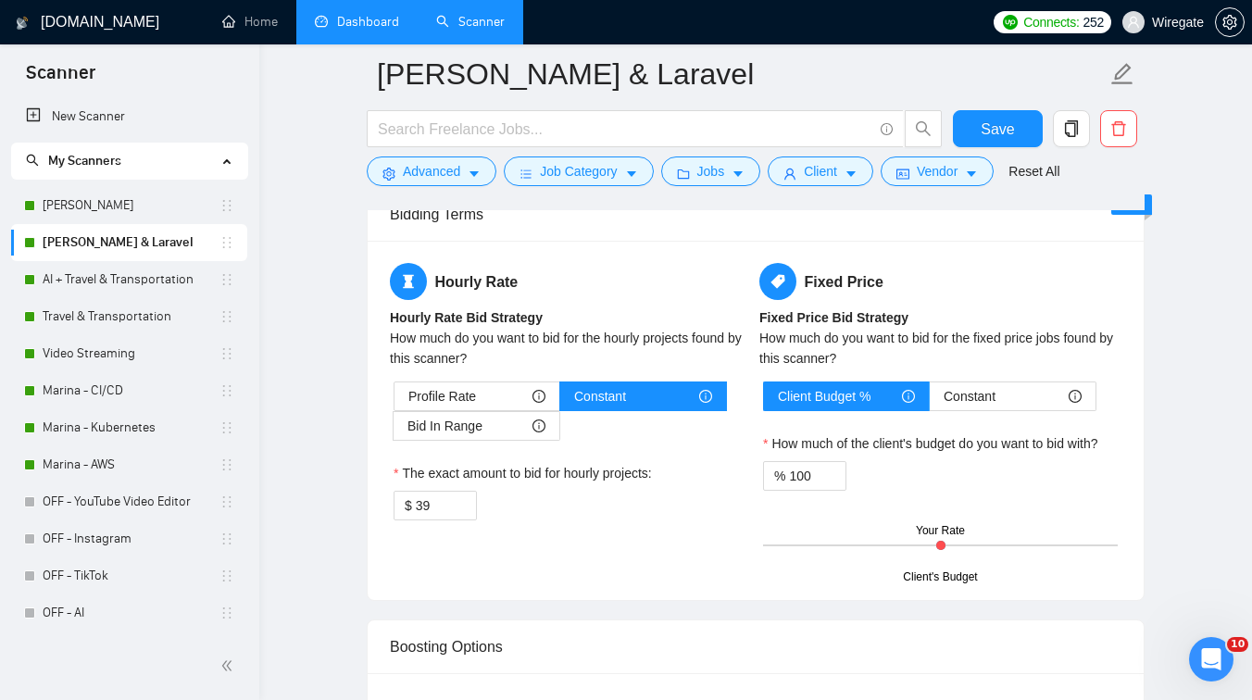
scroll to position [3040, 0]
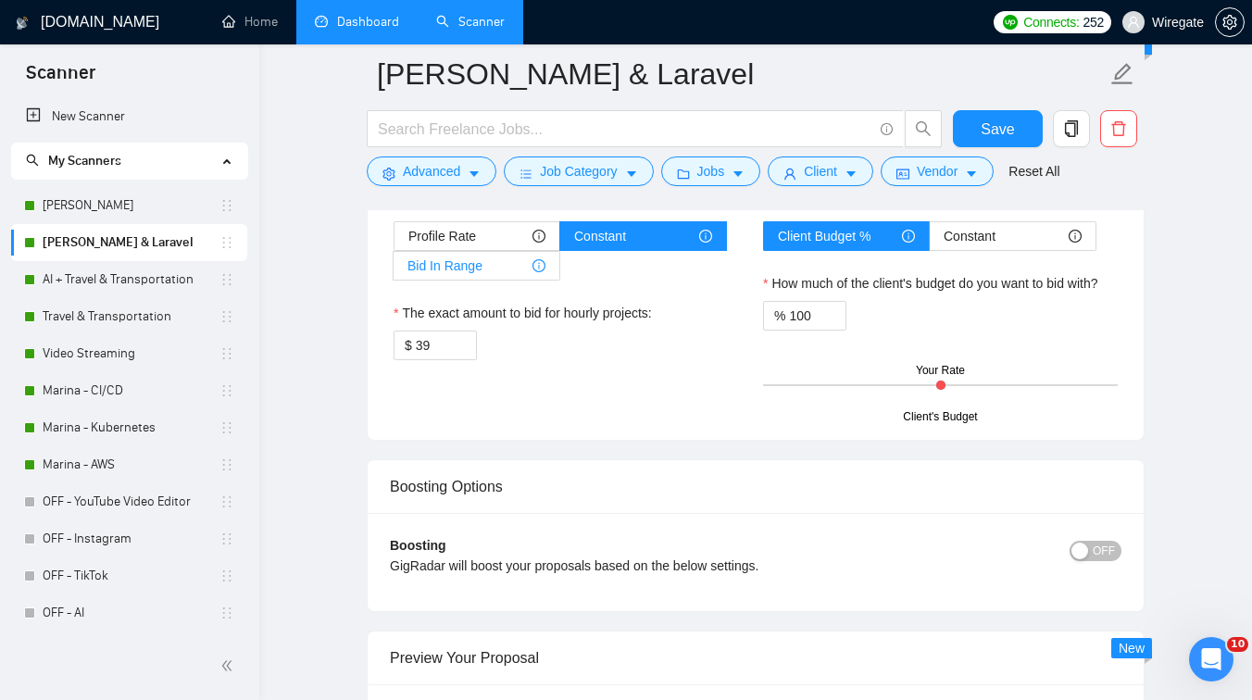
click at [478, 263] on span "Bid In Range" at bounding box center [444, 266] width 75 height 28
click at [394, 270] on input "Bid In Range" at bounding box center [394, 270] width 0 height 0
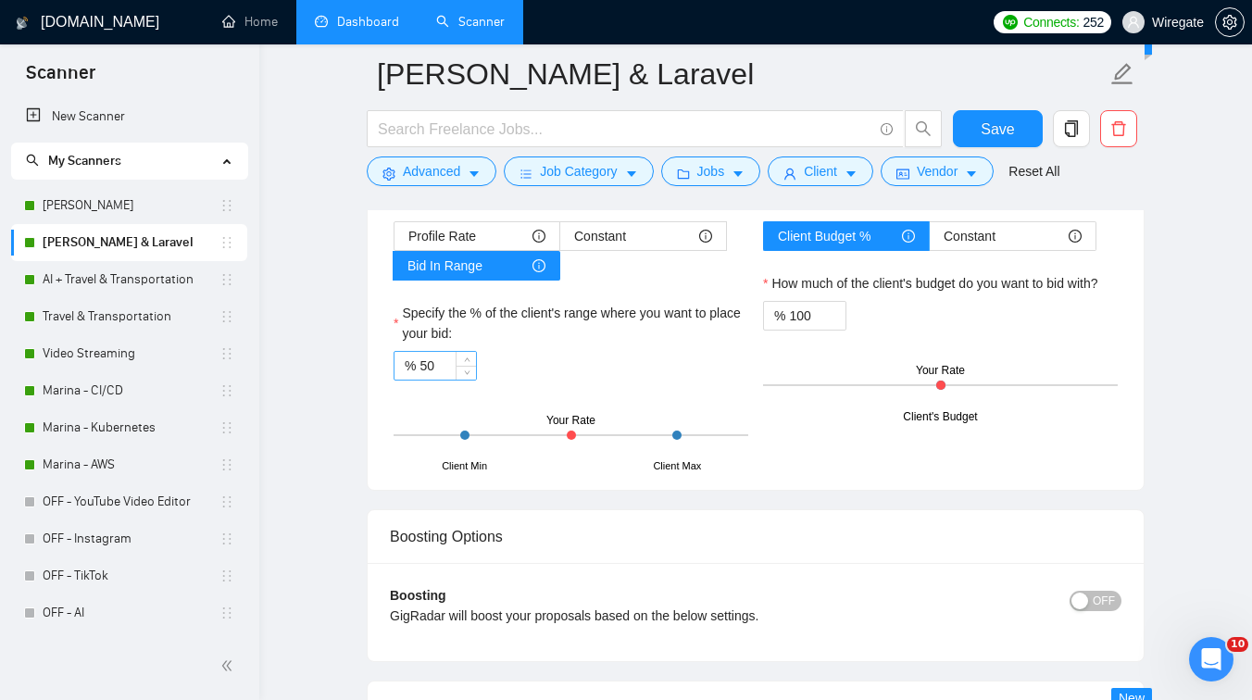
click at [434, 367] on input "50" at bounding box center [447, 366] width 56 height 28
type input "100"
click at [993, 139] on span "Save" at bounding box center [997, 129] width 33 height 23
click at [98, 272] on link "AI + Travel & Transportation" at bounding box center [131, 279] width 177 height 37
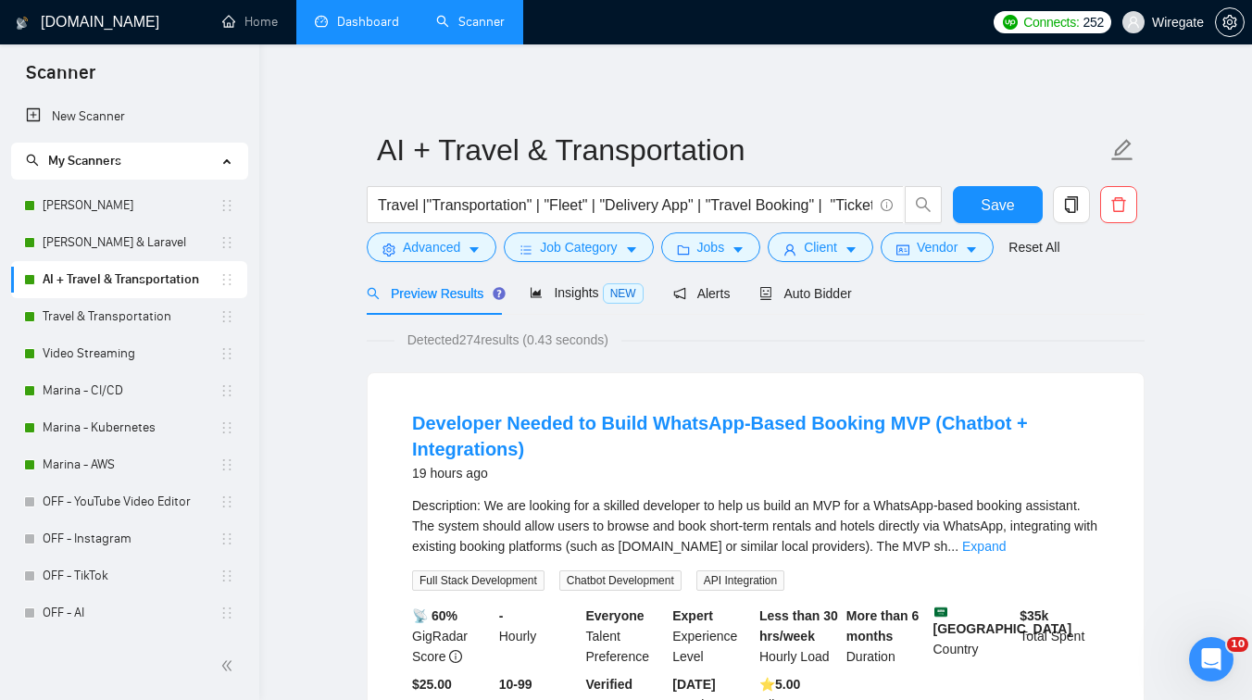
click at [344, 28] on link "Dashboard" at bounding box center [357, 22] width 84 height 16
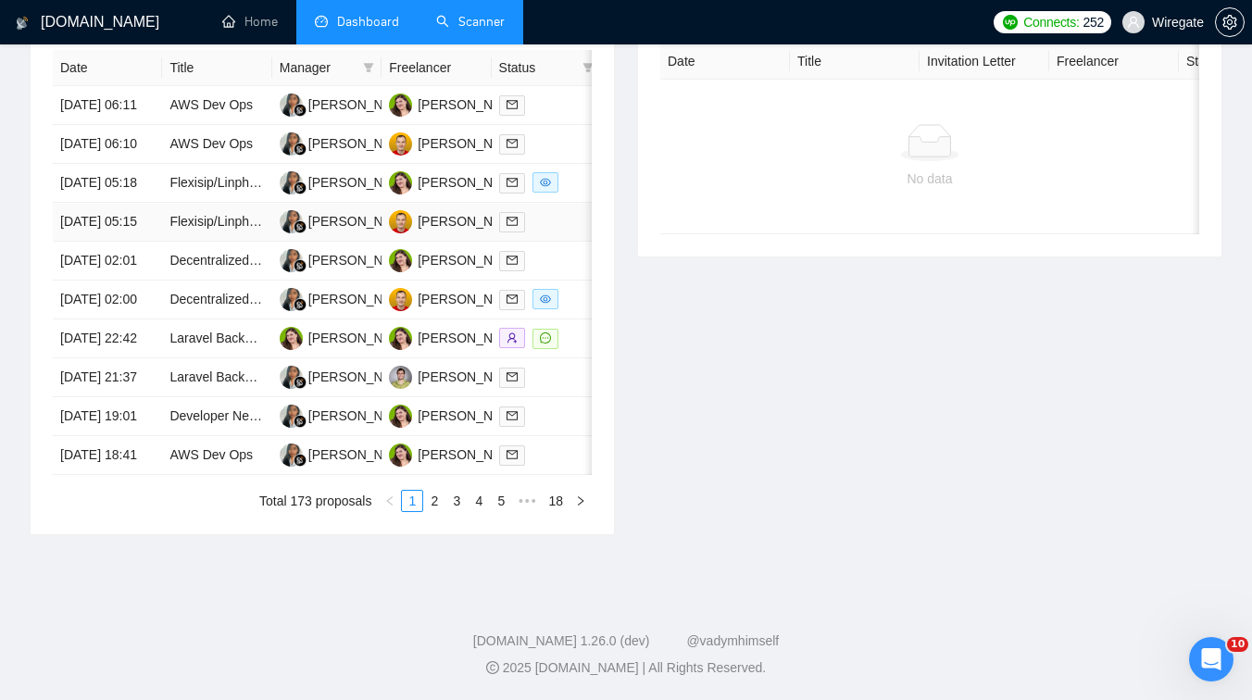
scroll to position [964, 0]
click at [444, 504] on li "2" at bounding box center [434, 501] width 22 height 22
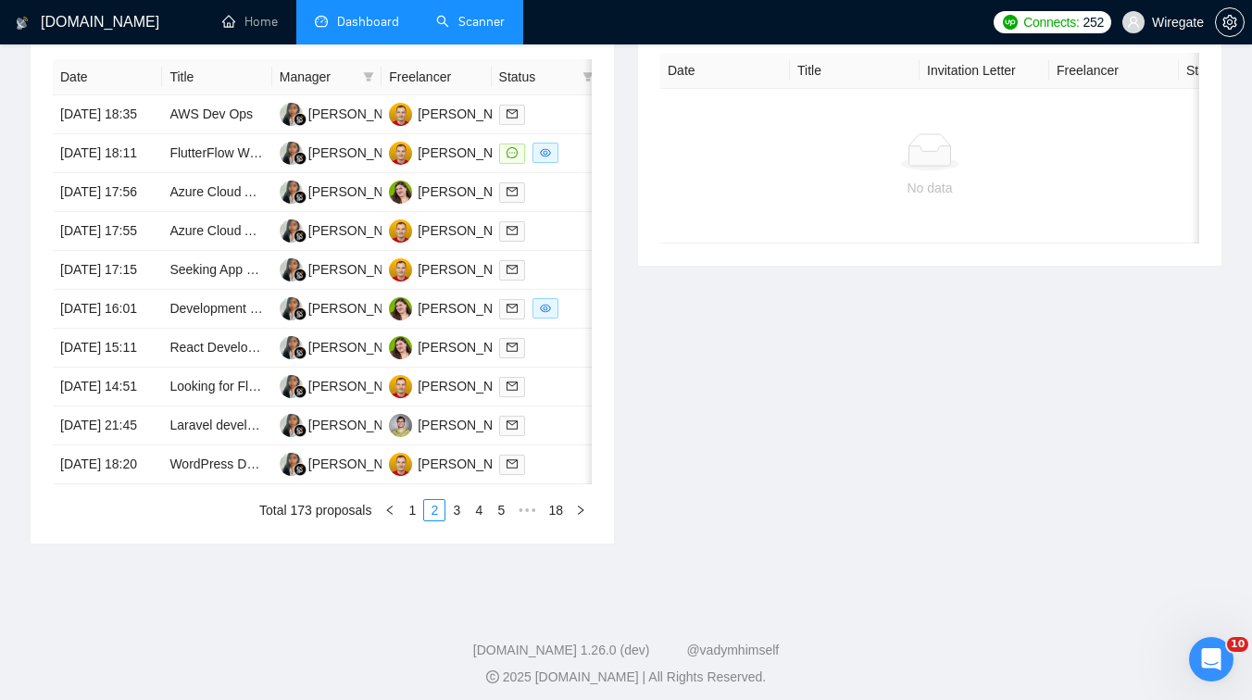
scroll to position [819, 0]
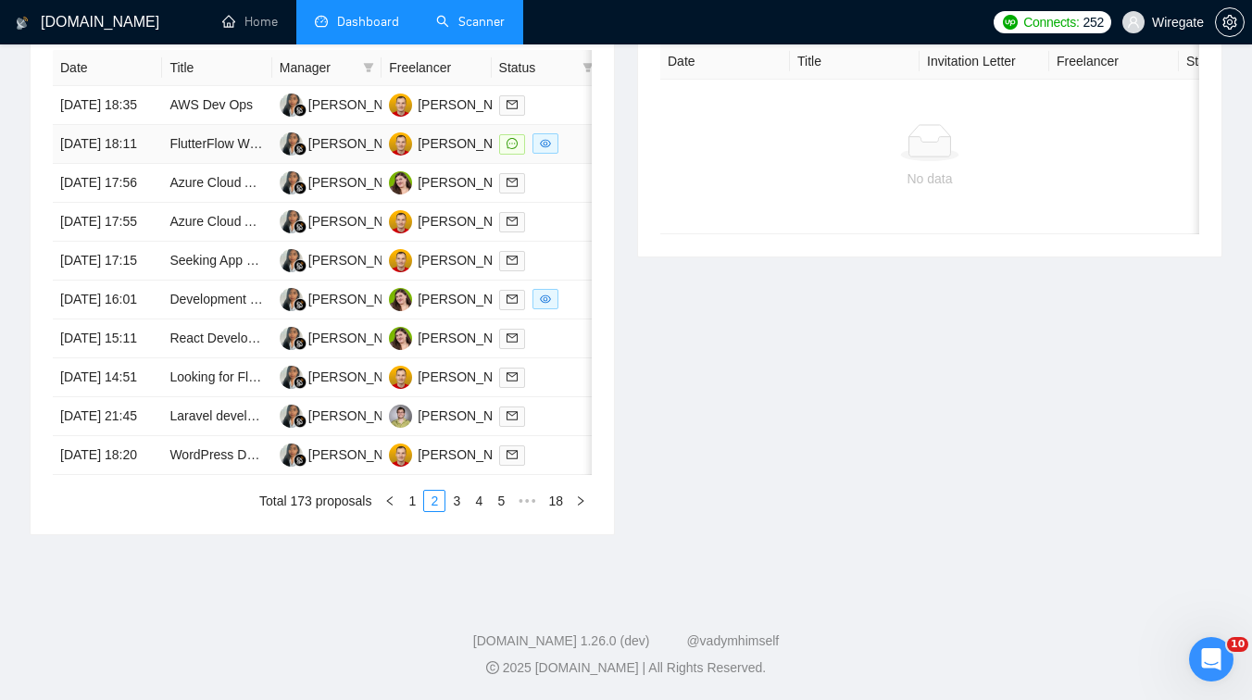
click at [248, 155] on td "FlutterFlow Web App Developer for Cloudflare Video Streaming and Export Feature" at bounding box center [216, 144] width 109 height 39
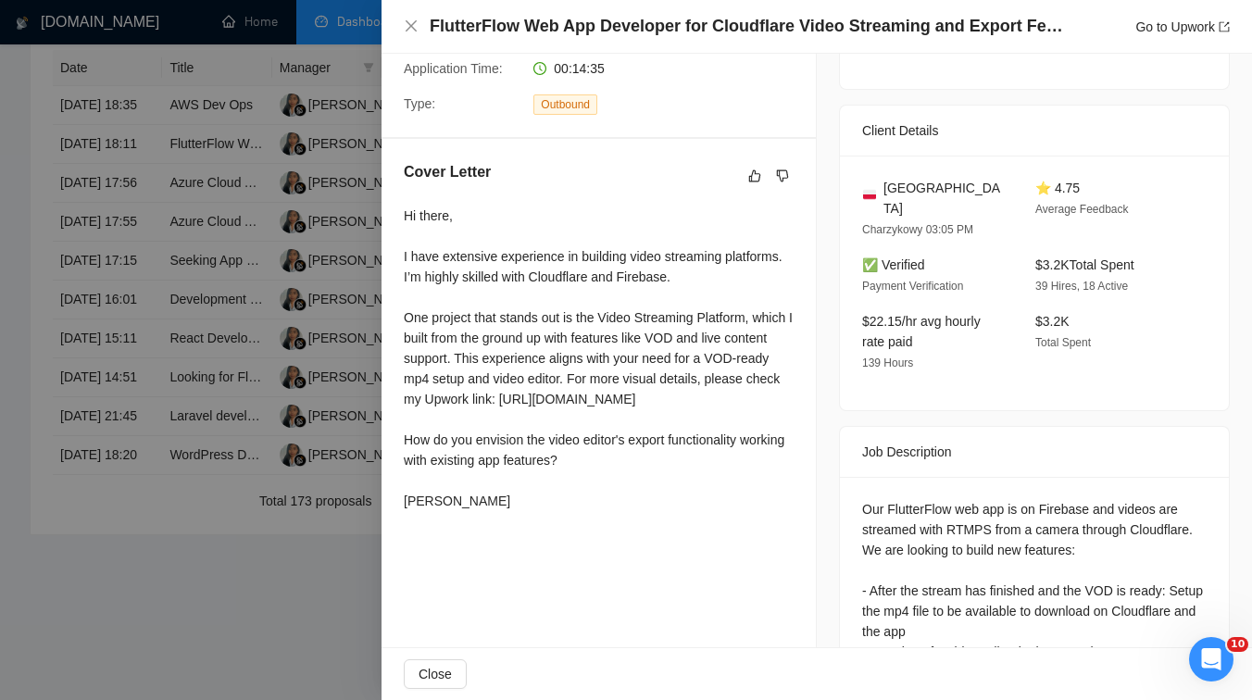
scroll to position [374, 0]
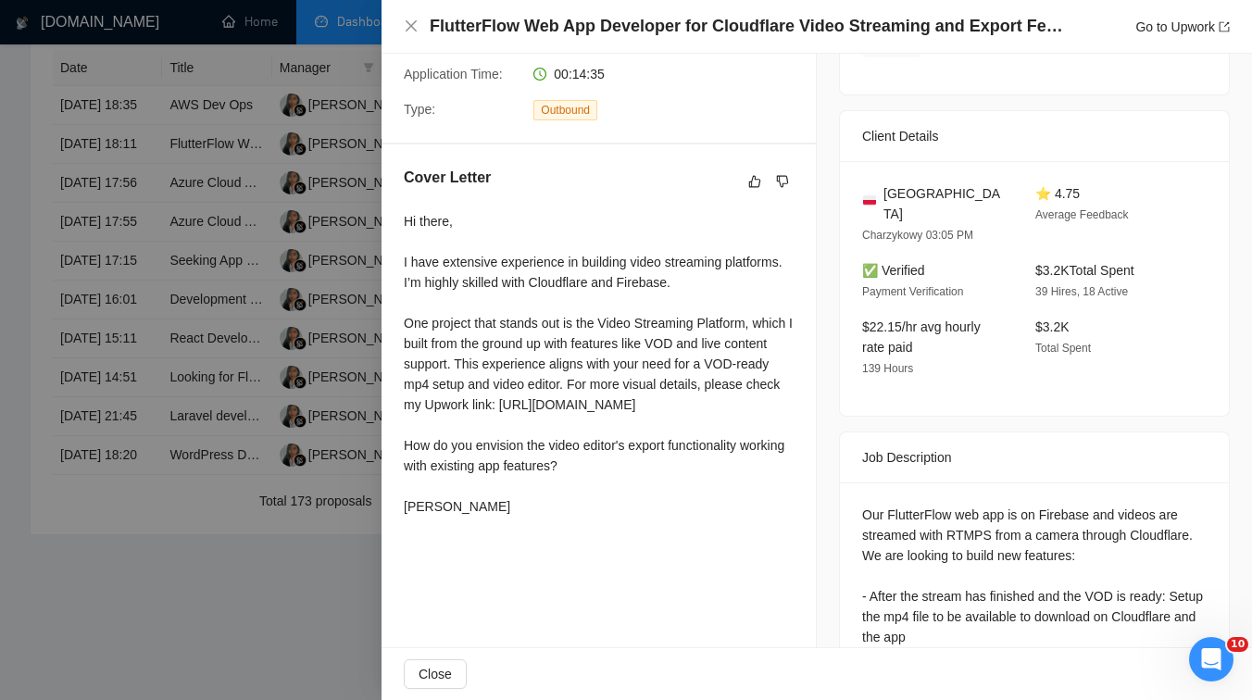
click at [195, 319] on div at bounding box center [626, 350] width 1252 height 700
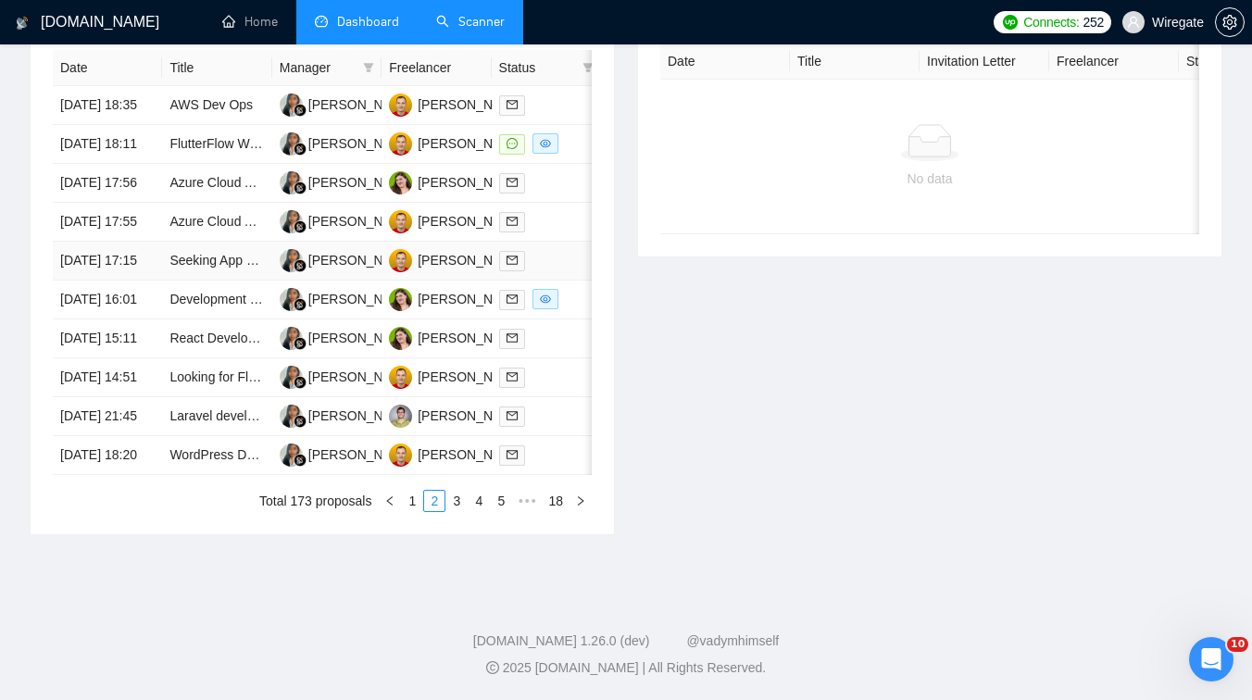
scroll to position [964, 0]
click at [451, 502] on link "3" at bounding box center [456, 501] width 20 height 20
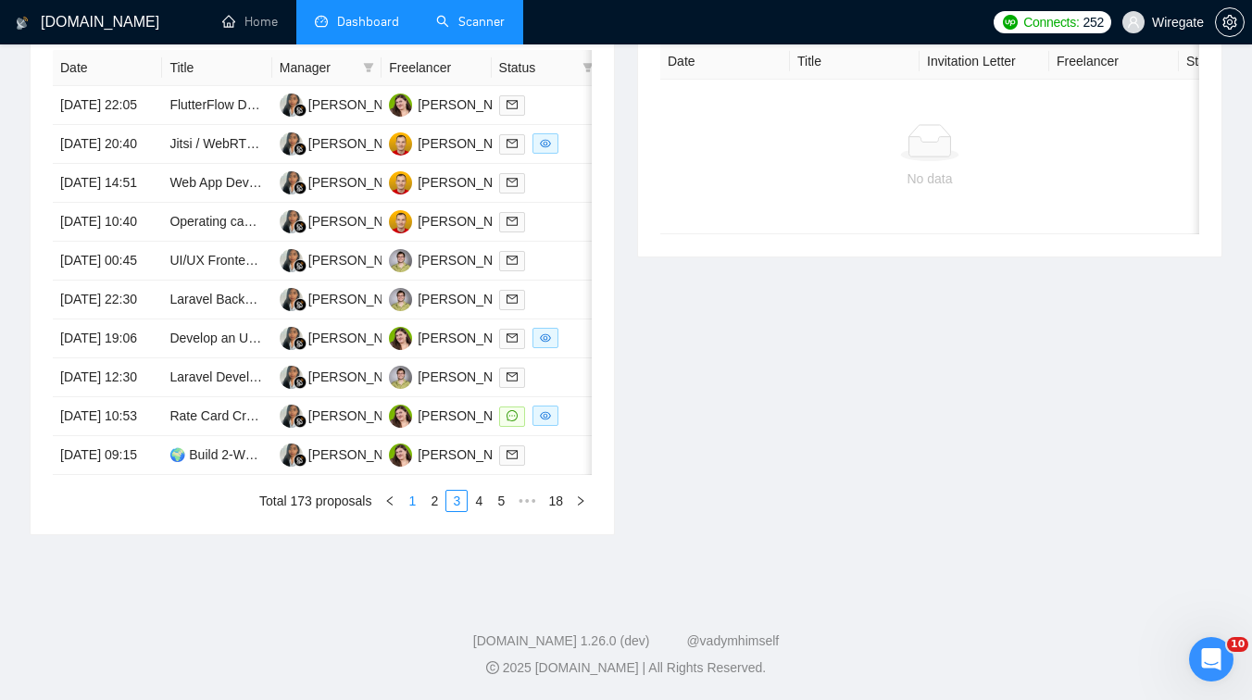
click at [415, 499] on link "1" at bounding box center [412, 501] width 20 height 20
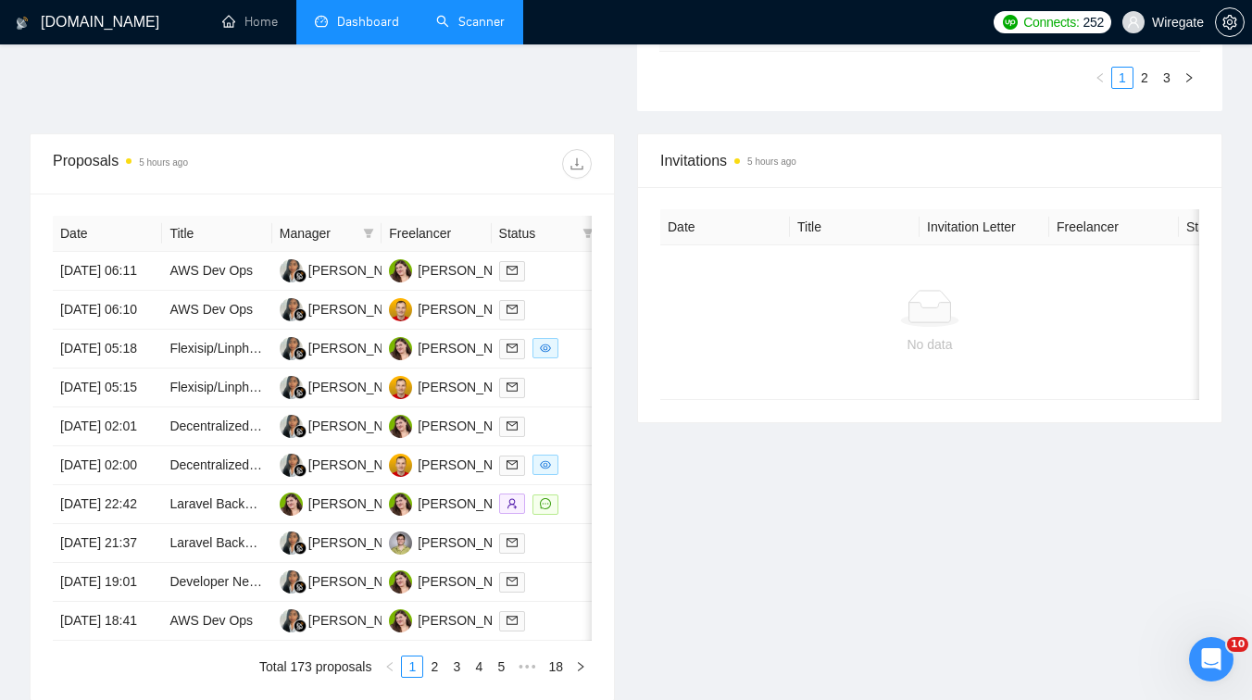
scroll to position [614, 0]
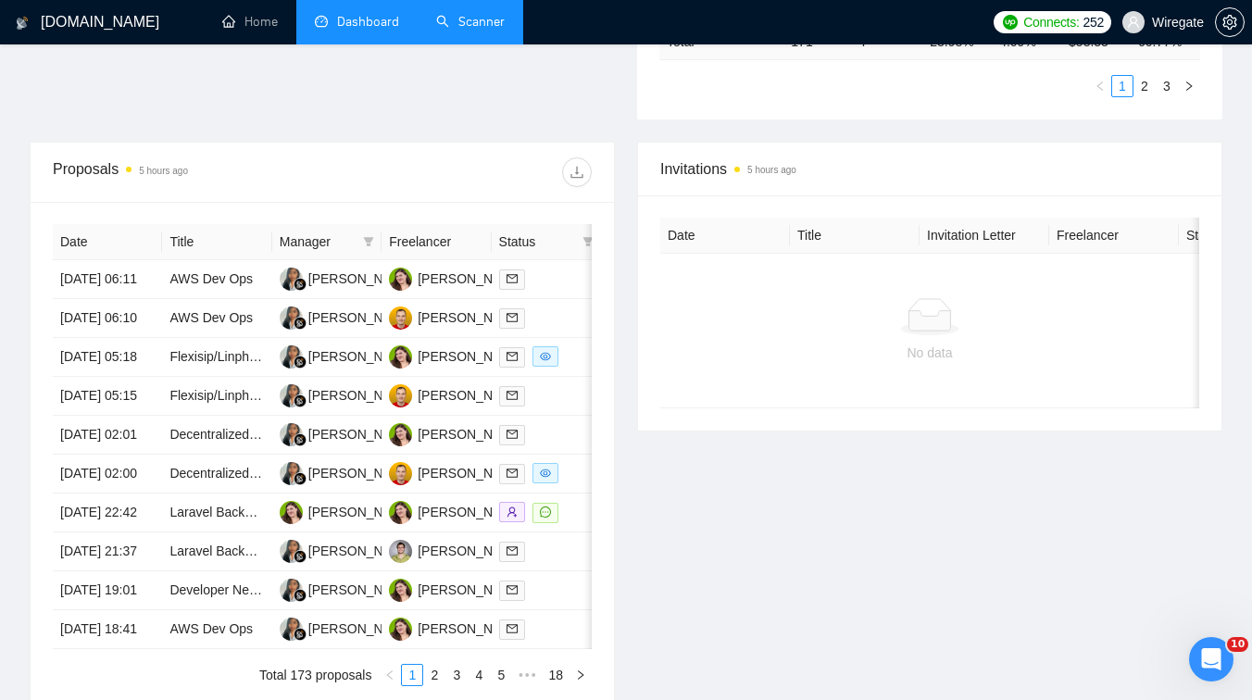
click at [477, 14] on link "Scanner" at bounding box center [470, 22] width 69 height 16
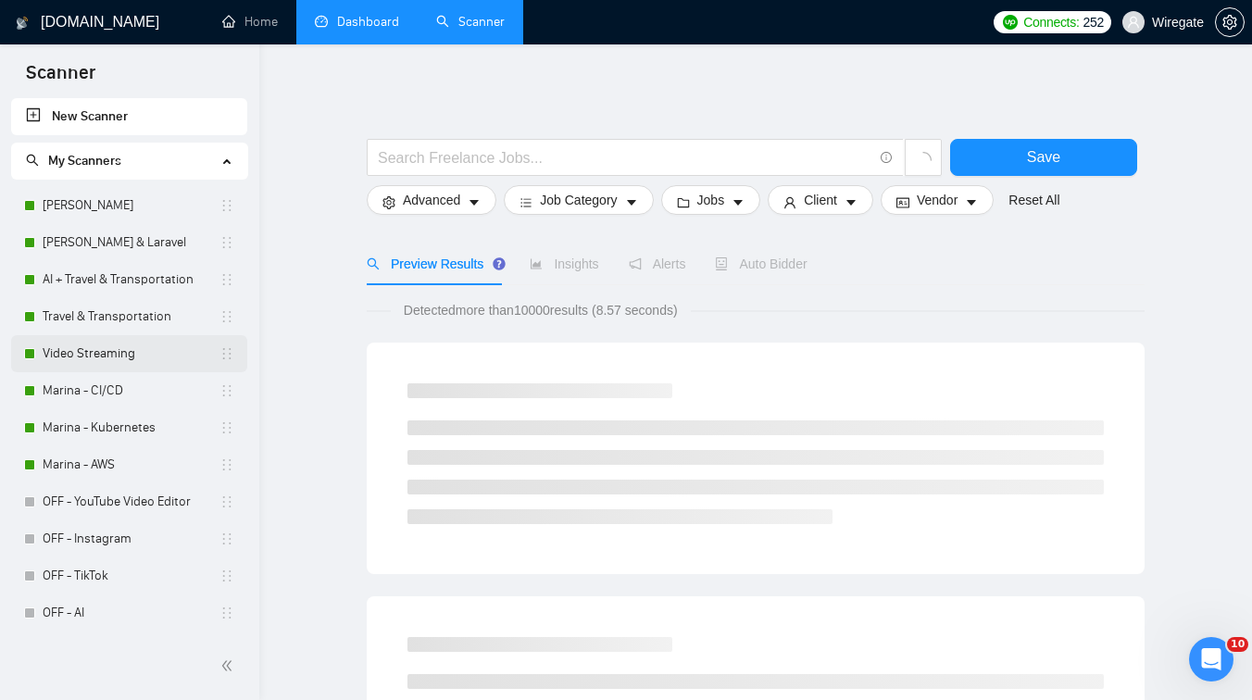
click at [112, 346] on link "Video Streaming" at bounding box center [131, 353] width 177 height 37
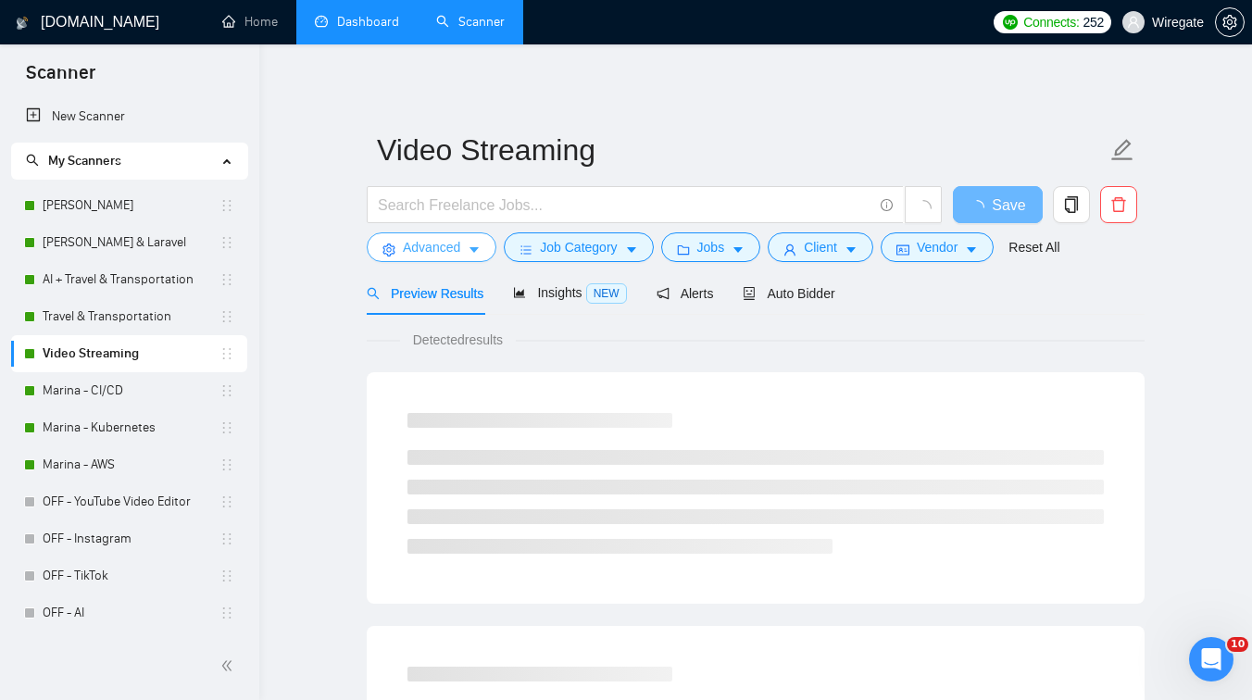
click at [441, 251] on span "Advanced" at bounding box center [431, 247] width 57 height 20
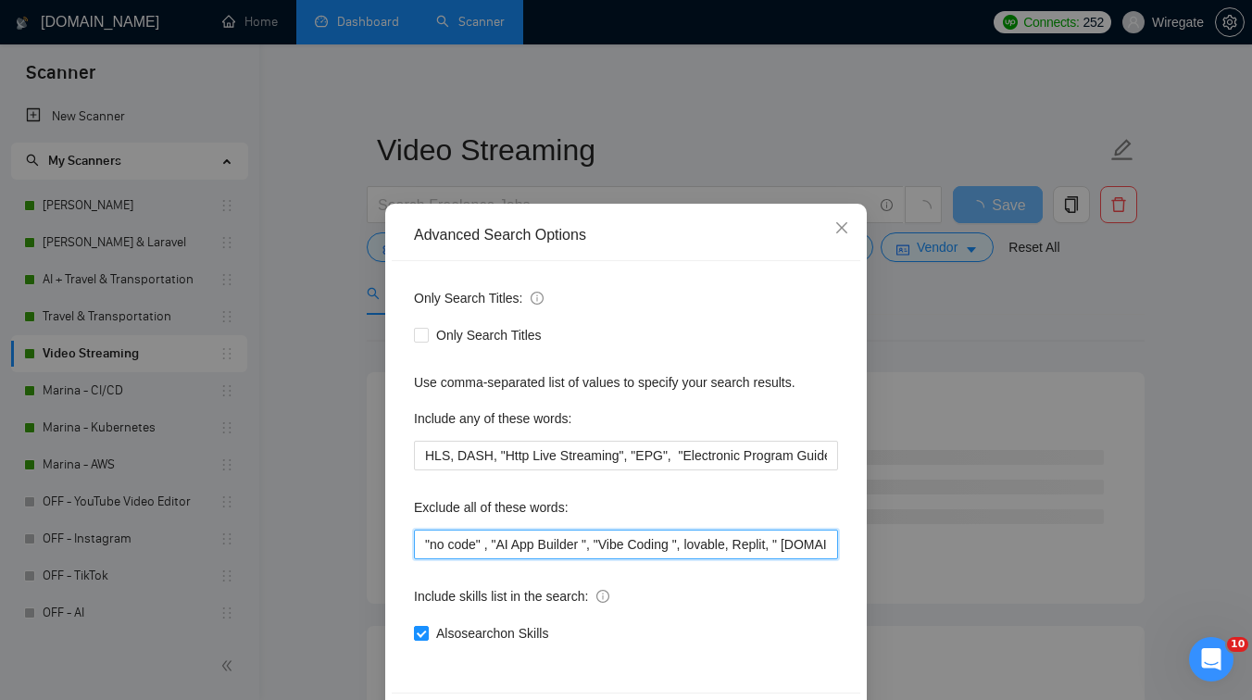
click at [423, 543] on input ""no code" , "AI App Builder ", "Vibe Coding ", lovable, Replit, " [DOMAIN_NAME]…" at bounding box center [626, 545] width 424 height 30
paste input "FlutterFlow"
click at [430, 541] on input ""FlutterFlow, "no code" , "AI App Builder ", "Vibe Coding ", lovable, Replit, "…" at bounding box center [626, 545] width 424 height 30
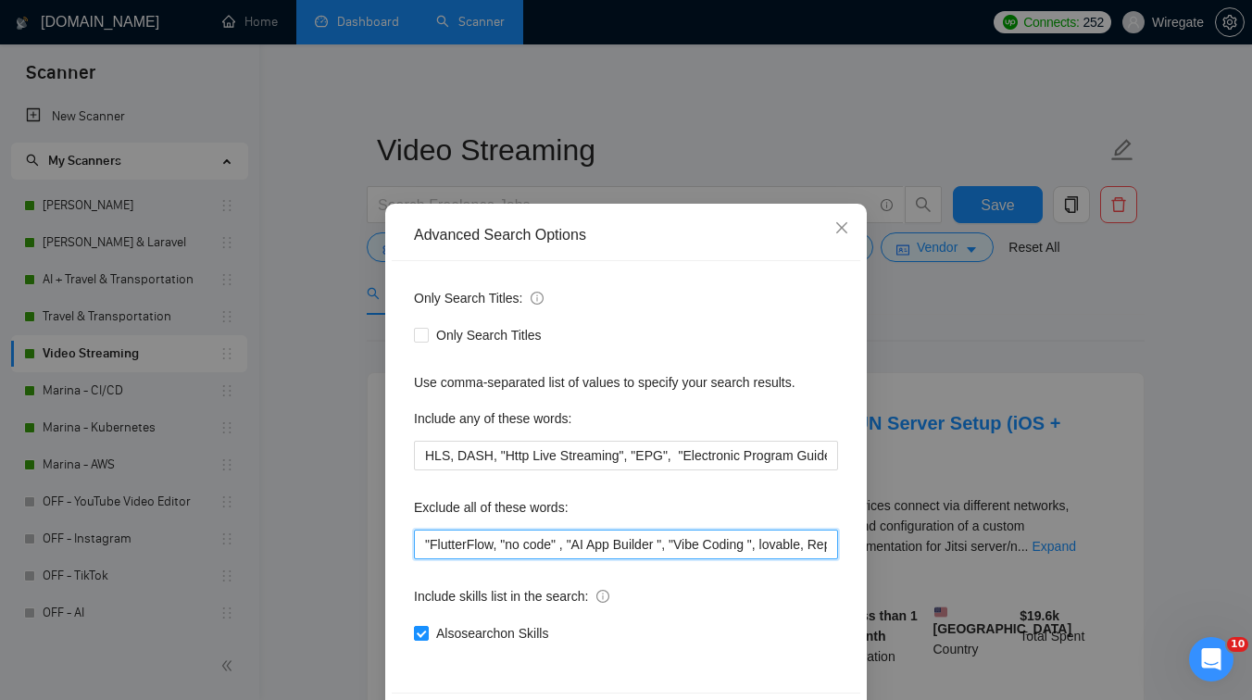
paste input "FlutterFlow"
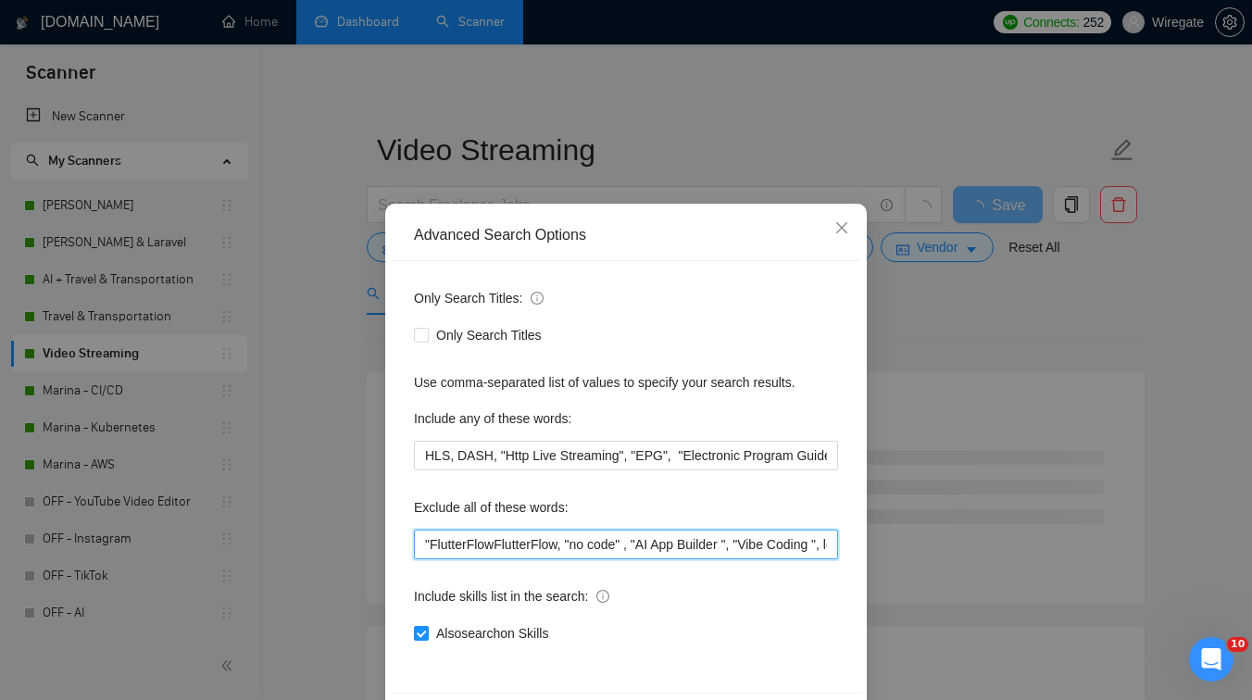
click at [469, 544] on input ""FlutterFlowFlutterFlow, "no code" , "AI App Builder ", "Vibe Coding ", lovable…" at bounding box center [626, 545] width 424 height 30
click at [499, 542] on input ""Flutter FlowFlutterFlow, "no code" , "AI App Builder ", "Vibe Coding ", lovabl…" at bounding box center [626, 545] width 424 height 30
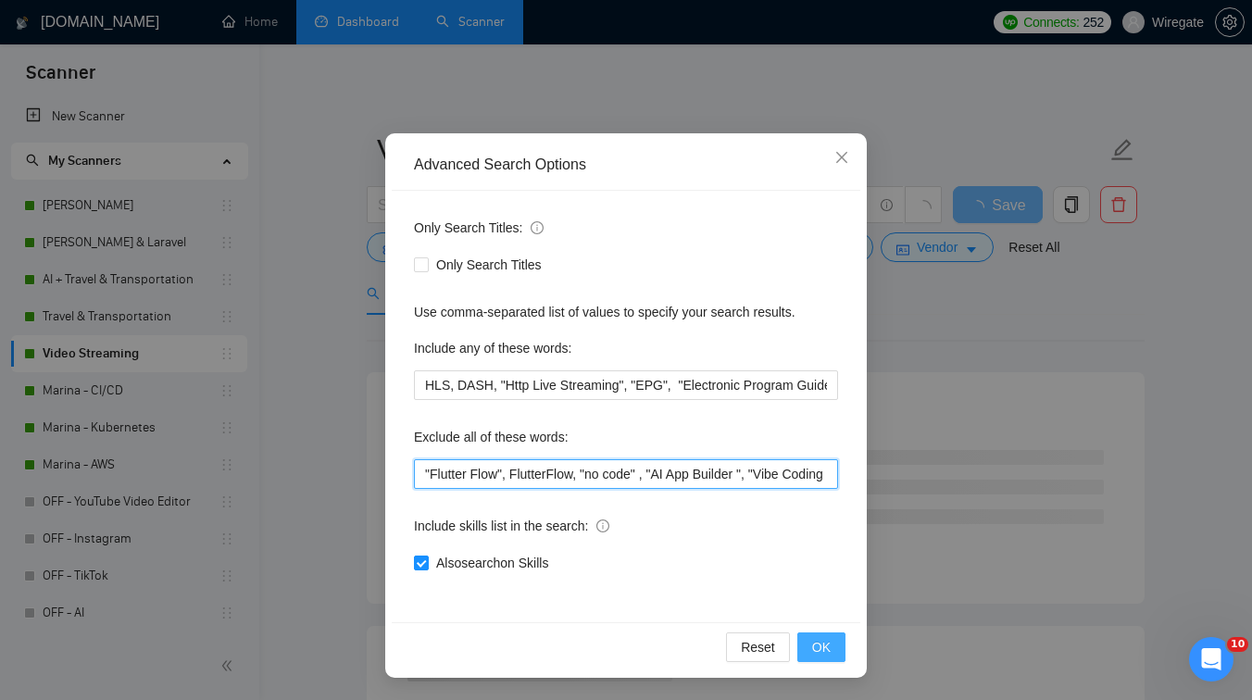
type input ""Flutter Flow", FlutterFlow, "no code" , "AI App Builder ", "Vibe Coding ", lov…"
click at [831, 642] on button "OK" at bounding box center [821, 647] width 48 height 30
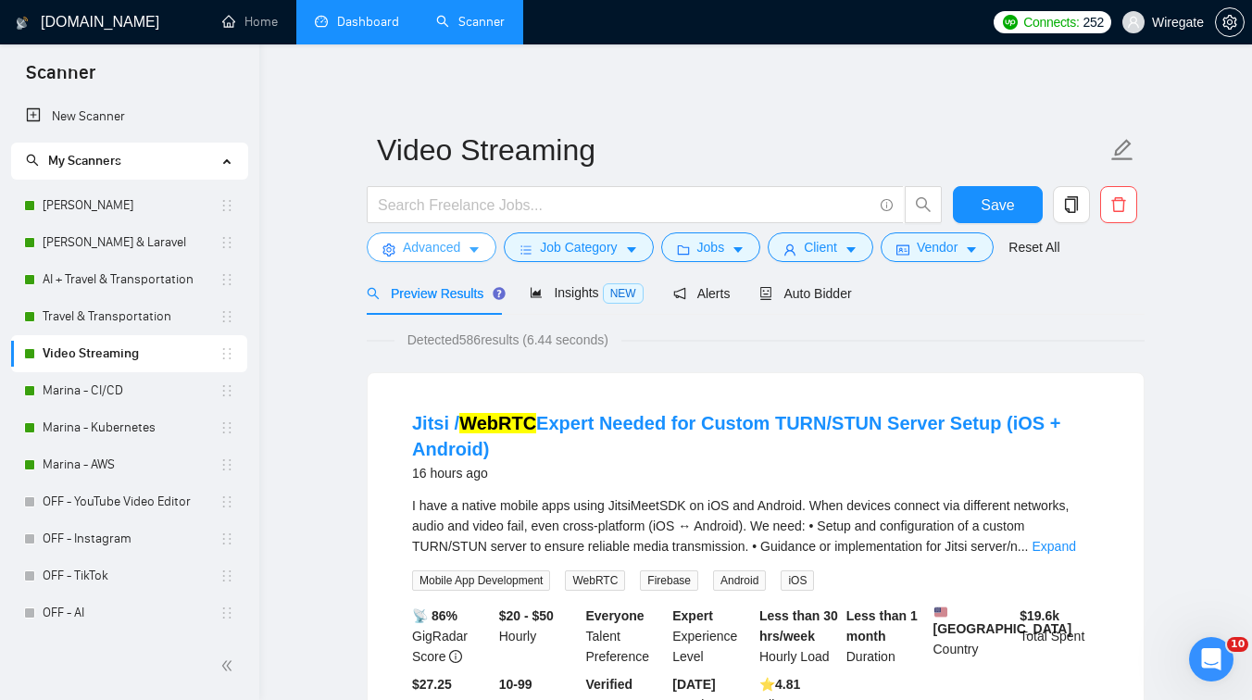
click at [420, 244] on span "Advanced" at bounding box center [431, 247] width 57 height 20
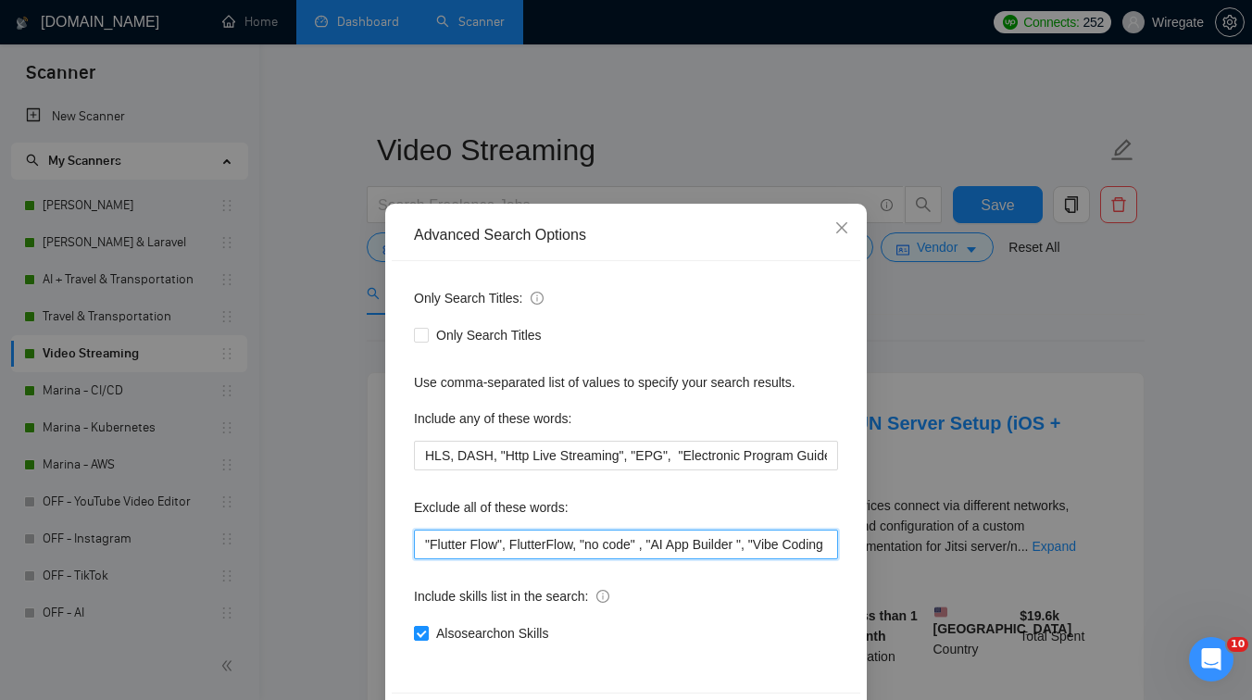
drag, startPoint x: 586, startPoint y: 546, endPoint x: 406, endPoint y: 548, distance: 180.6
click at [406, 548] on div "Only Search Titles: Only Search Titles Use comma-separated list of values to sp…" at bounding box center [626, 476] width 469 height 431
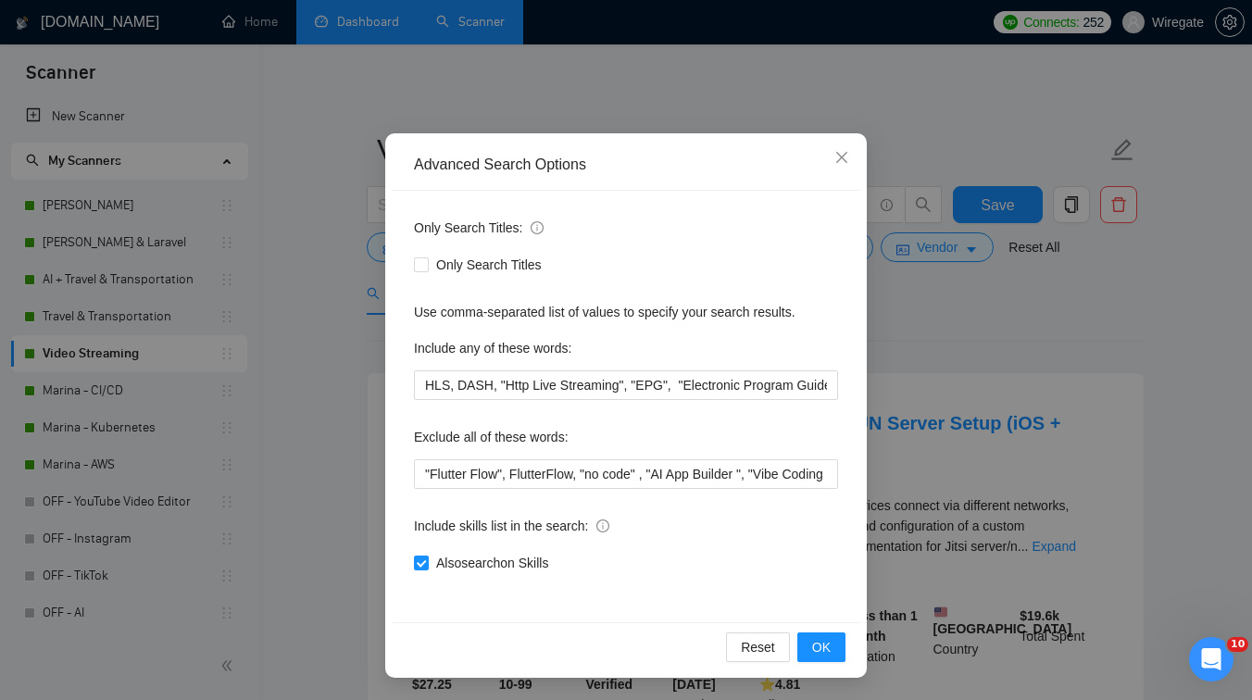
click at [978, 311] on div "Advanced Search Options Only Search Titles: Only Search Titles Use comma-separa…" at bounding box center [626, 350] width 1252 height 700
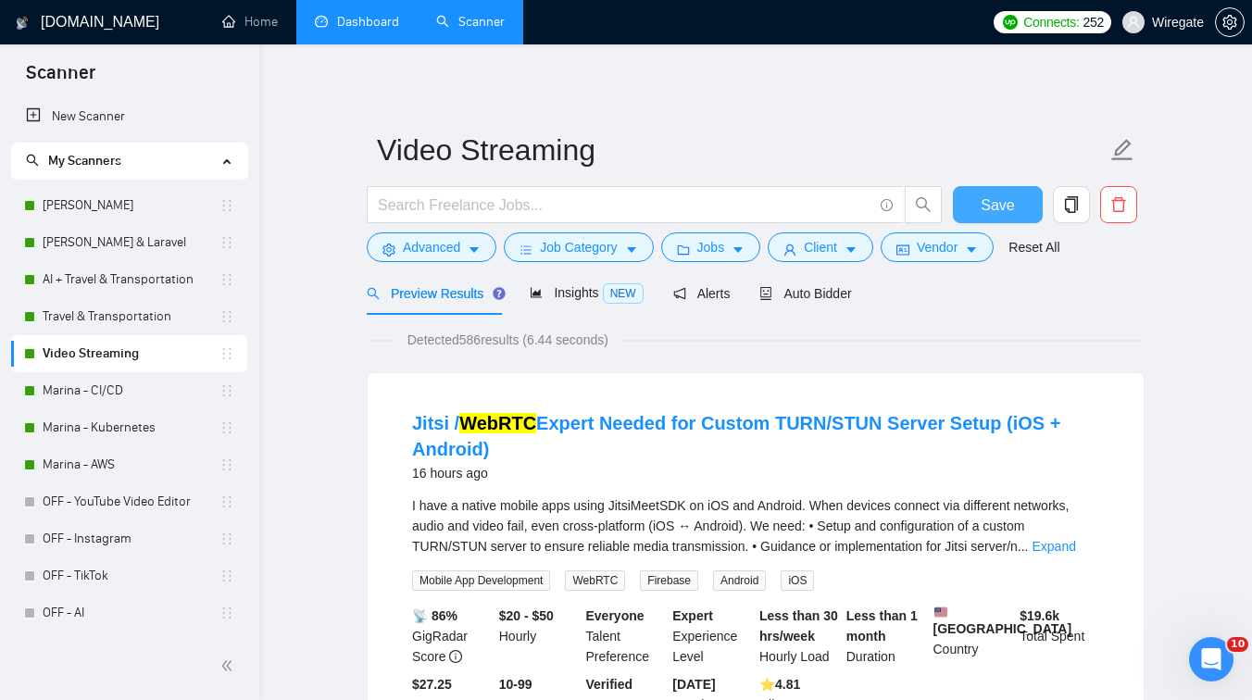
click at [1011, 203] on span "Save" at bounding box center [997, 205] width 33 height 23
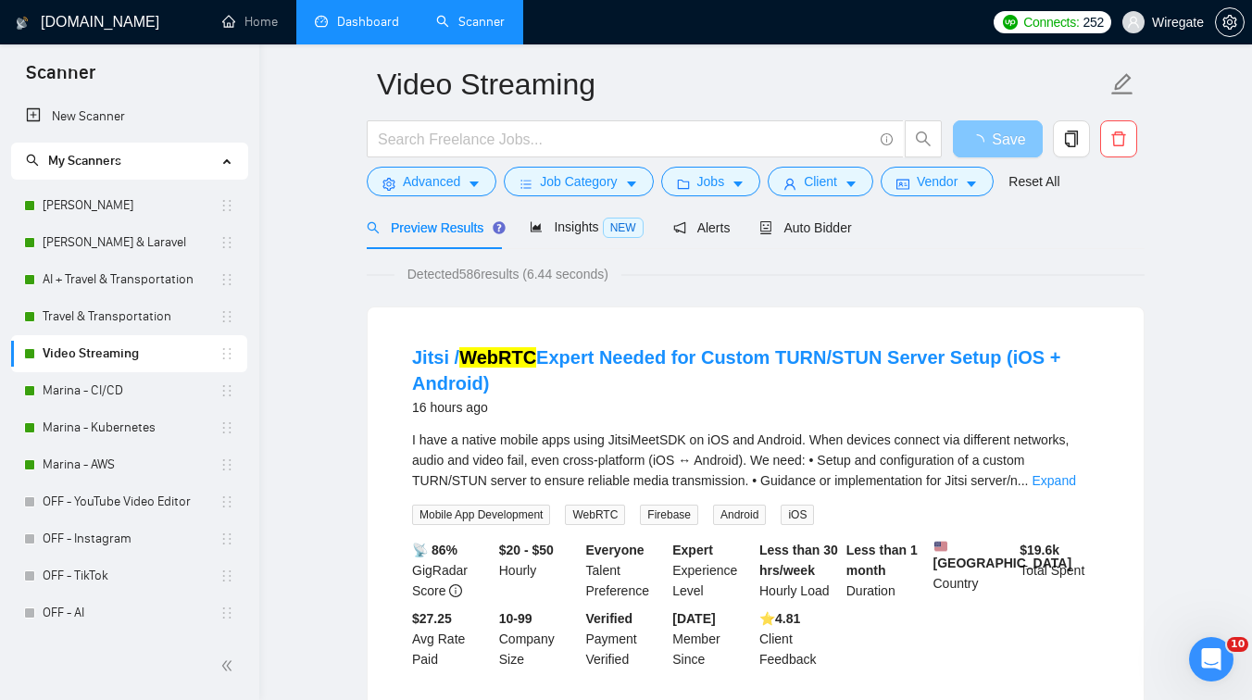
scroll to position [67, 0]
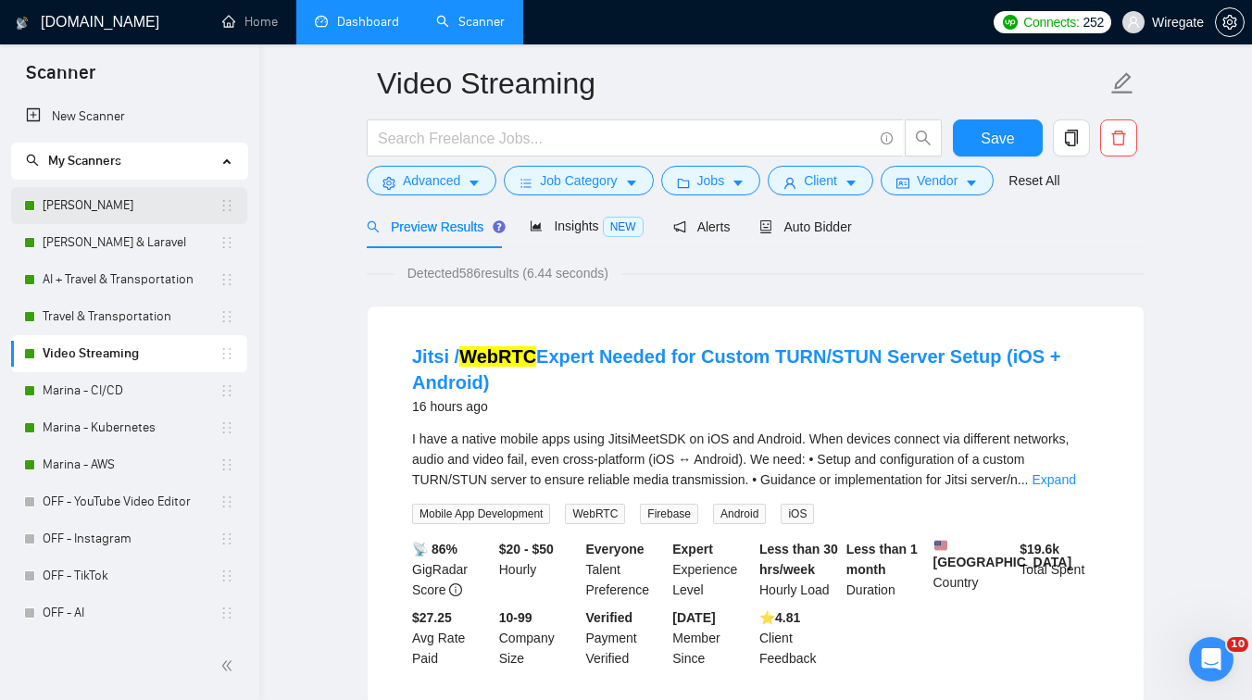
click at [122, 215] on link "[PERSON_NAME]" at bounding box center [131, 205] width 177 height 37
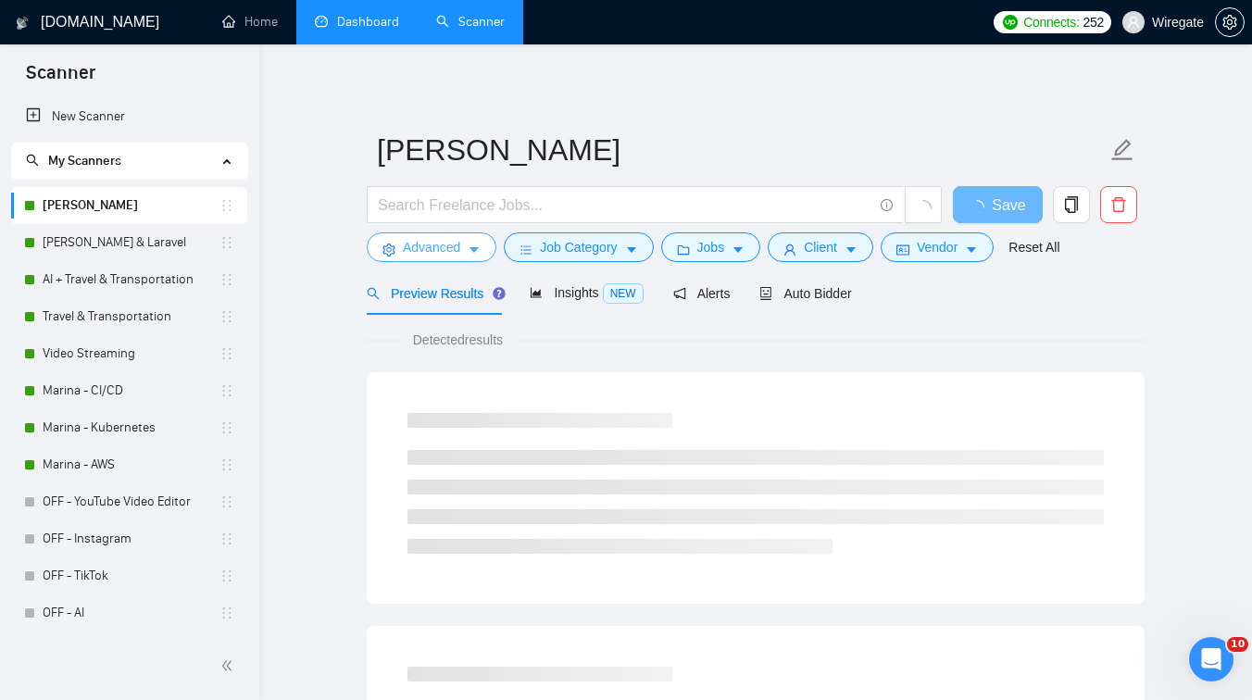
click at [464, 257] on button "Advanced" at bounding box center [432, 247] width 130 height 30
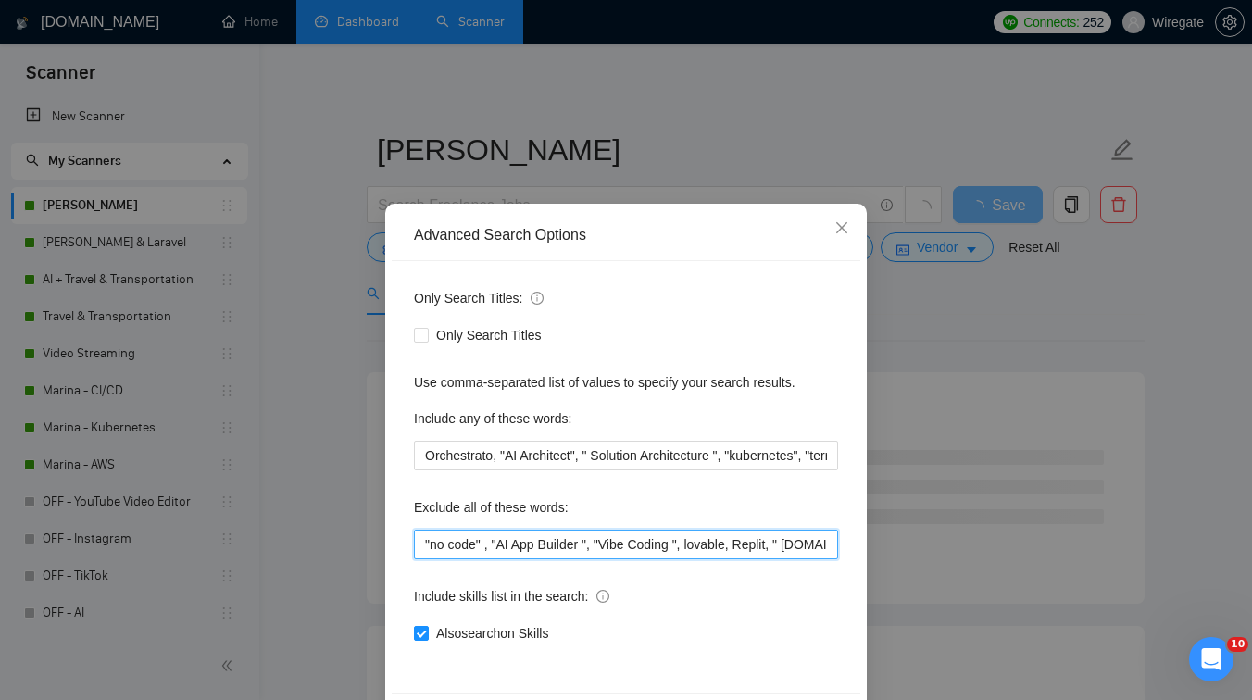
click at [419, 545] on input ""no code" , "AI App Builder ", "Vibe Coding ", lovable, Replit, " [DOMAIN_NAME]…" at bounding box center [626, 545] width 424 height 30
paste input ""Flutter Flow", FlutterFlow,"
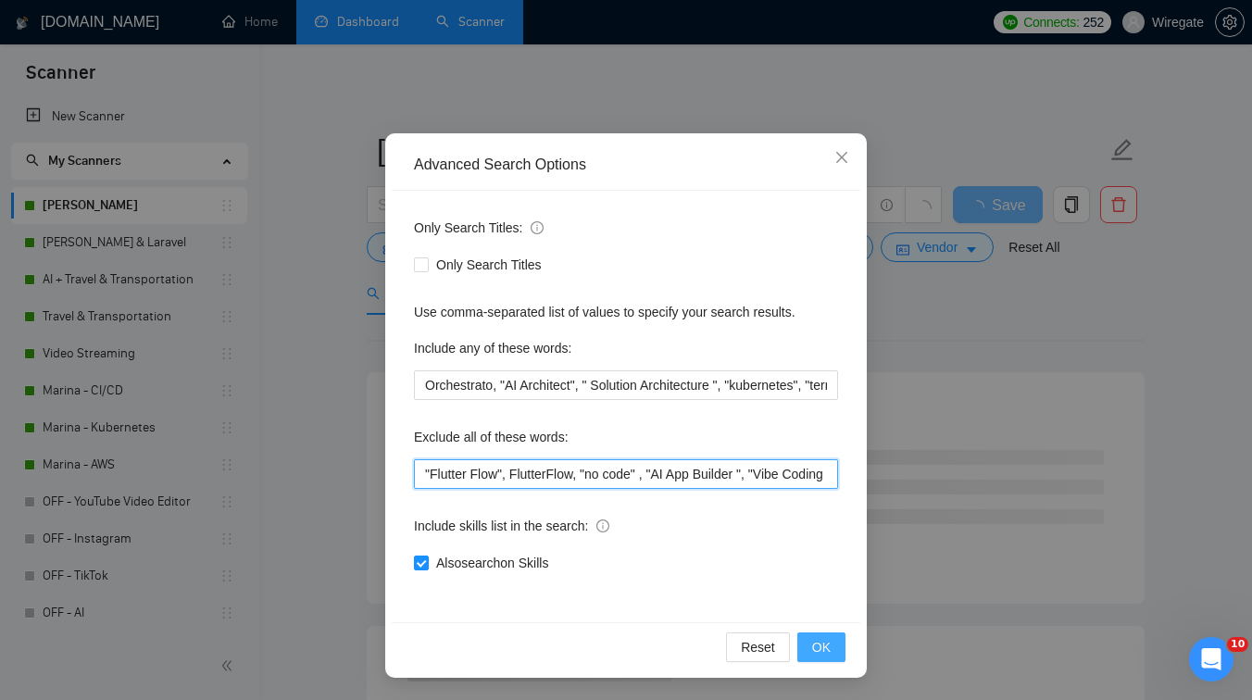
type input ""Flutter Flow", FlutterFlow, "no code" , "AI App Builder ", "Vibe Coding ", lov…"
click at [831, 651] on button "OK" at bounding box center [821, 647] width 48 height 30
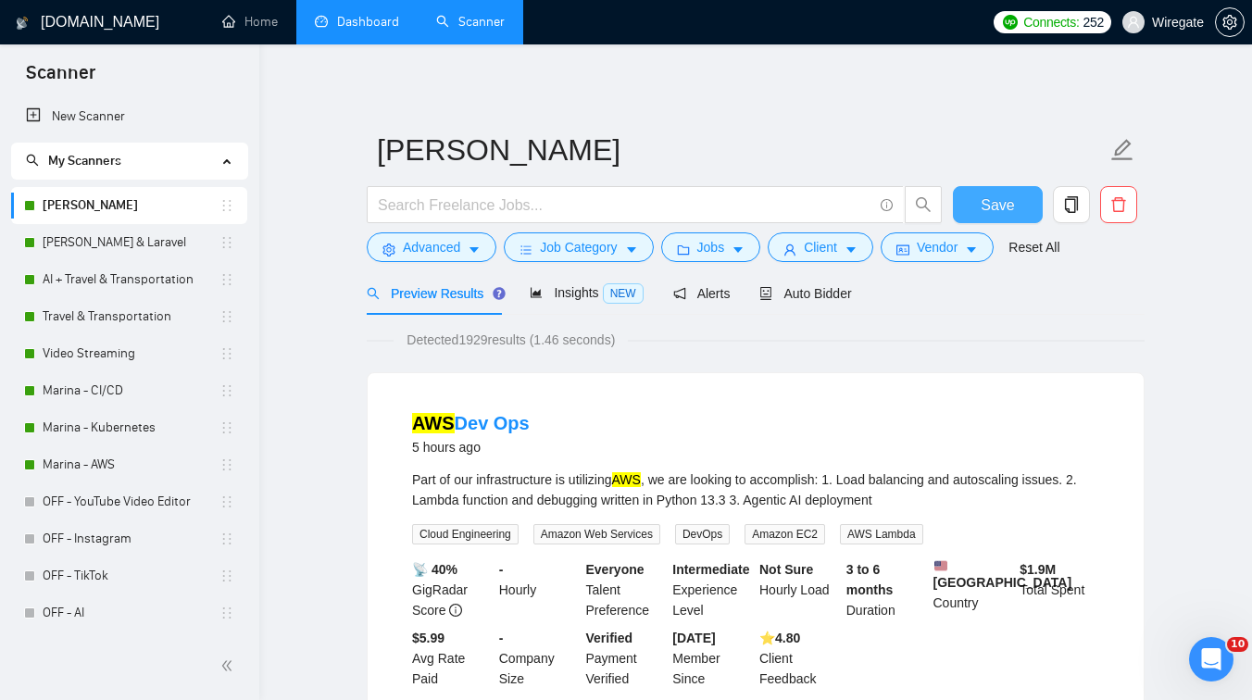
click at [1020, 194] on button "Save" at bounding box center [998, 204] width 90 height 37
click at [345, 30] on link "Dashboard" at bounding box center [357, 22] width 84 height 16
